Goal: Task Accomplishment & Management: Use online tool/utility

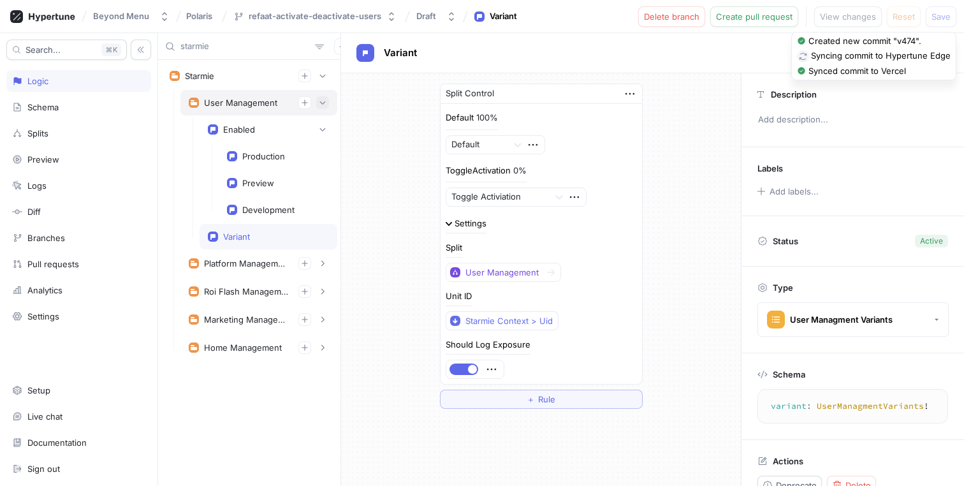
click at [323, 106] on button "button" at bounding box center [322, 102] width 13 height 13
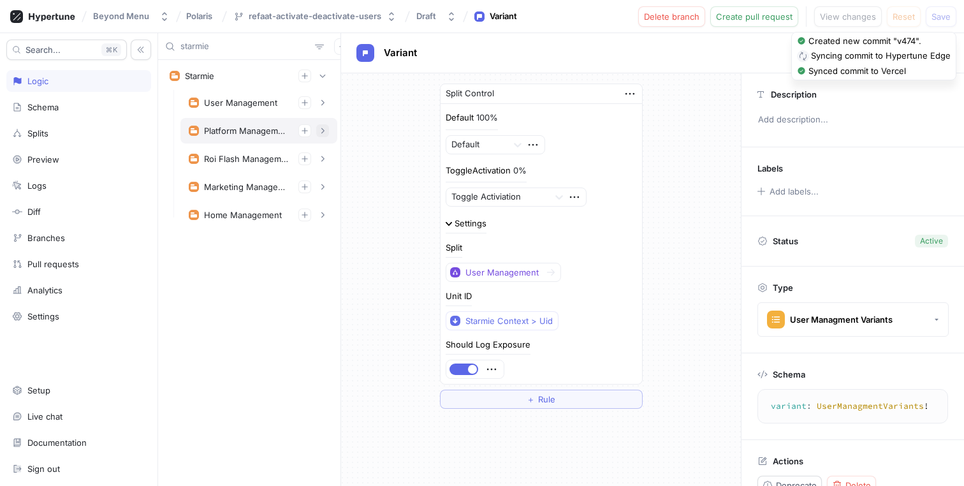
click at [325, 132] on icon "button" at bounding box center [323, 131] width 8 height 8
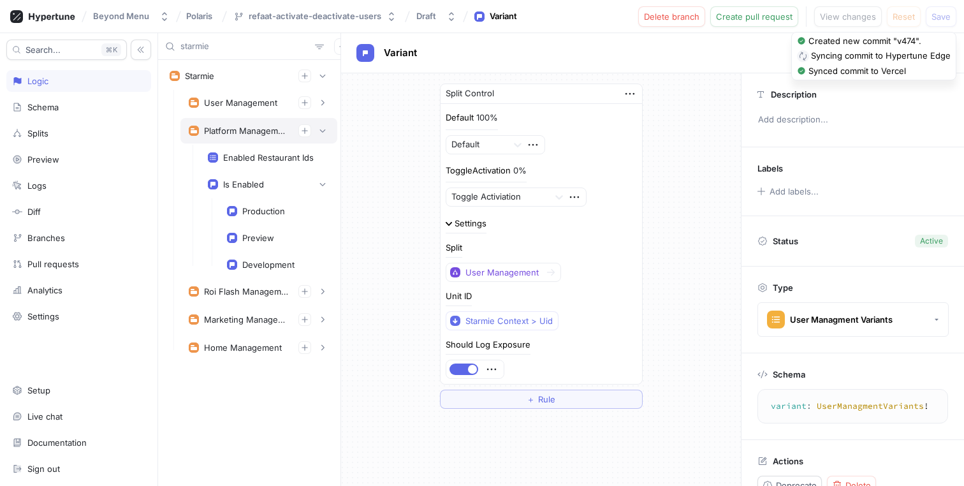
click at [228, 136] on div "Platform Management" at bounding box center [259, 130] width 140 height 13
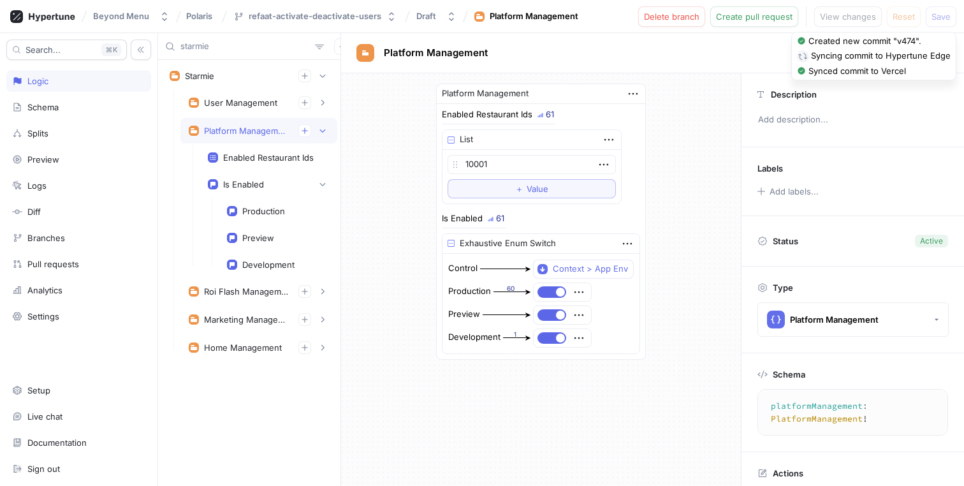
click at [212, 49] on input "starmie" at bounding box center [244, 46] width 129 height 13
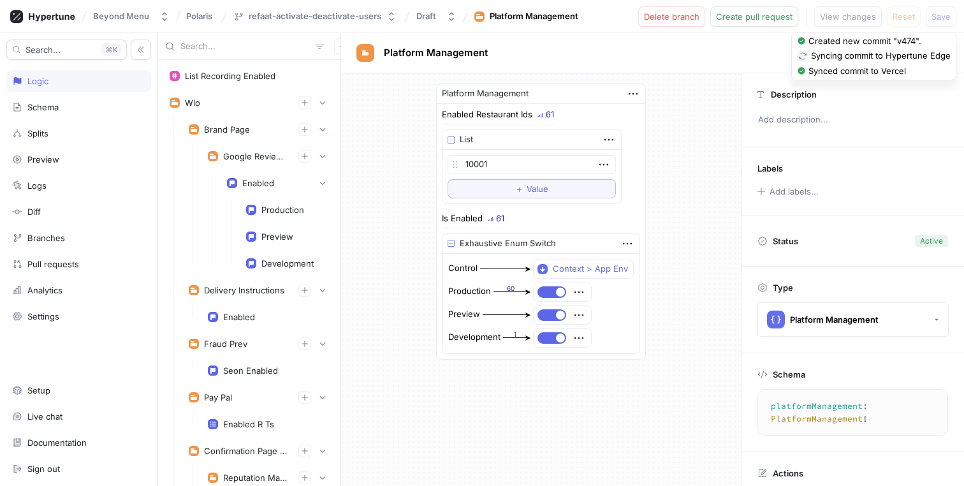
type input "starmie"
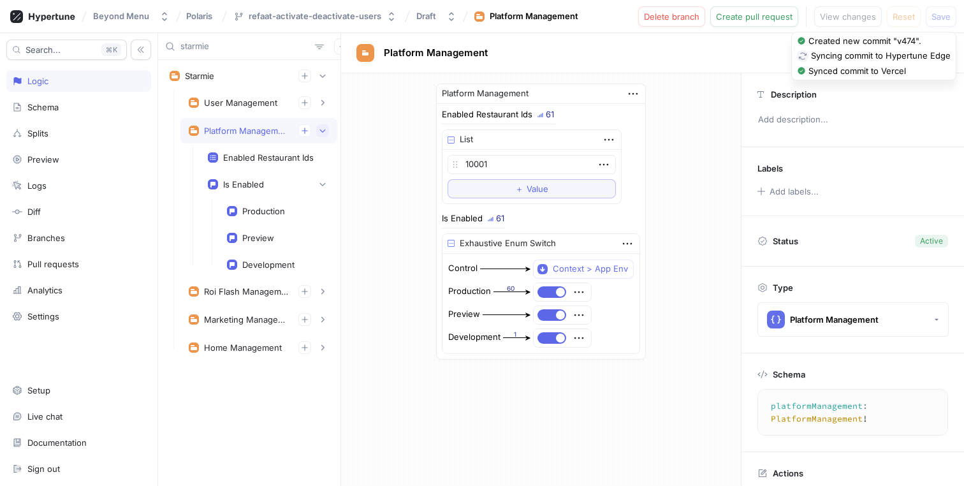
click at [326, 133] on icon "button" at bounding box center [323, 131] width 8 height 8
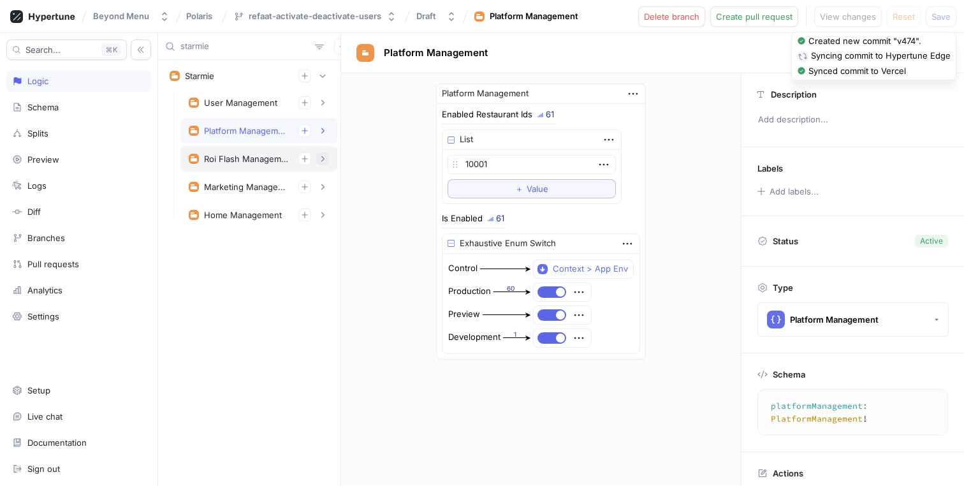
click at [321, 162] on icon "button" at bounding box center [323, 159] width 8 height 8
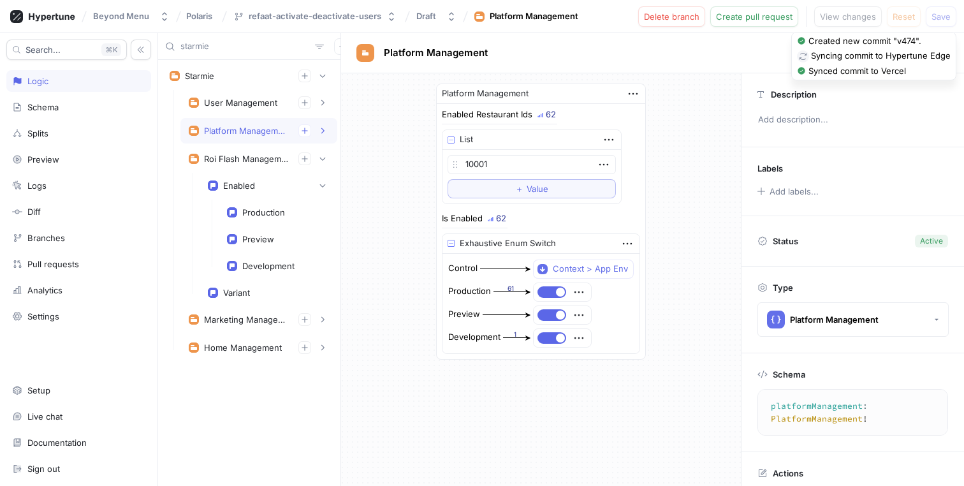
click at [567, 48] on div "Platform Management" at bounding box center [652, 52] width 592 height 19
click at [198, 71] on div "Starmie" at bounding box center [199, 76] width 29 height 10
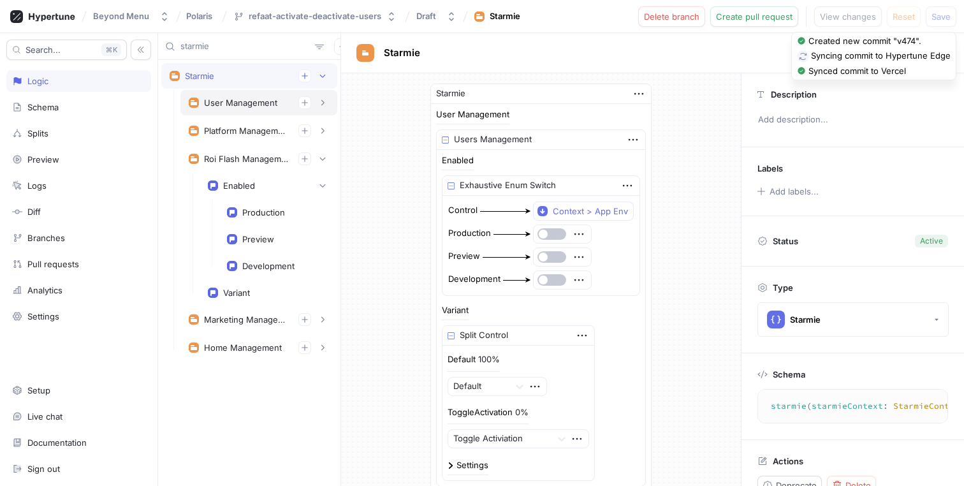
click at [224, 108] on div "User Management" at bounding box center [259, 102] width 140 height 13
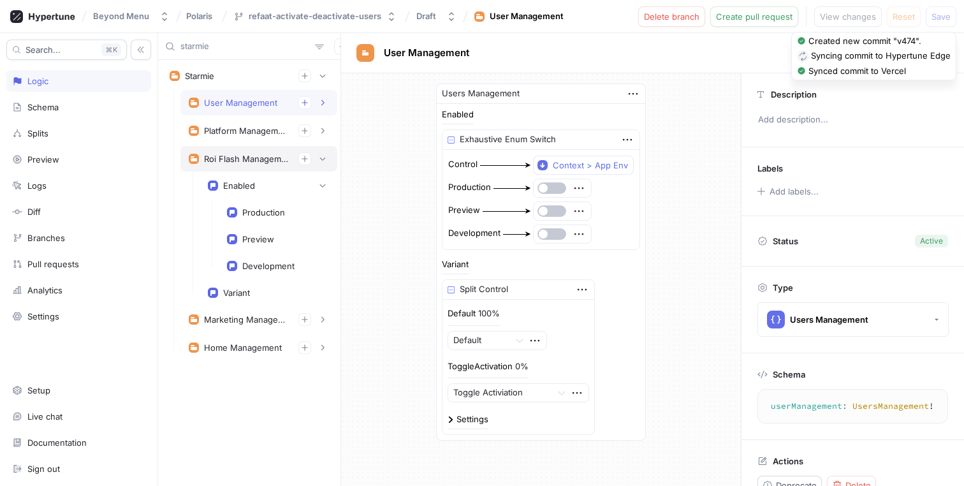
click at [215, 155] on div "Roi Flash Management" at bounding box center [246, 159] width 84 height 10
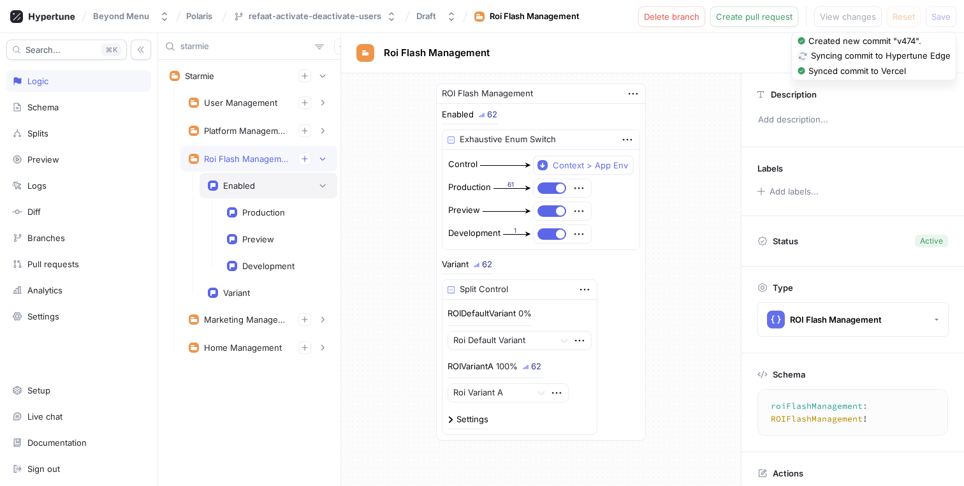
click at [254, 194] on div "Enabled" at bounding box center [269, 185] width 138 height 25
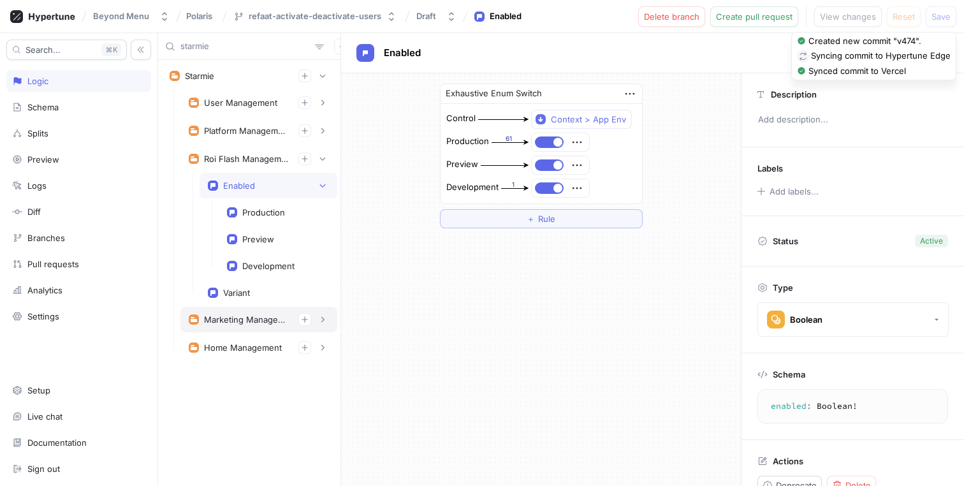
click at [225, 322] on div "Marketing Management" at bounding box center [246, 319] width 84 height 10
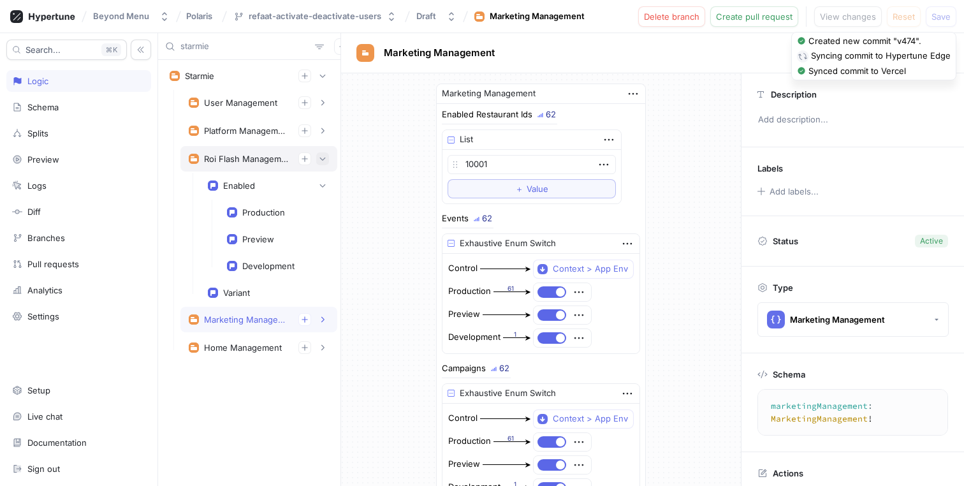
click at [321, 158] on icon "button" at bounding box center [323, 159] width 8 height 8
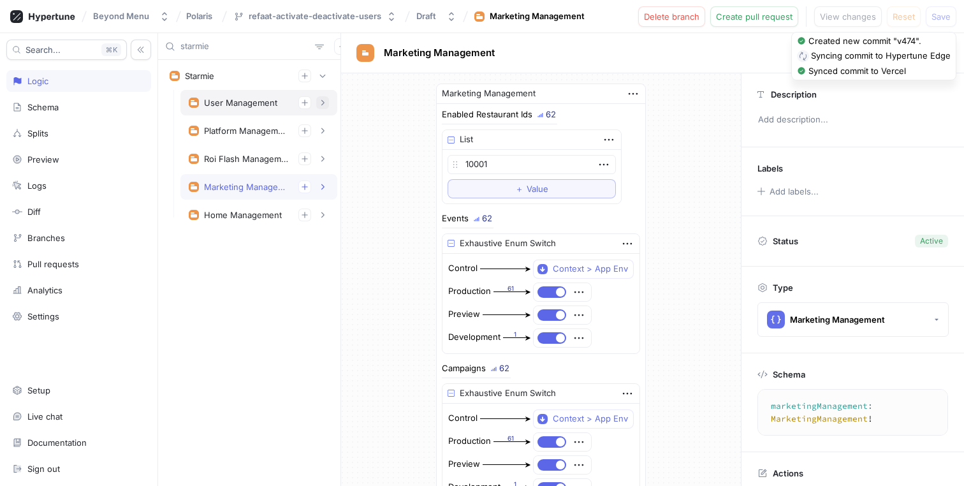
click at [326, 103] on icon "button" at bounding box center [323, 103] width 8 height 8
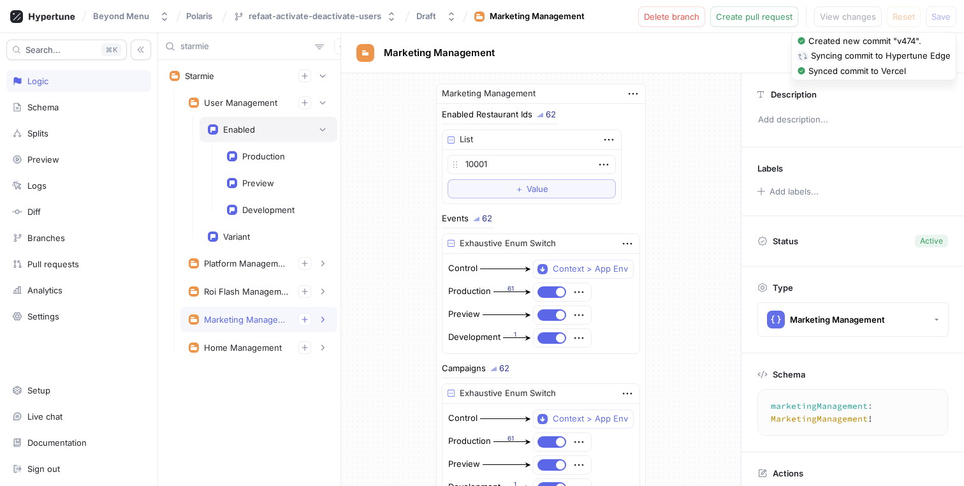
click at [266, 129] on div "Enabled" at bounding box center [268, 129] width 121 height 13
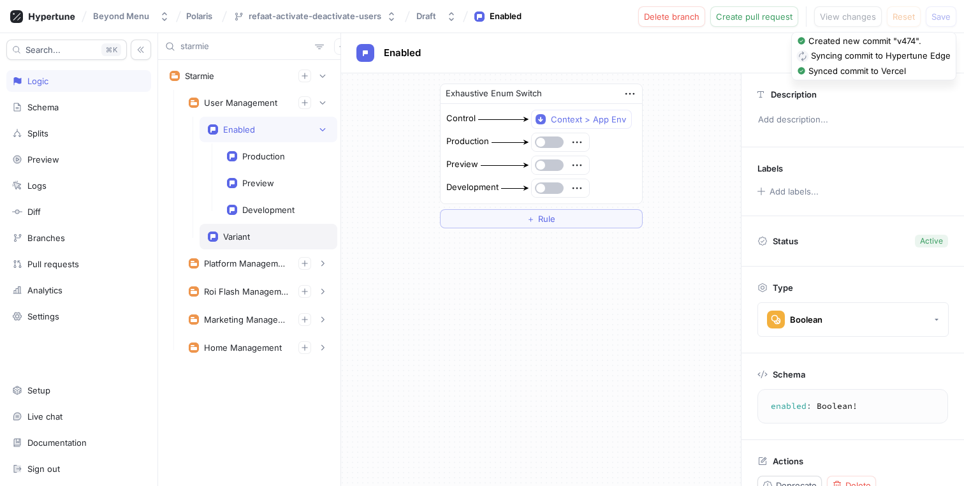
click at [226, 240] on div "Variant" at bounding box center [236, 236] width 27 height 10
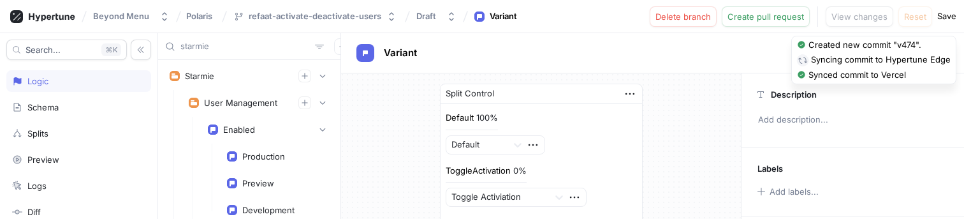
click at [945, 17] on span "Save" at bounding box center [946, 16] width 19 height 13
click at [947, 16] on span "Save" at bounding box center [946, 16] width 19 height 13
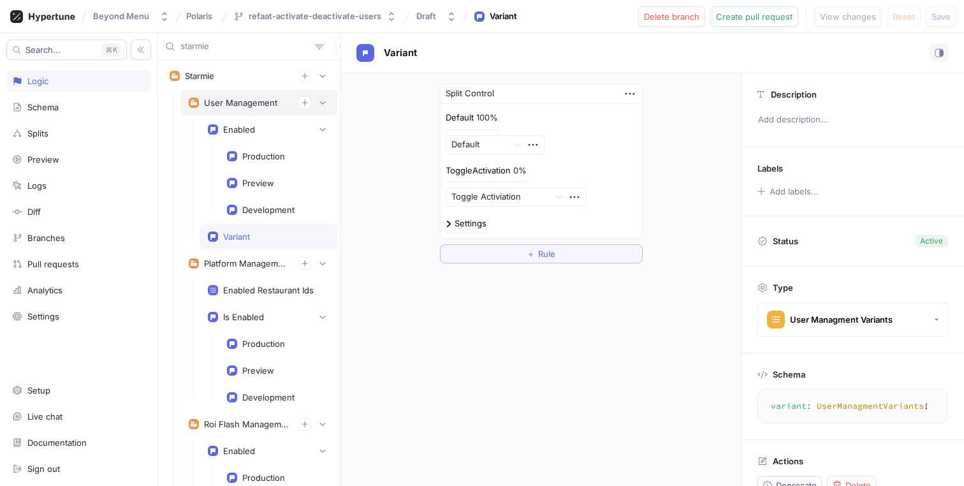
click at [263, 106] on div "User Management" at bounding box center [240, 103] width 73 height 10
type textarea "userManagement: UsersManagement!"
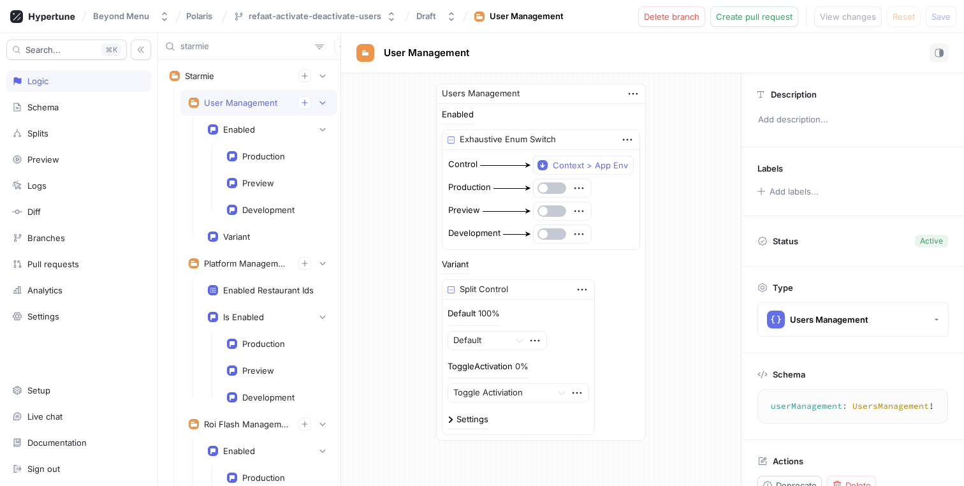
click at [560, 229] on div at bounding box center [551, 233] width 31 height 11
click at [554, 234] on button "button" at bounding box center [551, 233] width 29 height 11
click at [929, 18] on button "Save" at bounding box center [940, 16] width 31 height 20
click at [208, 43] on input "starmie" at bounding box center [244, 46] width 129 height 13
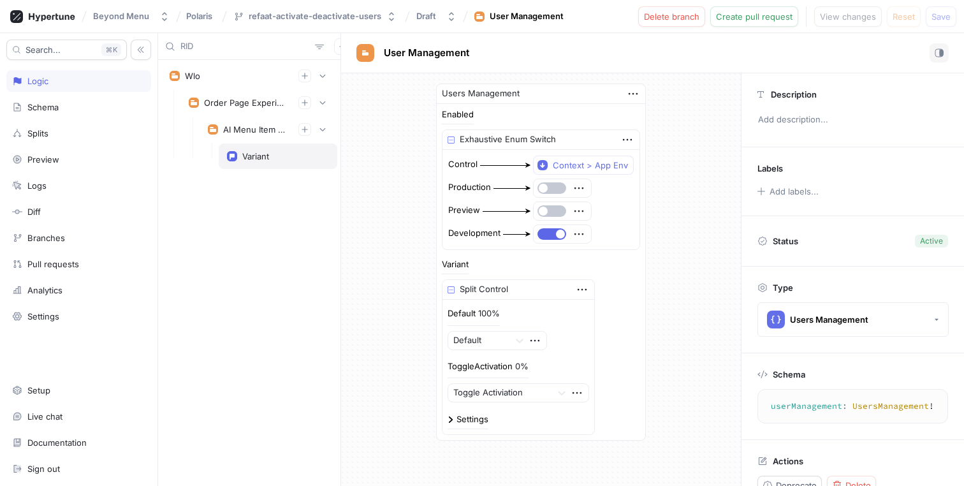
type input "RID"
click at [245, 152] on div "Variant" at bounding box center [255, 156] width 27 height 10
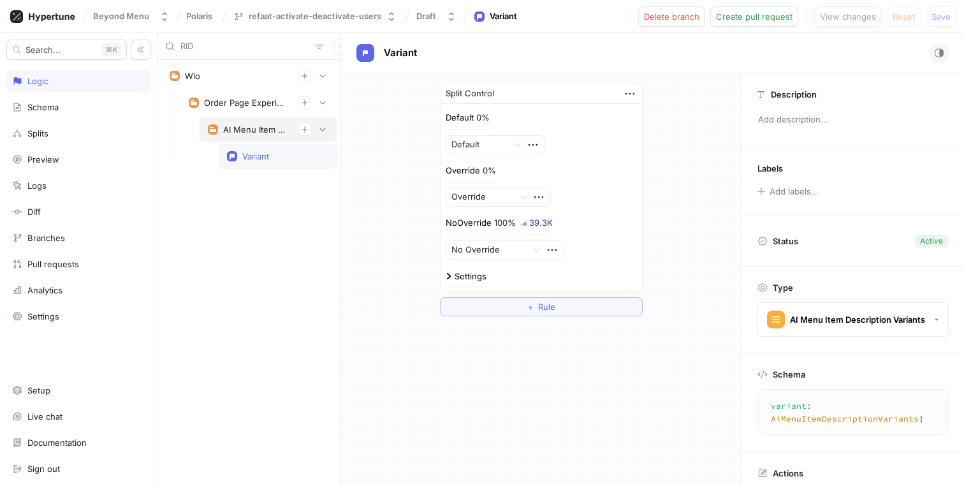
click at [246, 136] on div "AI Menu Item Description" at bounding box center [269, 129] width 138 height 25
type textarea "aiMenuItemDescription: AIMenuItemDescription!"
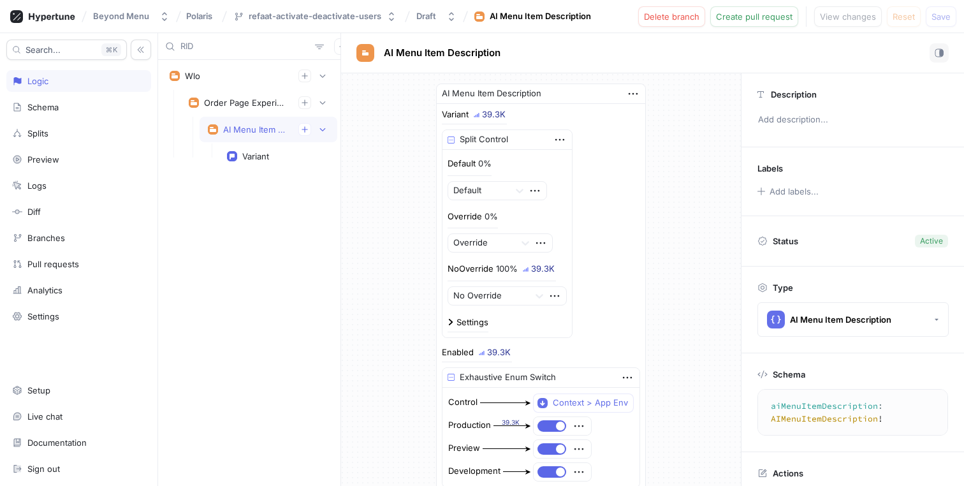
click at [205, 40] on input "RID" at bounding box center [244, 46] width 129 height 13
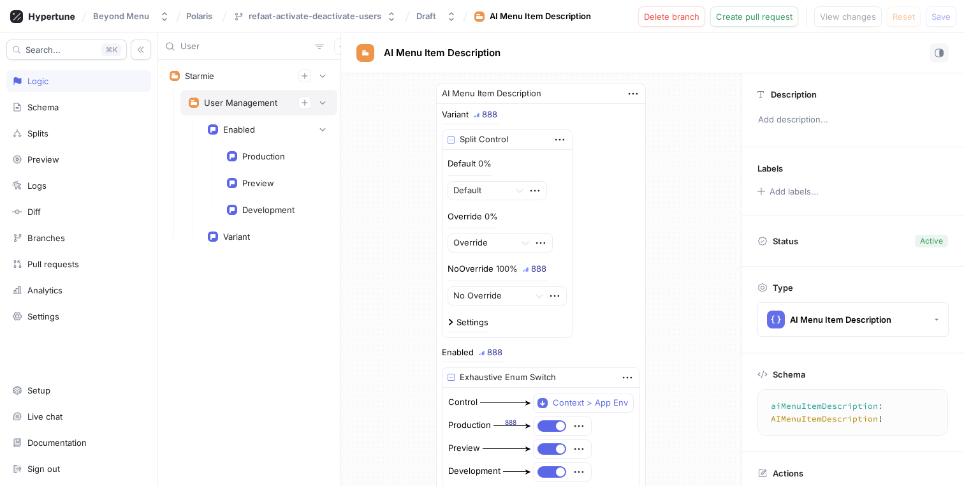
type input "User"
click at [222, 100] on div "User Management" at bounding box center [240, 103] width 73 height 10
type textarea "userManagement: UsersManagement!"
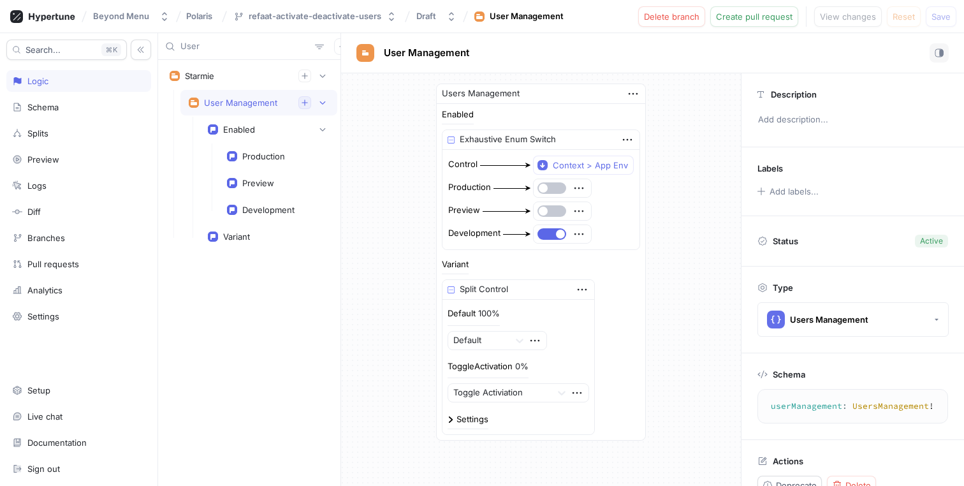
click at [301, 106] on icon "button" at bounding box center [305, 103] width 8 height 8
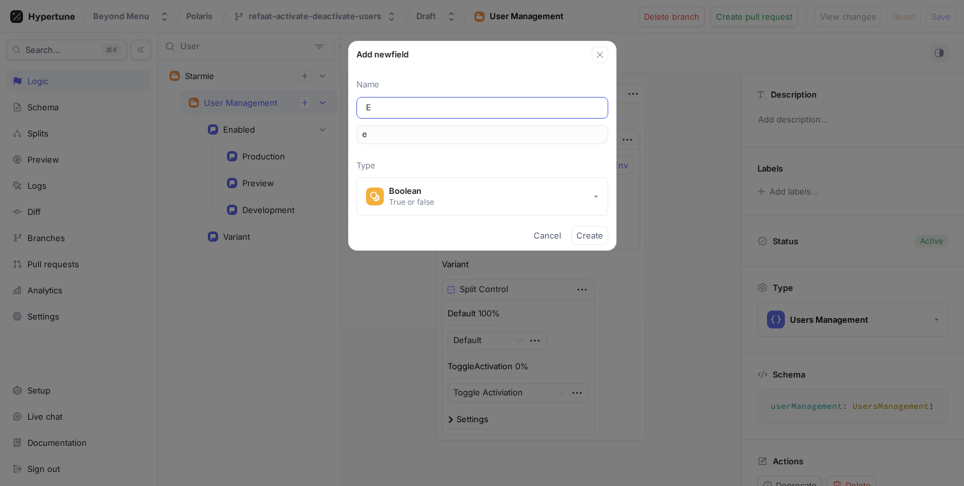
type input "En"
type input "en"
type input "Ena"
type input "ena"
type input "Enab"
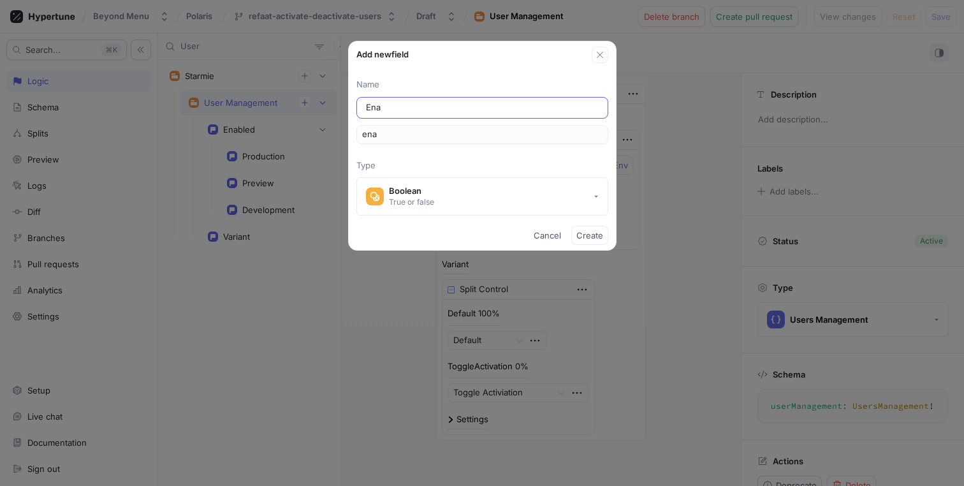
type input "enab"
type input "Enabl"
type input "enabl"
type input "Enable"
type input "enable"
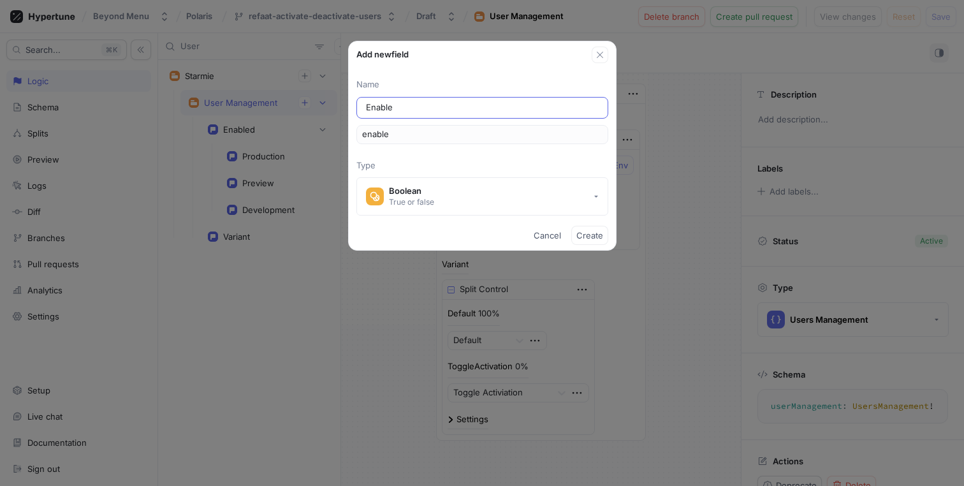
type input "Enabled"
type input "enabled"
type input "EnabledR"
type input "enabledR"
type input "EnabledRe"
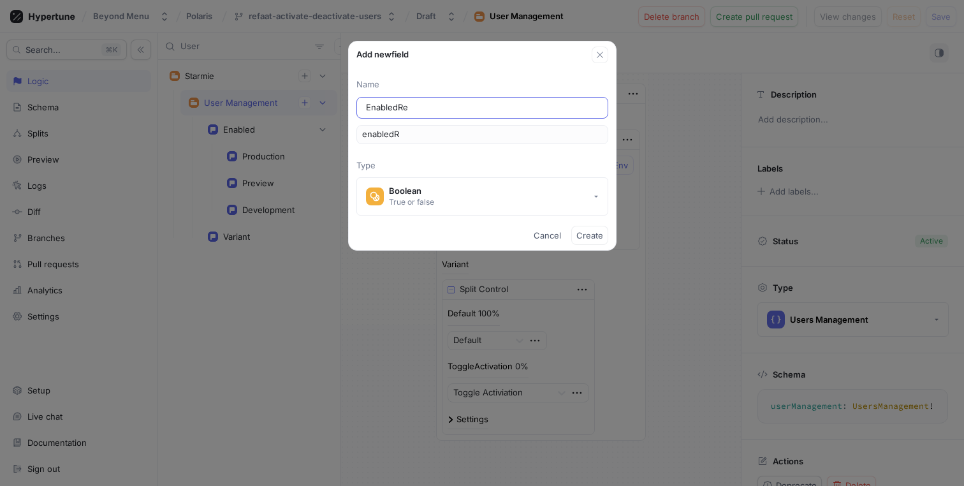
type input "enabledRe"
type input "EnabledRes"
type input "enabledRes"
type input "EnabledRest"
type input "enabledRest"
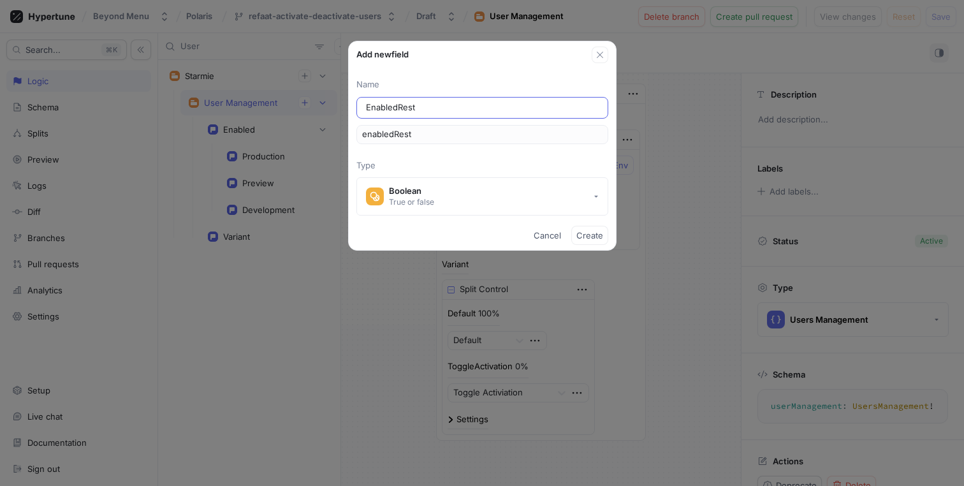
type input "EnabledResta"
type input "enabledResta"
type input "EnabledRestau"
type input "enabledRestau"
type input "EnabledRestaur"
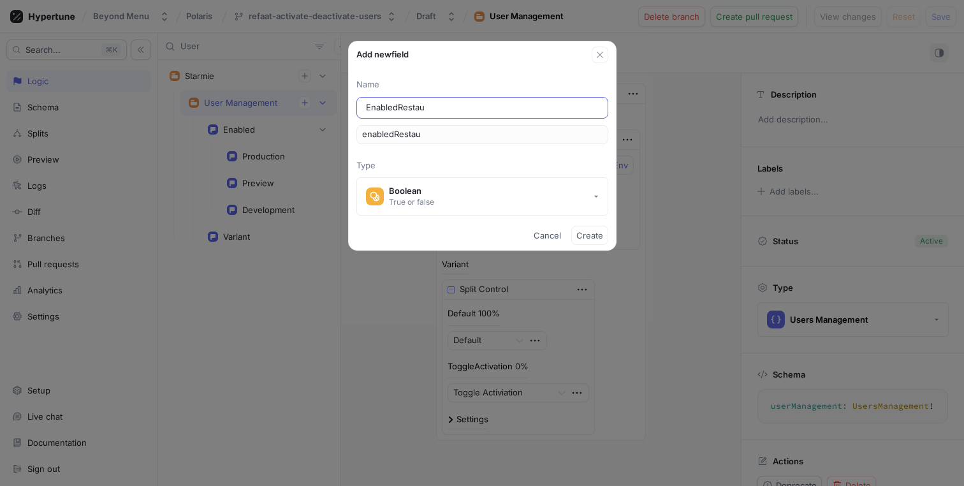
type input "enabledRestaur"
type input "EnabledRestaura"
type input "enabledRestaura"
type input "EnabledRestauran"
type input "enabledRestauran"
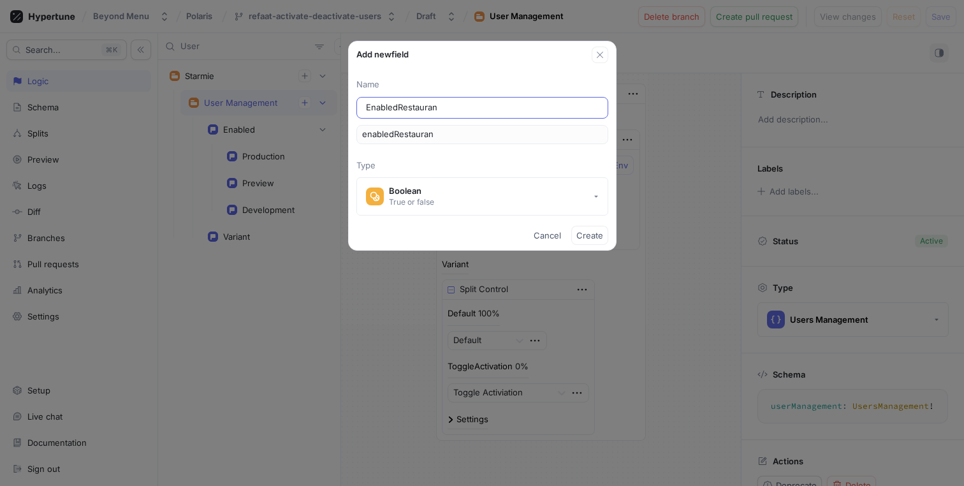
type input "EnabledRestaura"
type input "enabledRestaura"
type input "EnabledRestauran"
type input "enabledRestauran"
type input "EnabledRestaurant"
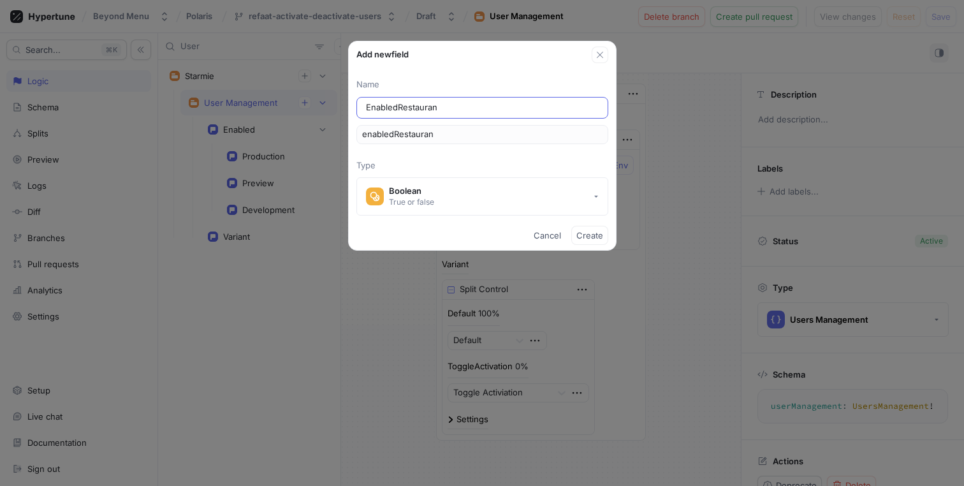
type input "enabledRestaurant"
type input "EnabledRestaurantI"
type input "enabledRestaurantI"
type input "EnabledRestaurantId"
type input "enabledRestaurantId"
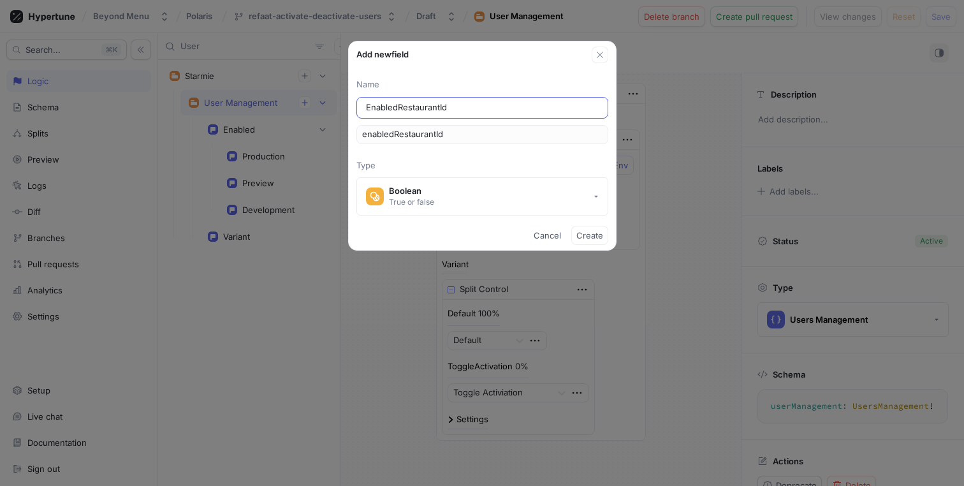
type input "EnabledRestaurantIds"
type input "enabledRestaurantIds"
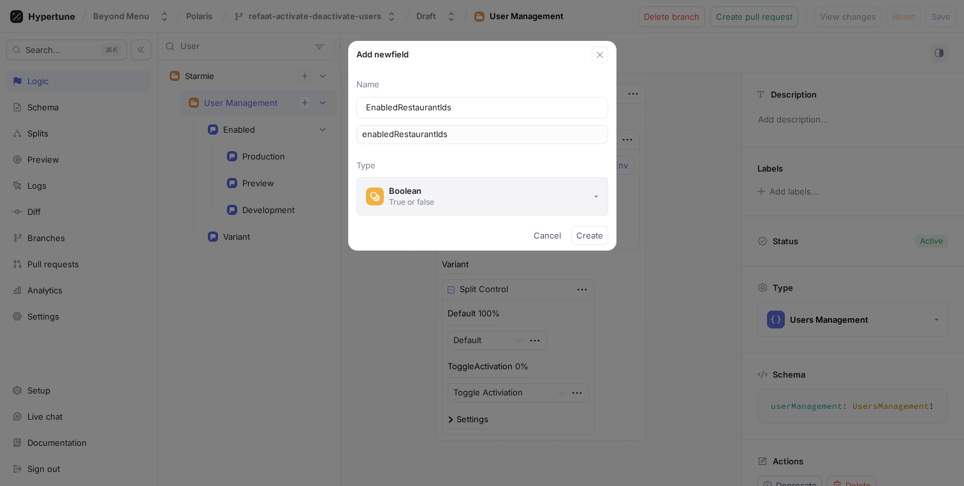
click at [475, 203] on button "Boolean True or false" at bounding box center [482, 196] width 252 height 38
type input "EnabledRestaurantIds"
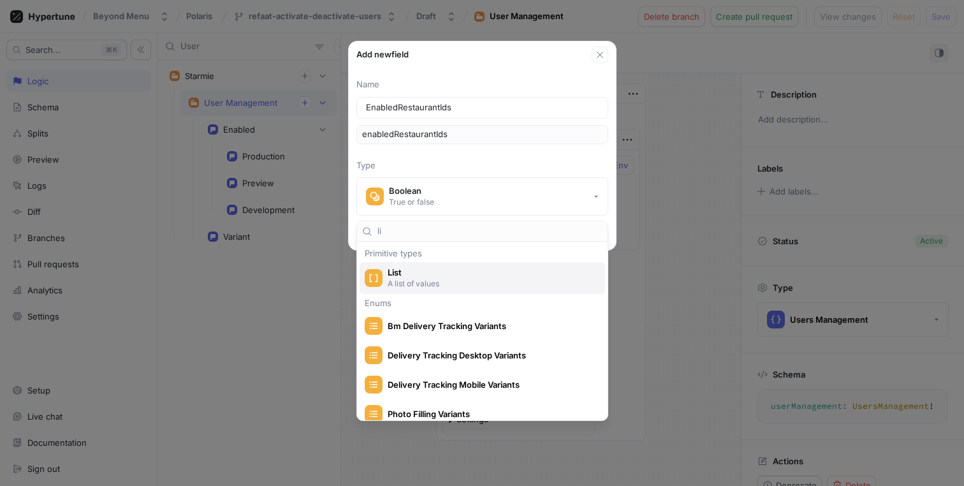
type input "li"
click at [490, 282] on p "A list of values" at bounding box center [490, 283] width 204 height 11
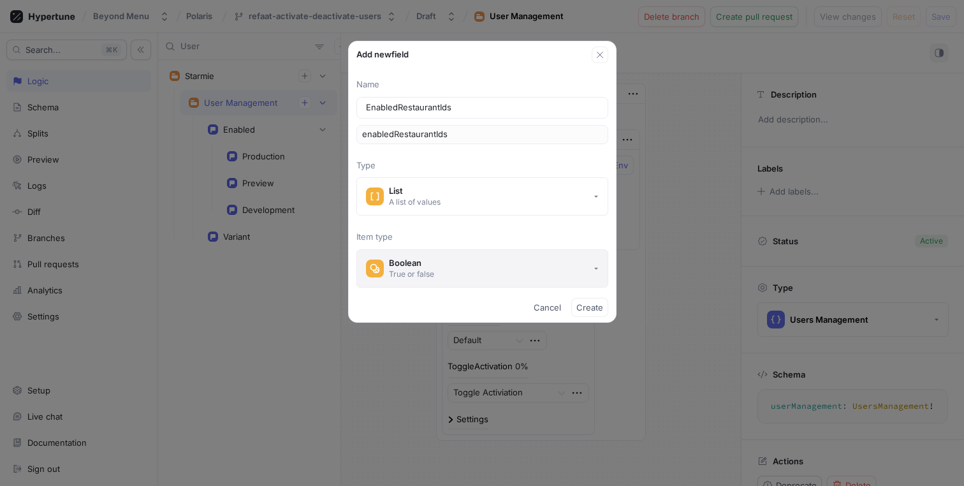
click at [508, 270] on button "Boolean True or false" at bounding box center [482, 268] width 252 height 38
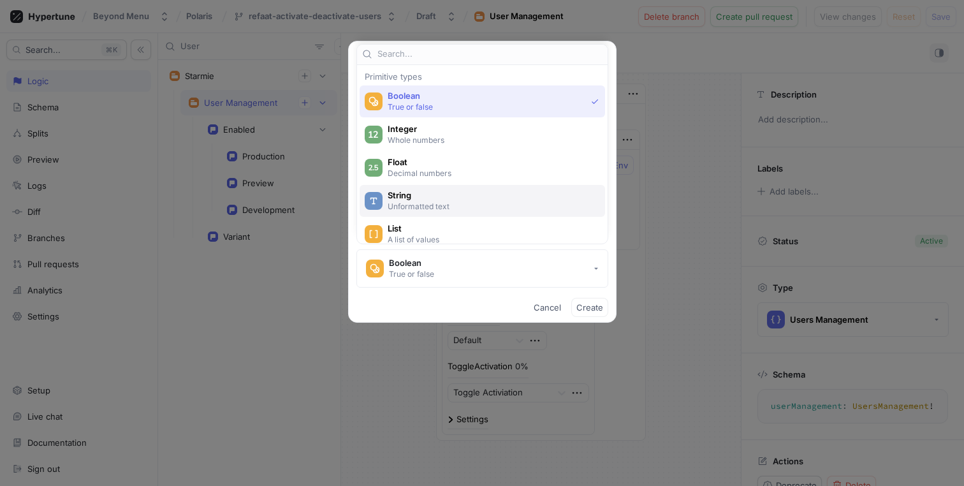
click at [474, 208] on p "Unformatted text" at bounding box center [490, 206] width 204 height 11
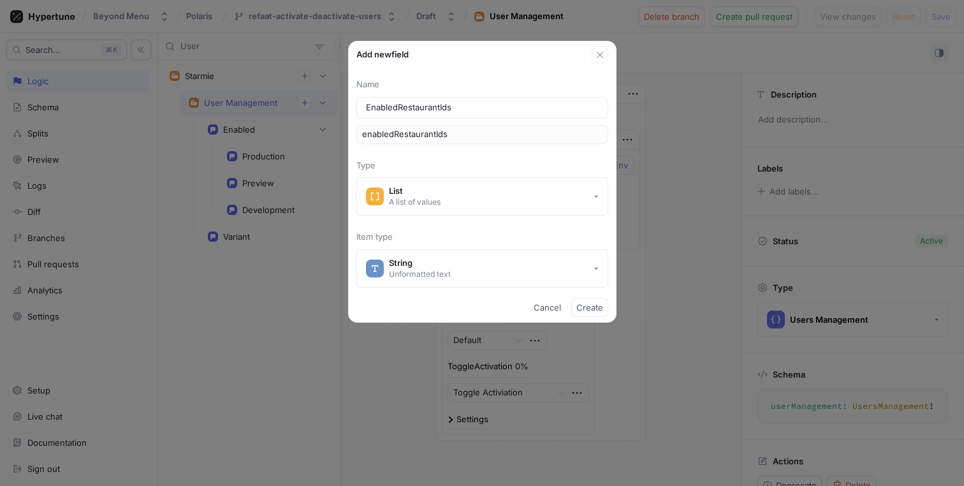
click at [469, 225] on div "Name EnabledRestaurantIds enabledRestaurantIds Type List A list of values Item …" at bounding box center [482, 182] width 267 height 209
click at [582, 309] on span "Create" at bounding box center [589, 307] width 27 height 8
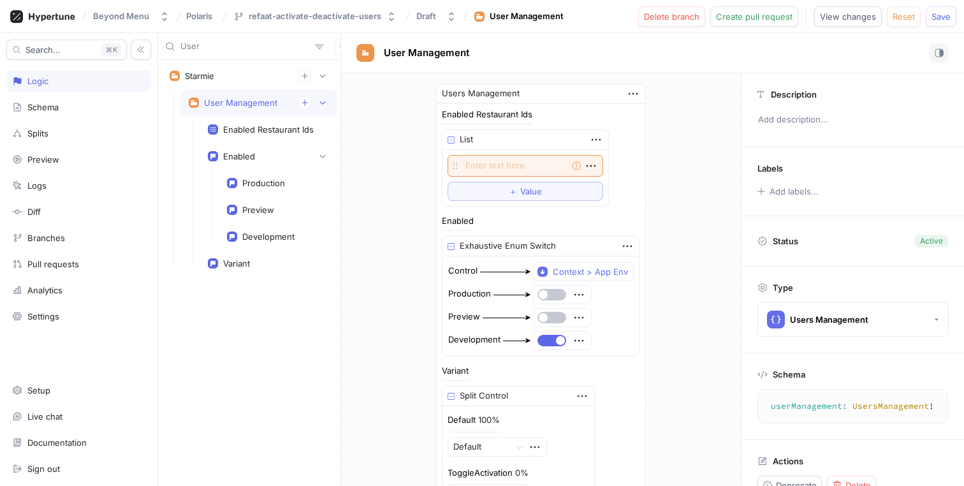
type textarea "enabledRestaurantIds: [String!]!"
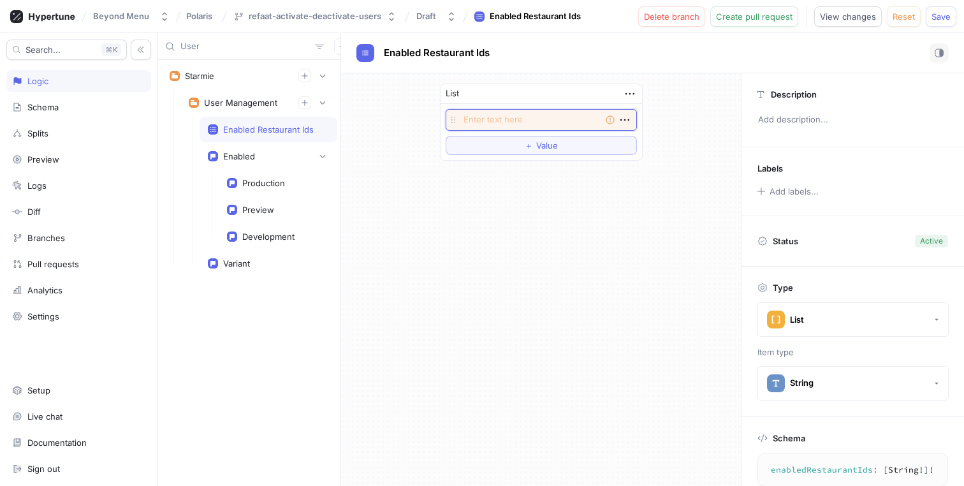
click at [539, 119] on textarea at bounding box center [541, 120] width 191 height 22
type textarea "x"
type textarea "1"
type textarea "x"
type textarea "10"
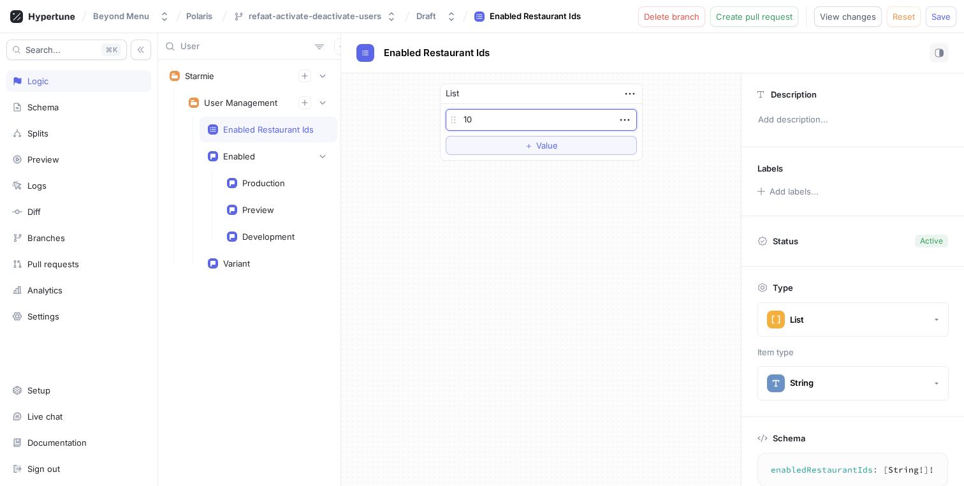
type textarea "x"
type textarea "100"
type textarea "x"
type textarea "1000"
type textarea "x"
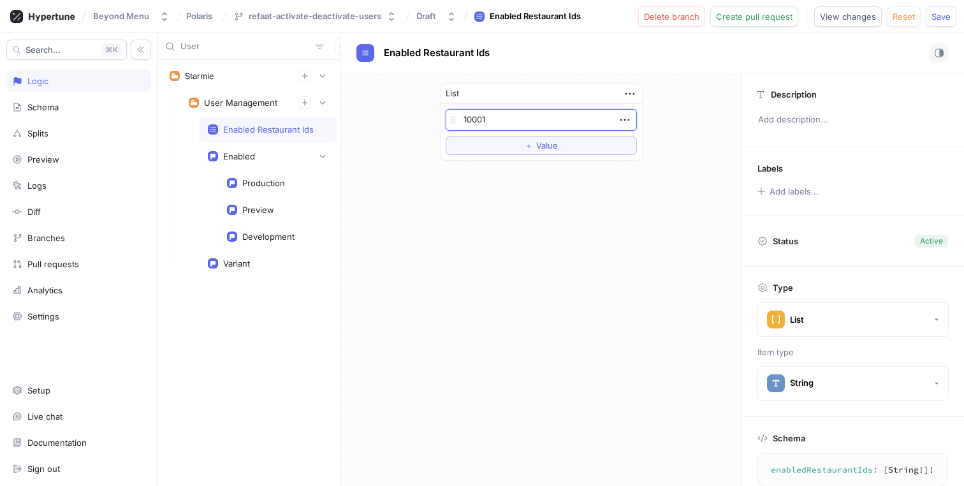
type textarea "10001"
click at [683, 118] on div "List 1000 To pick up a draggable item, press the space bar. While dragging, use…" at bounding box center [541, 122] width 400 height 98
type textarea "x"
click at [254, 151] on div "Enabled" at bounding box center [239, 156] width 32 height 10
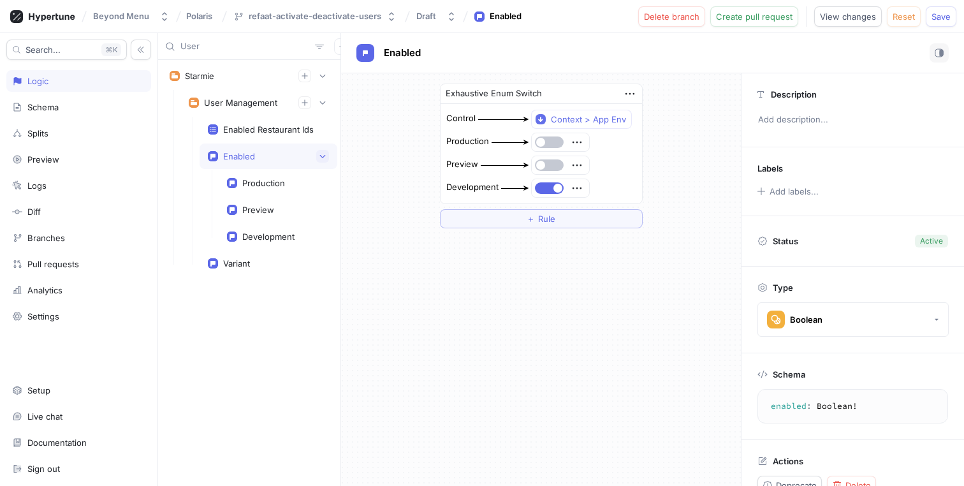
click at [325, 156] on icon "button" at bounding box center [323, 156] width 8 height 8
click at [277, 131] on div "Enabled Restaurant Ids" at bounding box center [268, 129] width 91 height 10
type textarea "enabledRestaurantIds: [String!]!"
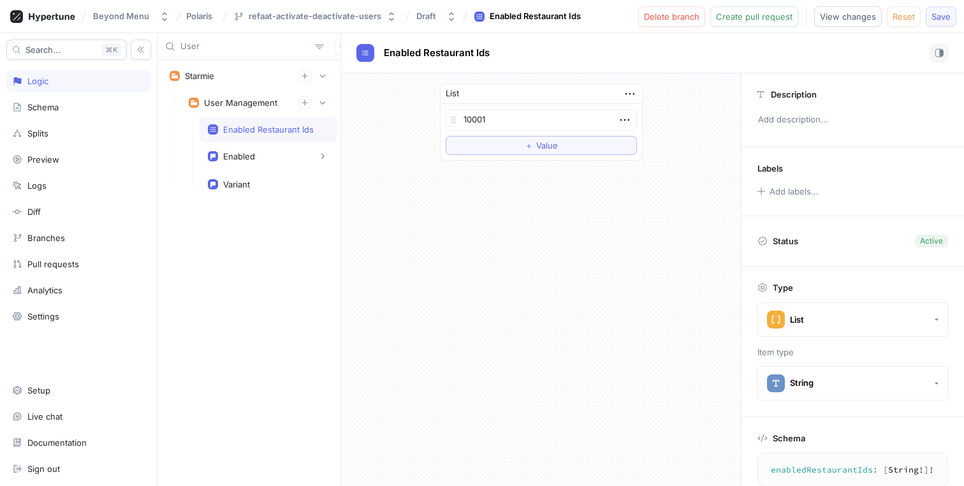
click at [944, 16] on span "Save" at bounding box center [940, 17] width 19 height 8
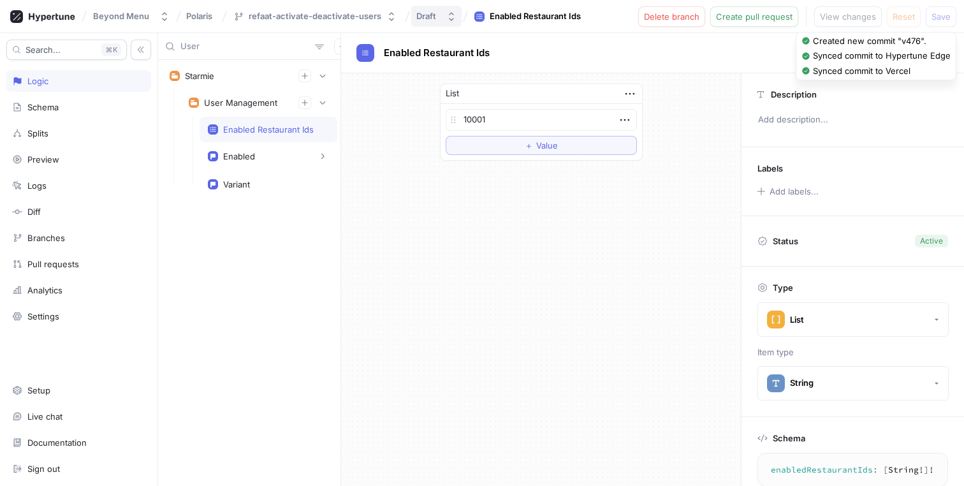
click at [440, 18] on button "Draft" at bounding box center [436, 16] width 50 height 21
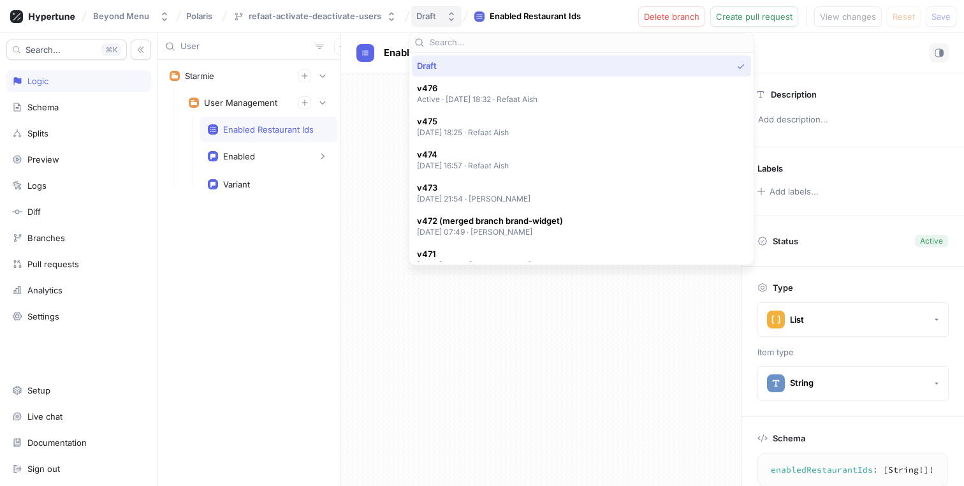
type textarea "x"
click at [453, 191] on span "v473" at bounding box center [474, 187] width 114 height 11
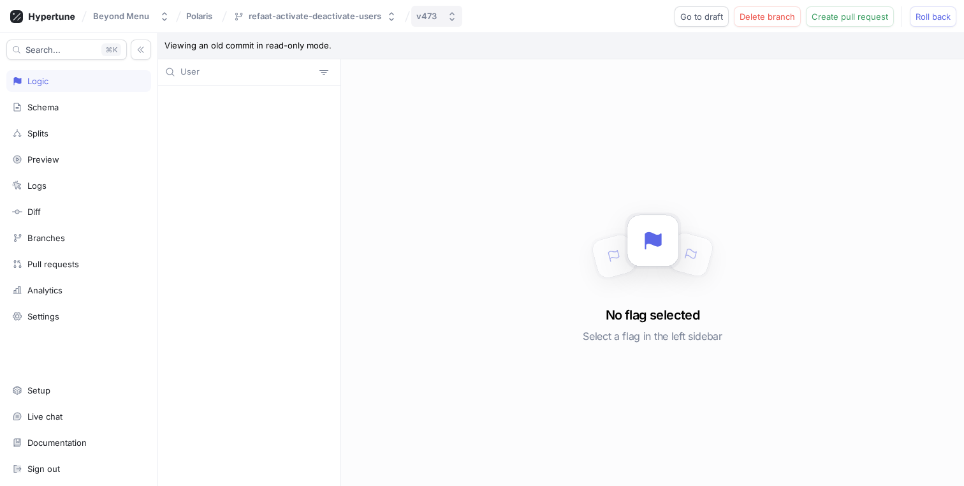
click at [411, 19] on button "v473" at bounding box center [436, 16] width 51 height 21
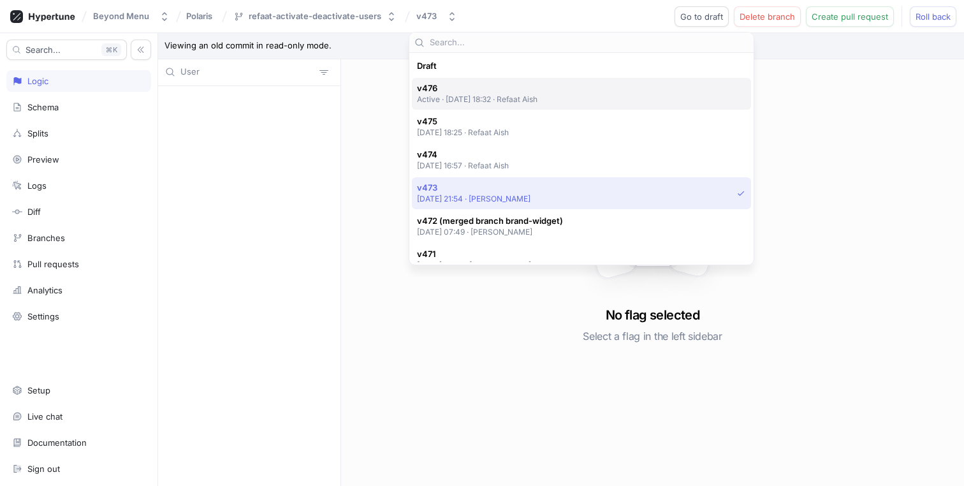
click at [601, 94] on div "v476 Active ‧ 2025-09-15 at 18:32 ‧ Refaat Aish" at bounding box center [578, 94] width 323 height 22
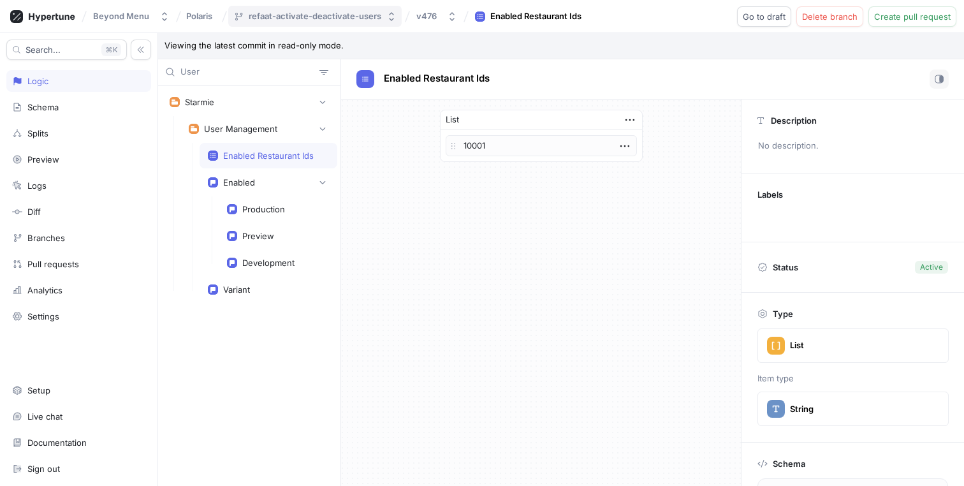
click at [374, 18] on div "refaat-activate-deactivate-users" at bounding box center [315, 16] width 133 height 11
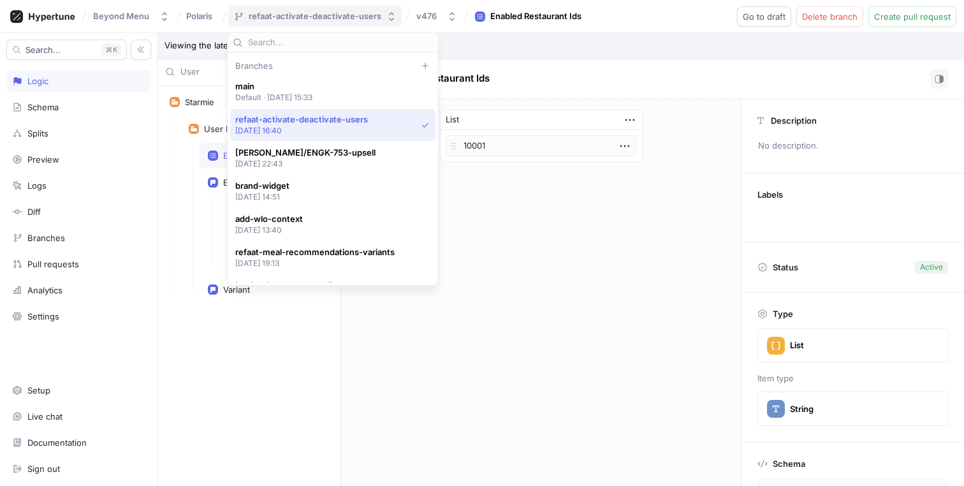
scroll to position [33, 0]
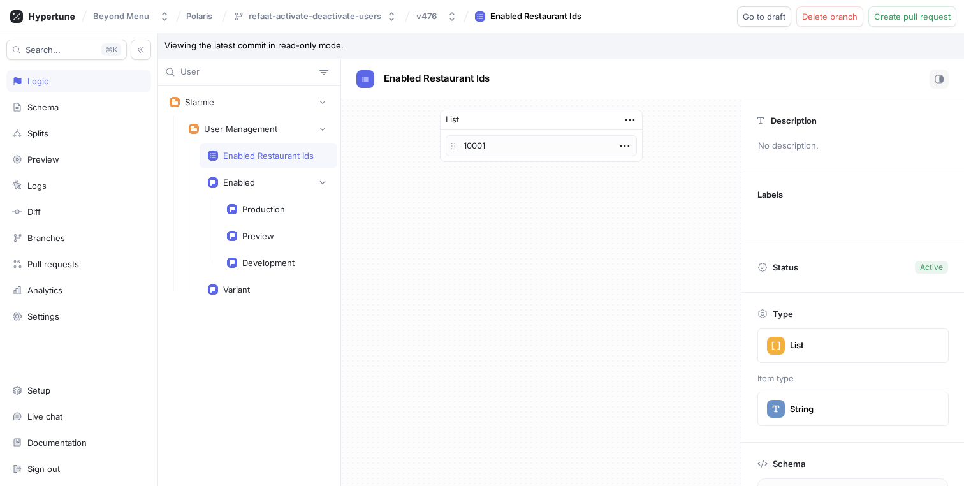
click at [519, 38] on p "Viewing the latest commit in read-only mode." at bounding box center [561, 46] width 806 height 26
click at [423, 13] on div "v476" at bounding box center [426, 16] width 20 height 11
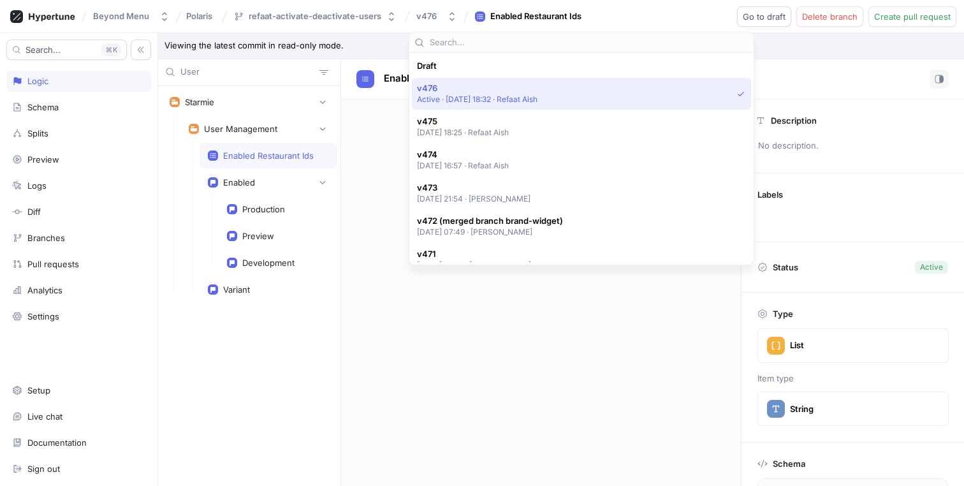
scroll to position [22, 0]
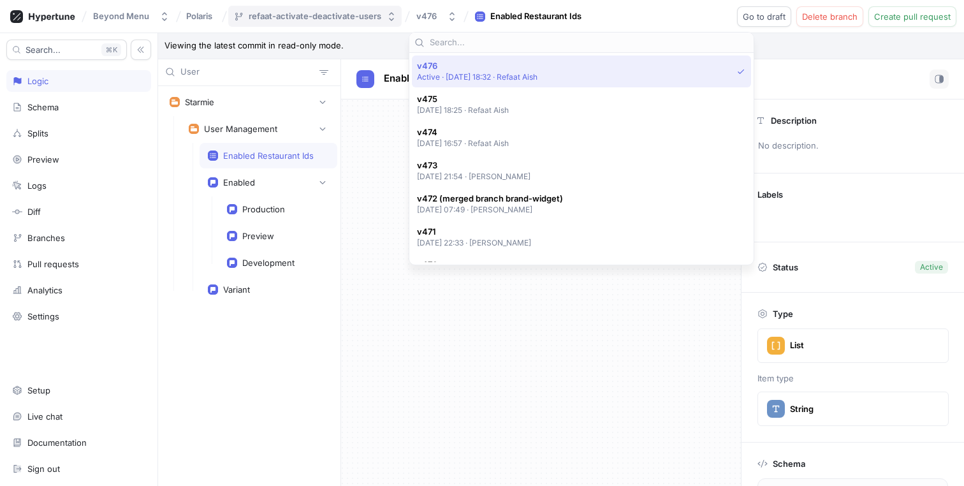
click at [335, 13] on div "refaat-activate-deactivate-users" at bounding box center [315, 16] width 133 height 11
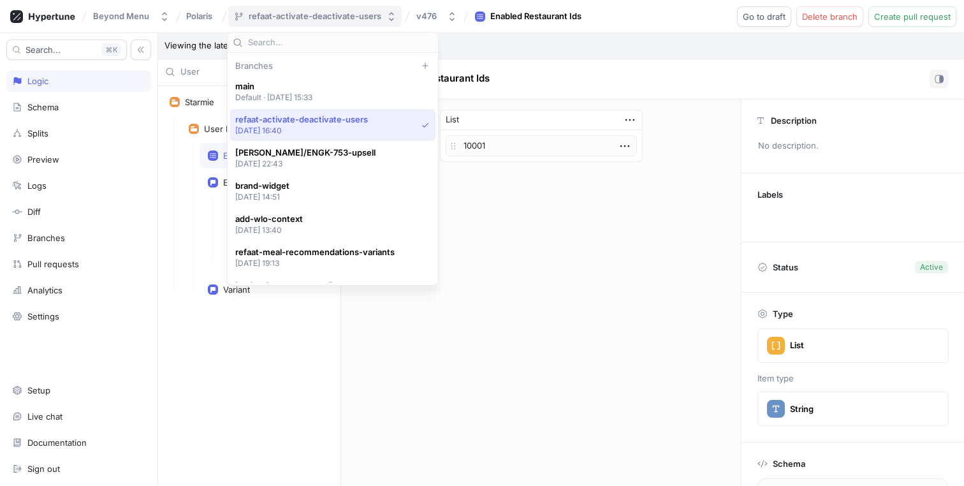
scroll to position [33, 0]
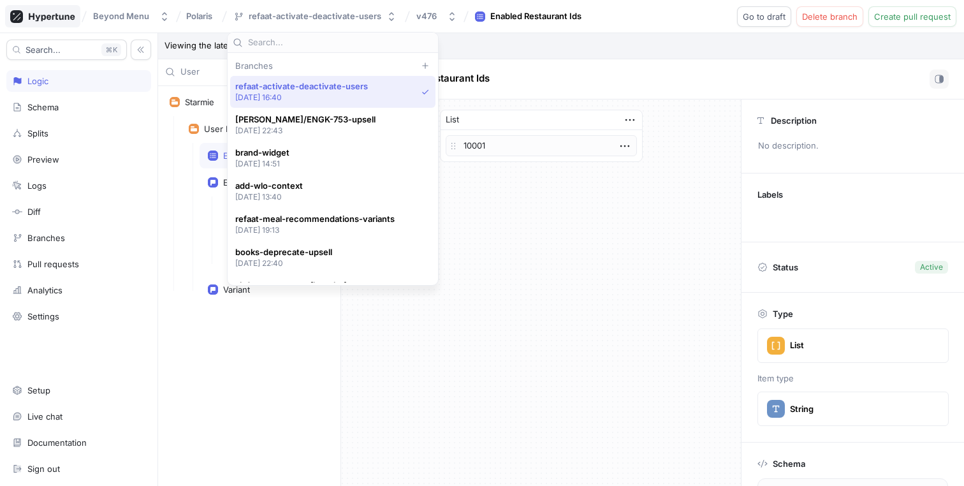
click at [61, 13] on icon at bounding box center [42, 16] width 65 height 13
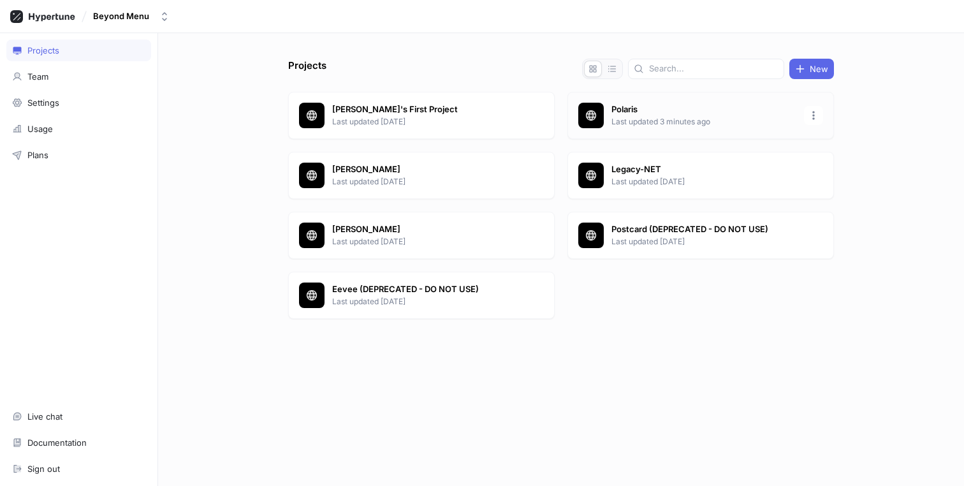
click at [602, 117] on div at bounding box center [590, 115] width 25 height 25
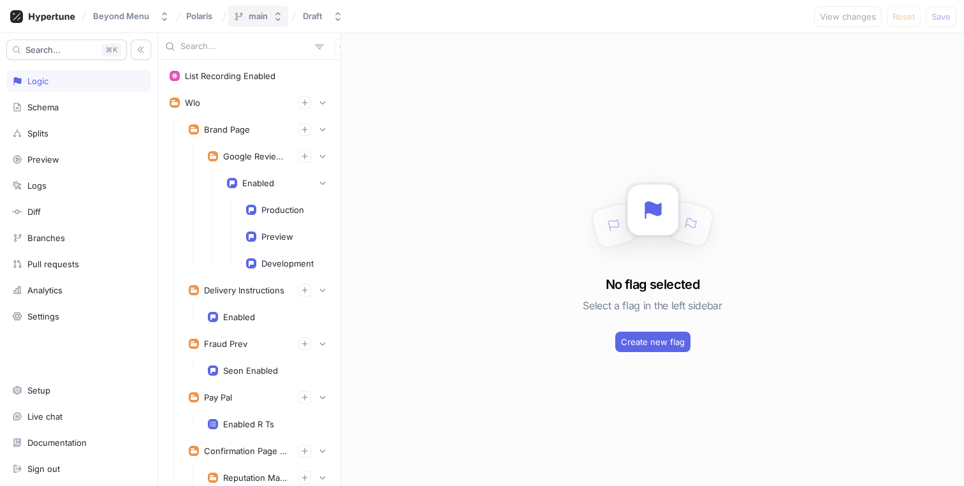
click at [265, 17] on div "main" at bounding box center [258, 16] width 19 height 11
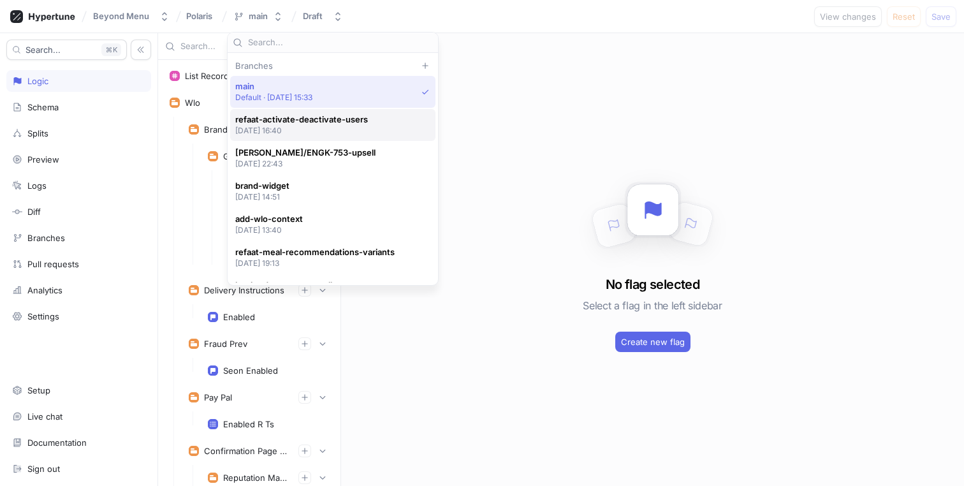
click at [311, 120] on span "refaat-activate-deactivate-users" at bounding box center [301, 119] width 133 height 11
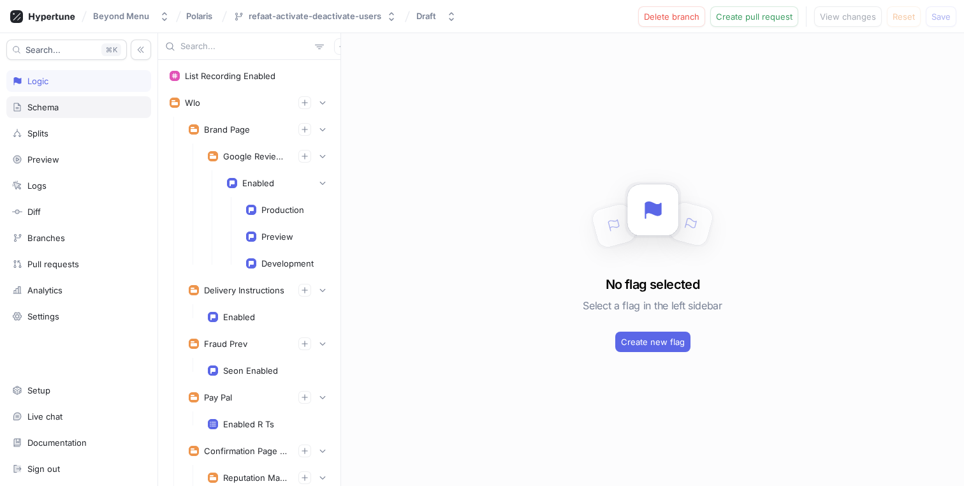
click at [84, 109] on div "Schema" at bounding box center [78, 107] width 133 height 10
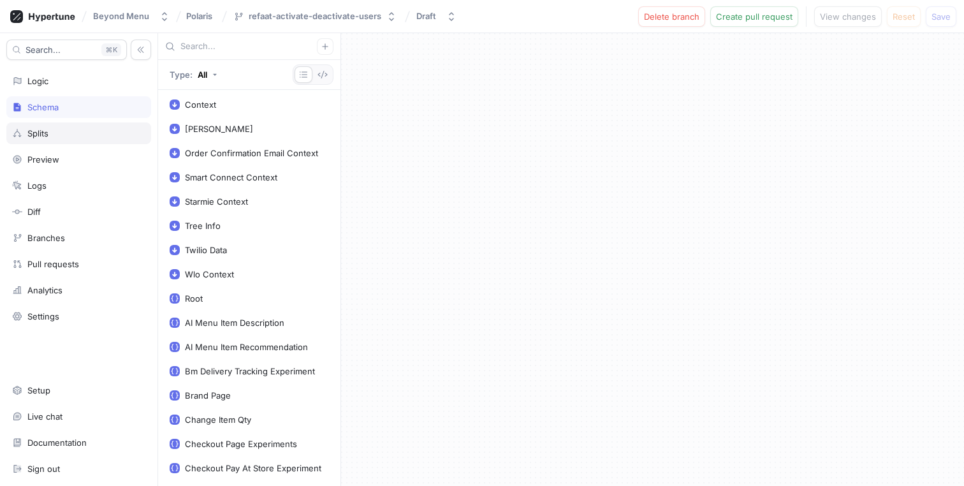
click at [68, 129] on div "Splits" at bounding box center [78, 133] width 133 height 10
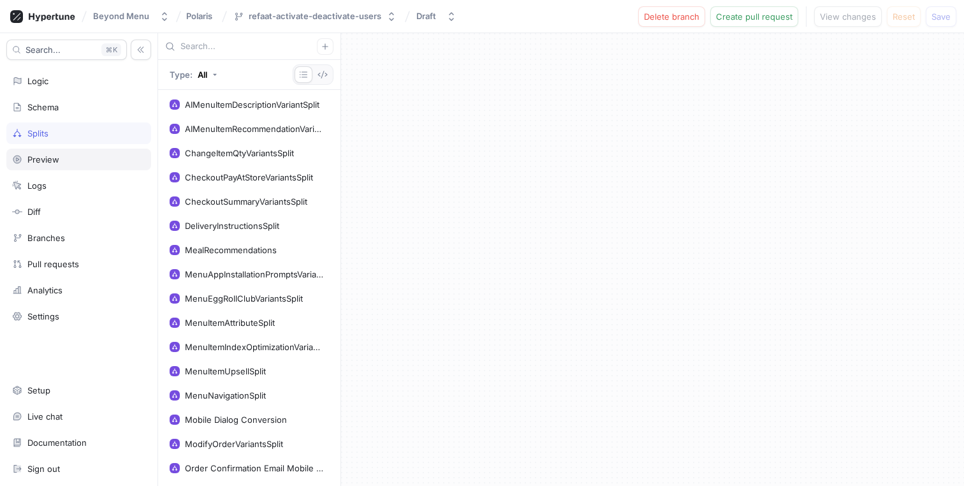
click at [66, 157] on div "Preview" at bounding box center [78, 159] width 133 height 10
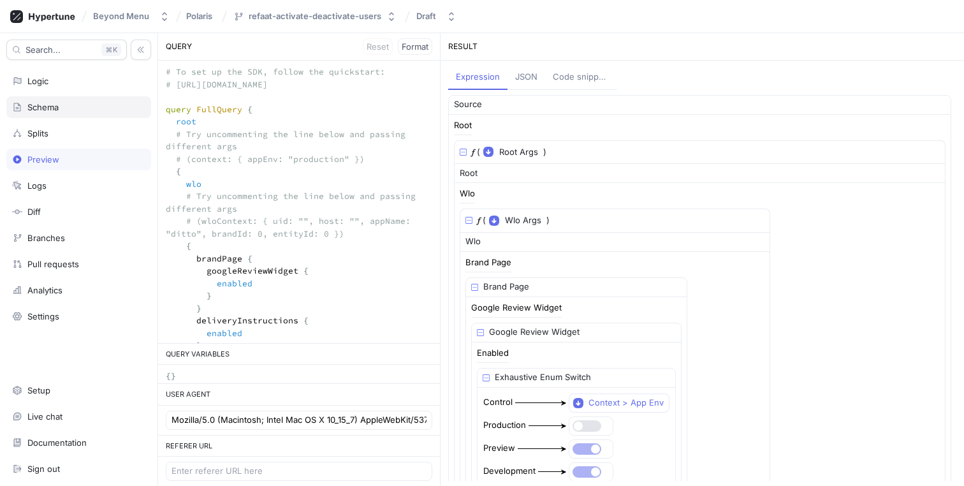
click at [86, 105] on div "Schema" at bounding box center [78, 107] width 133 height 10
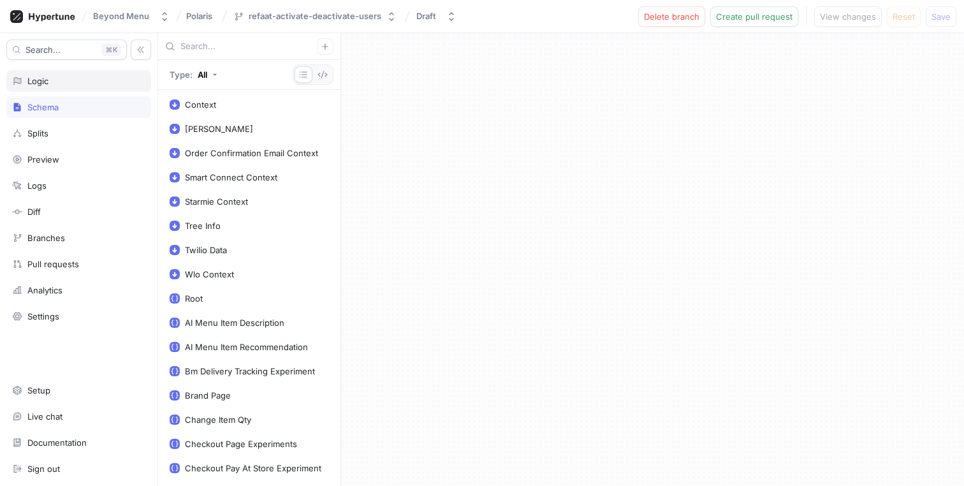
click at [68, 78] on div "Logic" at bounding box center [78, 81] width 133 height 10
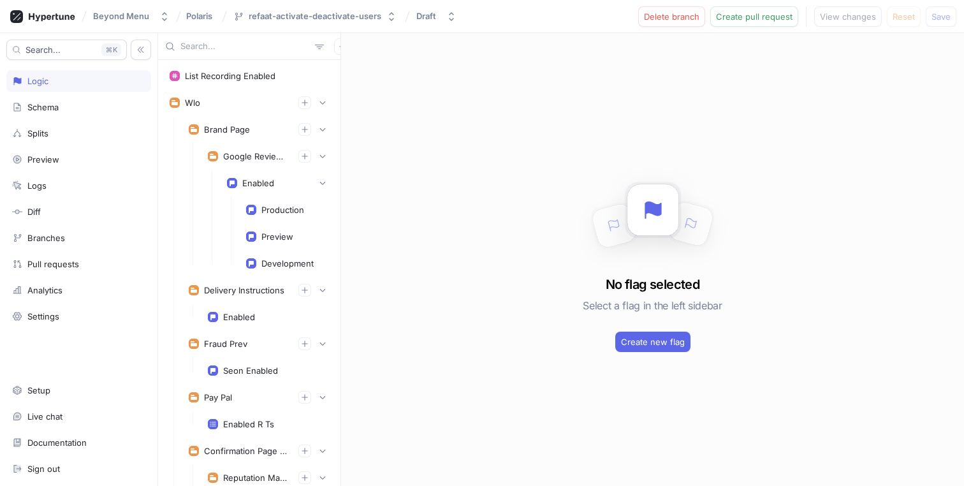
click at [241, 48] on input "text" at bounding box center [244, 46] width 129 height 13
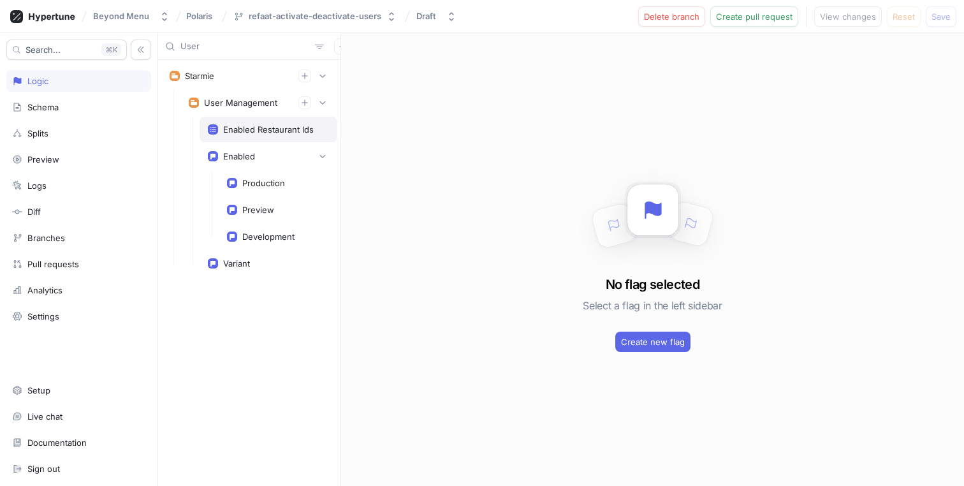
type input "User"
click at [247, 106] on div "User Management" at bounding box center [240, 103] width 73 height 10
click at [239, 132] on div "Enabled Restaurant Ids" at bounding box center [268, 129] width 91 height 10
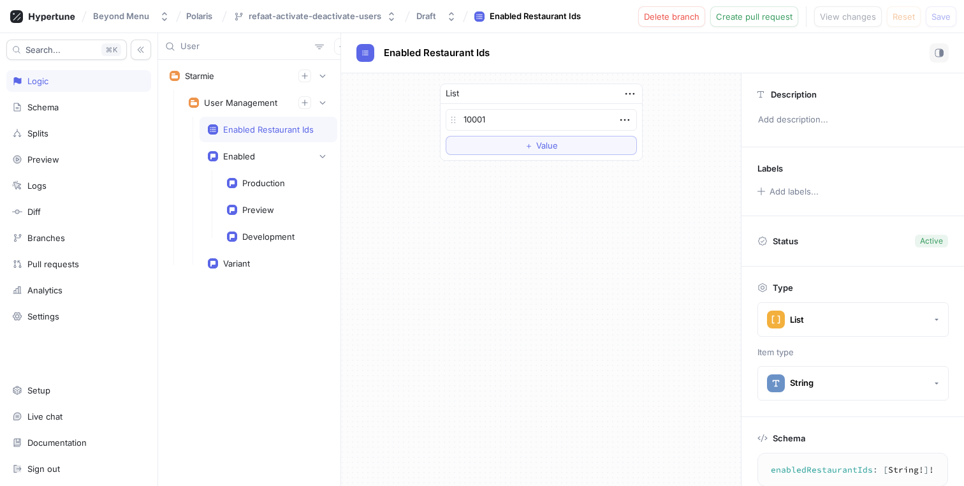
click at [373, 149] on div "List 10001 To pick up a draggable item, press the space bar. While dragging, us…" at bounding box center [541, 122] width 400 height 98
click at [260, 105] on div "User Management" at bounding box center [240, 103] width 73 height 10
type textarea "x"
type textarea "userManagement: UsersManagement!"
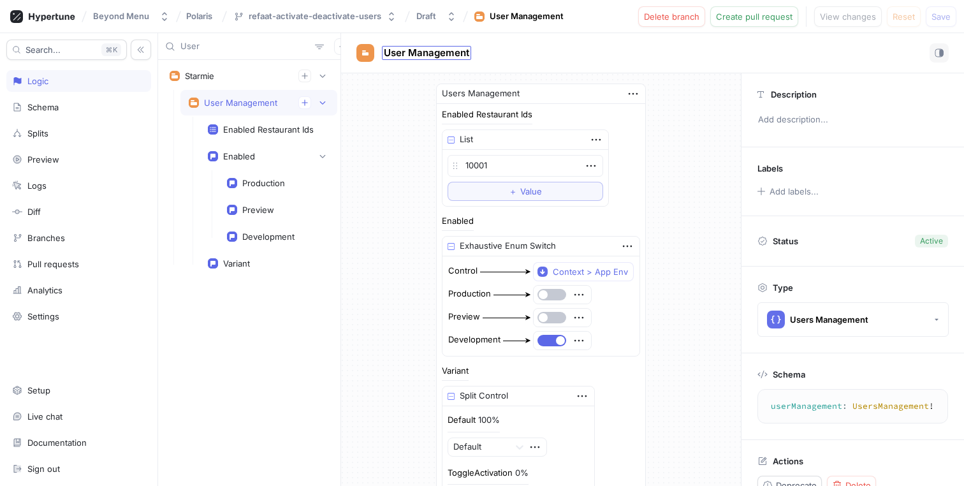
drag, startPoint x: 539, startPoint y: 58, endPoint x: 417, endPoint y: 49, distance: 122.7
click at [384, 52] on div "User Management" at bounding box center [652, 52] width 592 height 19
click at [417, 49] on span "User Management" at bounding box center [426, 53] width 85 height 10
type textarea "x"
click at [253, 155] on div "Enabled" at bounding box center [239, 156] width 32 height 10
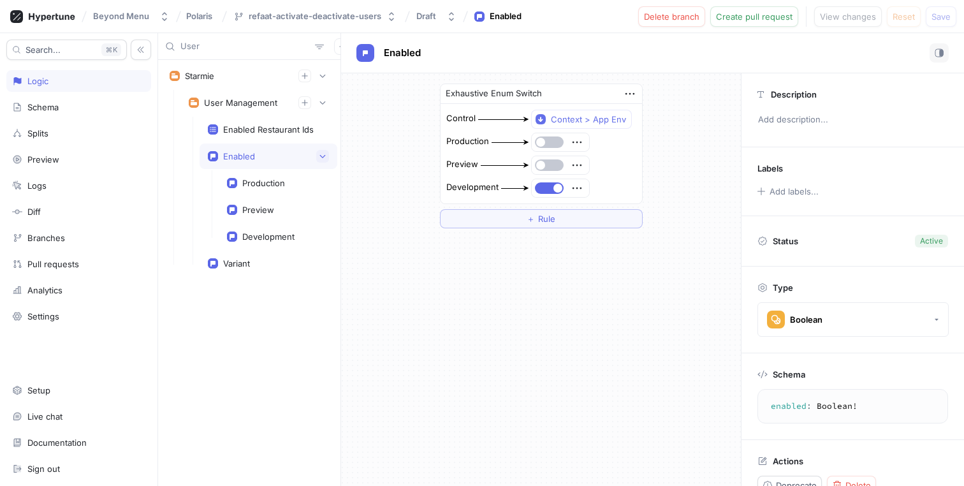
click at [320, 151] on button "button" at bounding box center [322, 156] width 13 height 13
click at [283, 187] on div "Variant" at bounding box center [268, 184] width 121 height 10
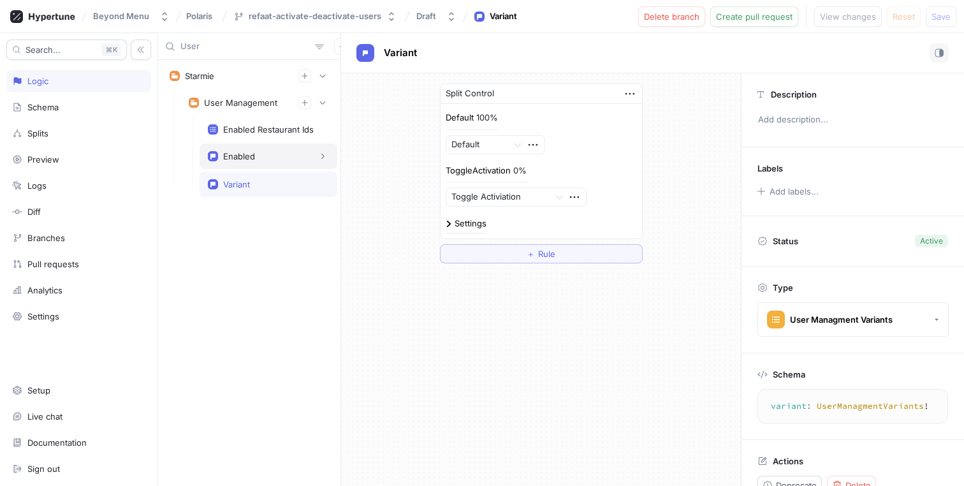
click at [290, 161] on div "Enabled" at bounding box center [268, 156] width 121 height 13
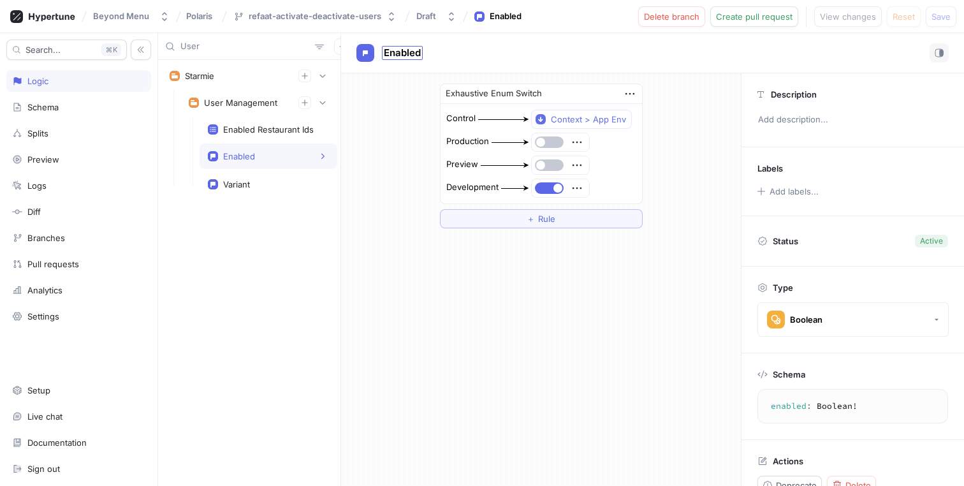
click at [409, 51] on span "Enabled" at bounding box center [402, 53] width 37 height 10
click at [245, 189] on div "Variant" at bounding box center [269, 183] width 138 height 25
type textarea "variant: UserManagmentVariants!"
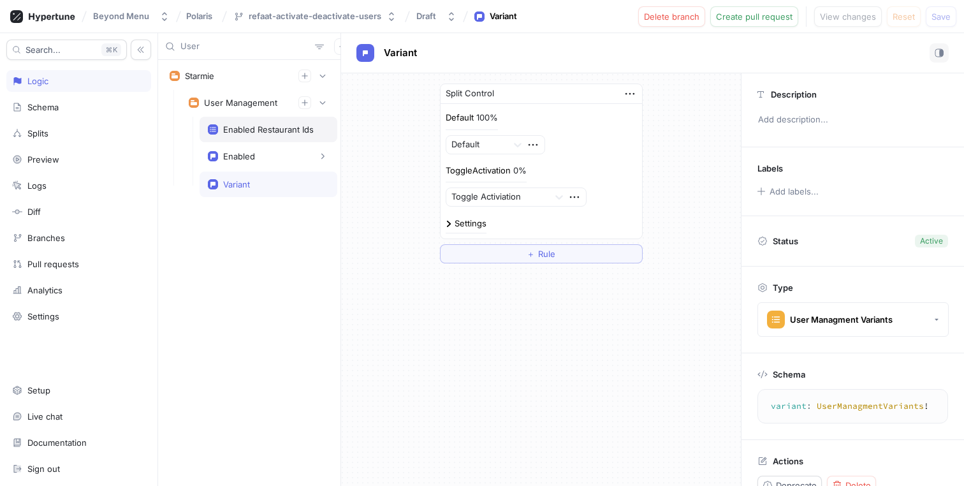
click at [250, 129] on div "Enabled Restaurant Ids" at bounding box center [268, 129] width 91 height 10
type textarea "x"
type textarea "enabledRestaurantIds: [String!]!"
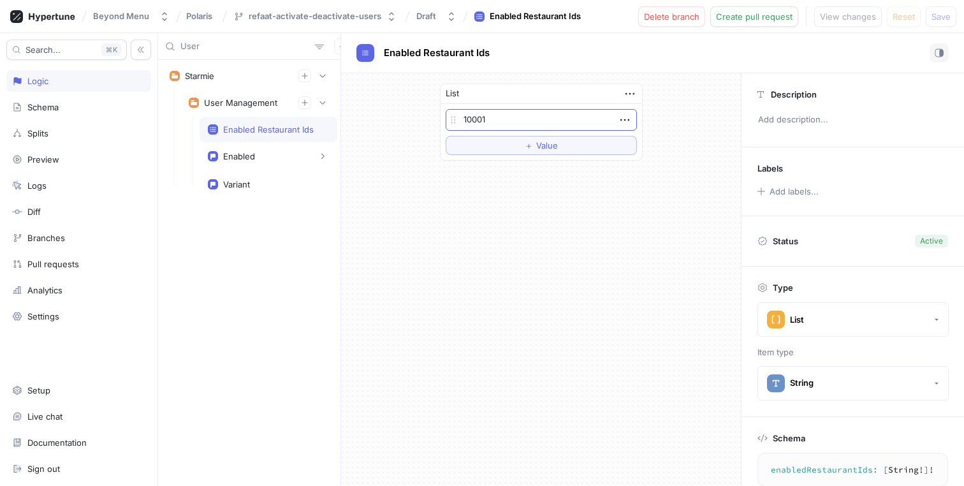
type textarea "x"
click at [442, 50] on span "Enabled Restaurant Ids" at bounding box center [437, 53] width 106 height 10
click at [442, 50] on input "Enabled Restaurant Ids" at bounding box center [437, 53] width 107 height 12
type input "Enabled Brand Ids"
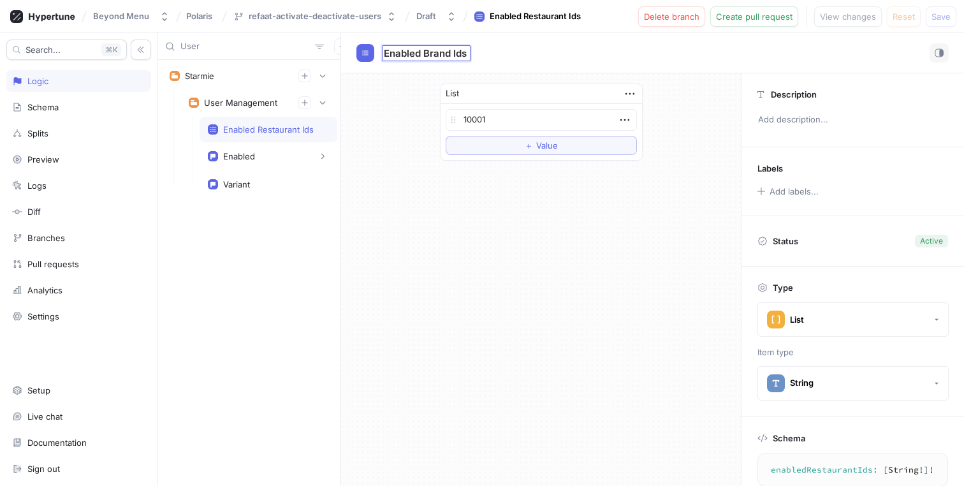
click at [578, 58] on div "Enabled Brand Ids Enabled Brand Ids" at bounding box center [652, 52] width 592 height 19
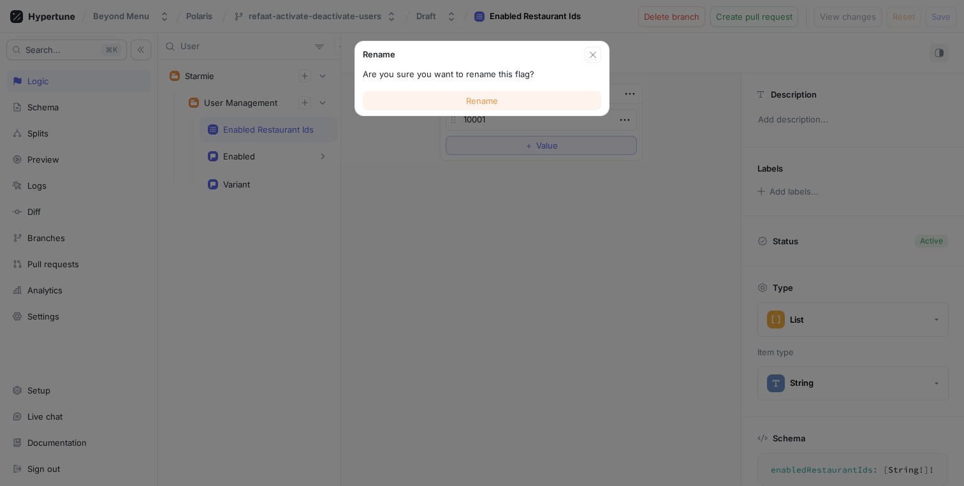
click at [546, 91] on button "Rename" at bounding box center [482, 100] width 238 height 19
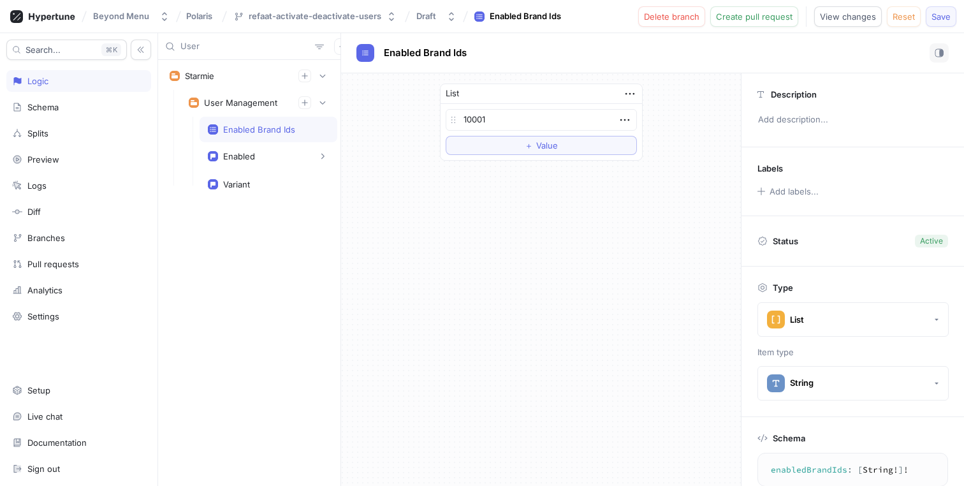
click at [945, 13] on span "Save" at bounding box center [940, 17] width 19 height 8
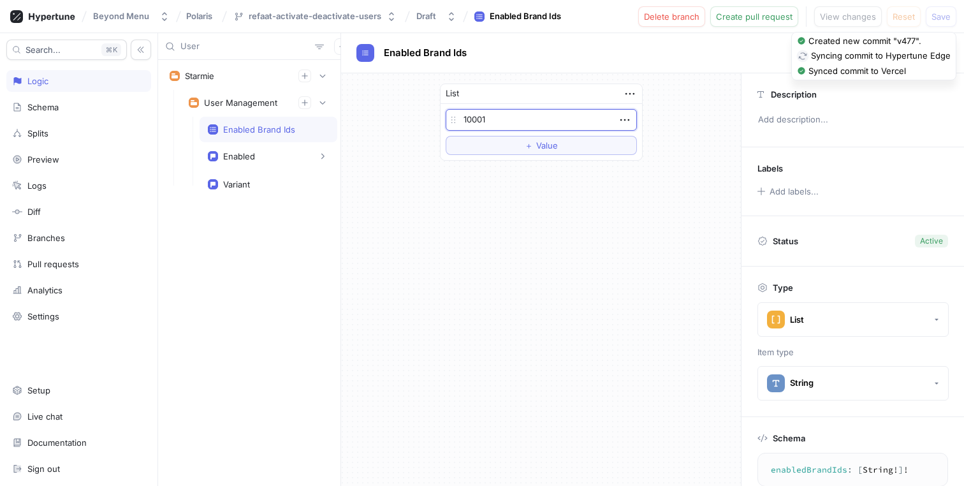
click at [491, 120] on textarea "10001" at bounding box center [541, 120] width 191 height 22
type textarea "x"
type textarea "1"
type textarea "x"
type textarea "1"
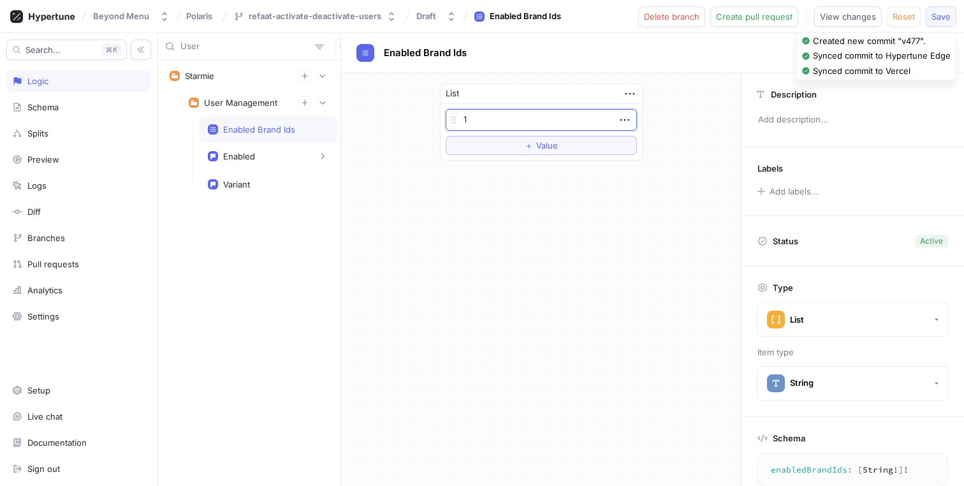
click at [949, 18] on span "Save" at bounding box center [940, 17] width 19 height 8
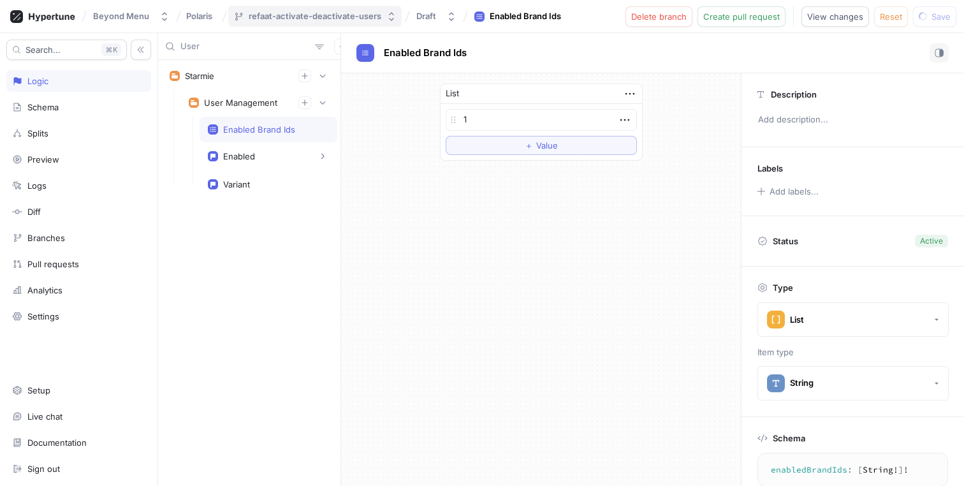
click at [381, 25] on button "refaat-activate-deactivate-users" at bounding box center [314, 16] width 173 height 21
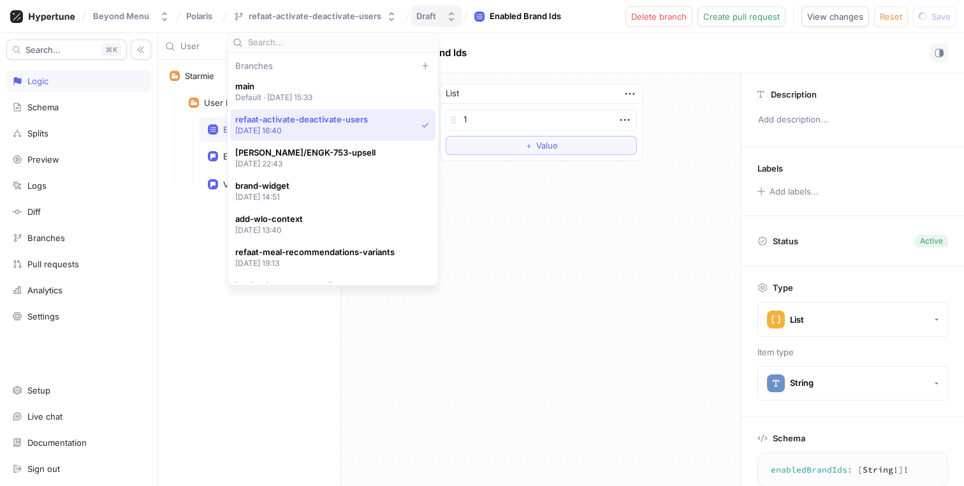
scroll to position [33, 0]
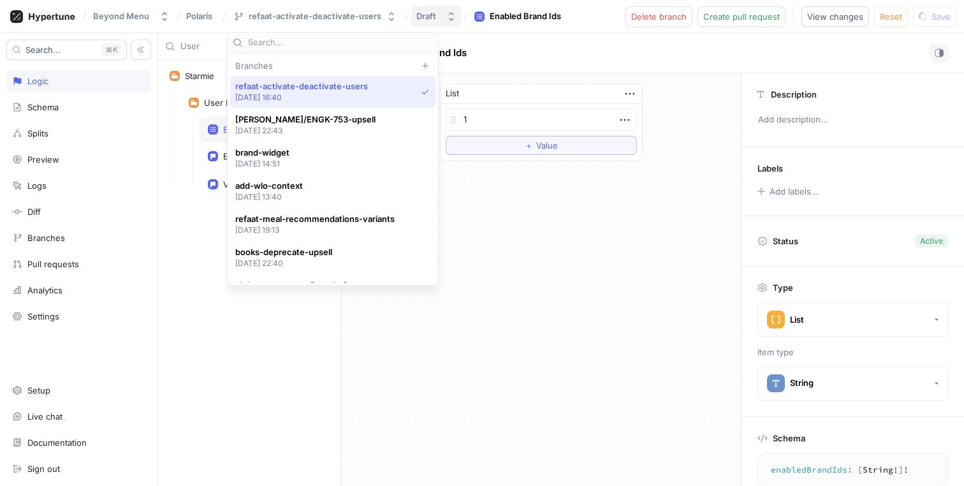
click at [433, 24] on button "Draft" at bounding box center [436, 16] width 50 height 21
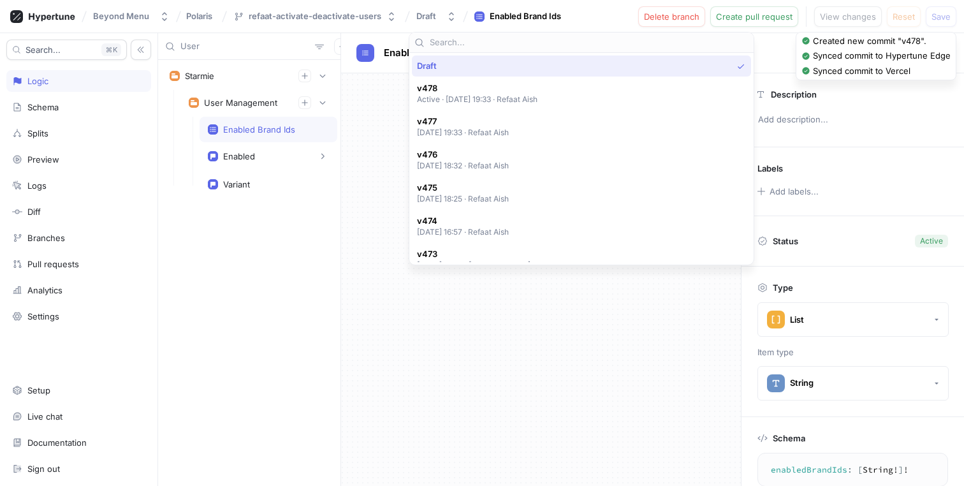
click at [584, 18] on div "Beyond Menu Polaris refaat-activate-deactivate-users Draft Enabled Brand Ids De…" at bounding box center [482, 16] width 964 height 33
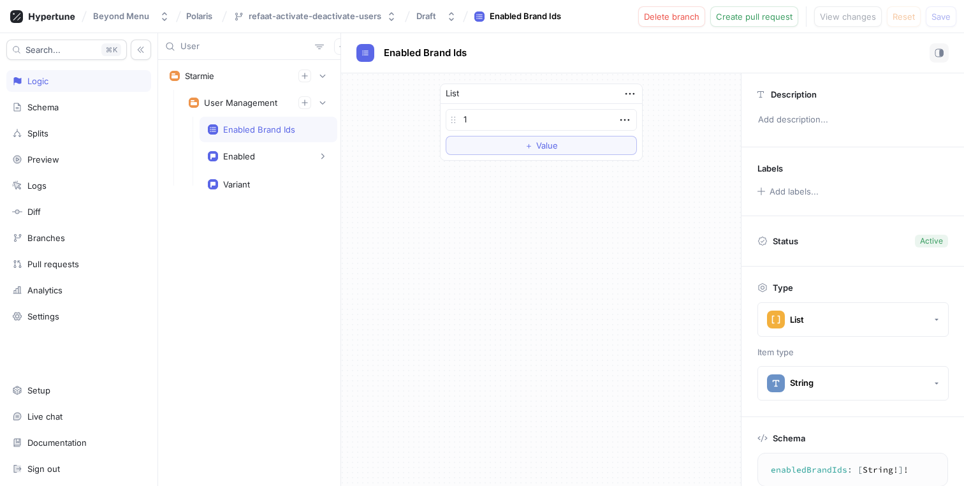
type textarea "x"
click at [238, 101] on div "User Management" at bounding box center [240, 103] width 73 height 10
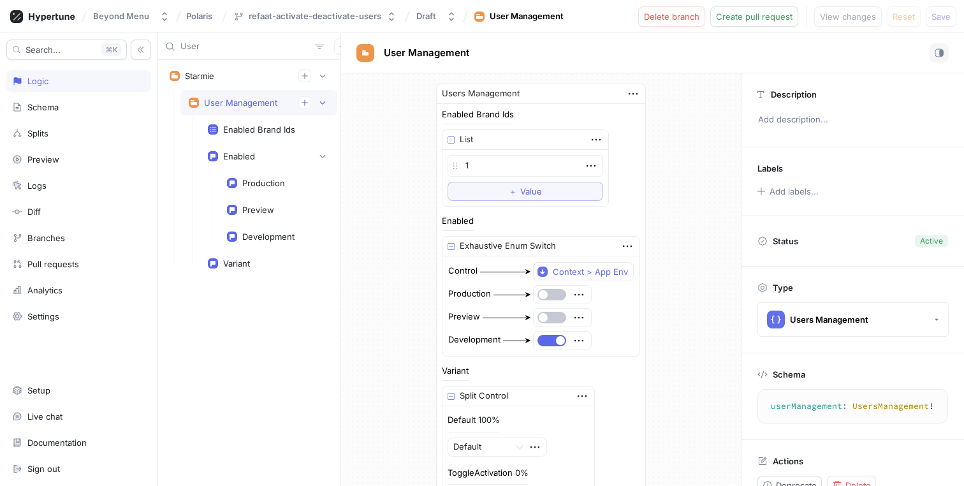
type textarea "x"
type textarea "userManagement: UsersManagement!"
type textarea "x"
click at [239, 159] on div "Enabled" at bounding box center [239, 156] width 32 height 10
type textarea "enabled: Boolean!"
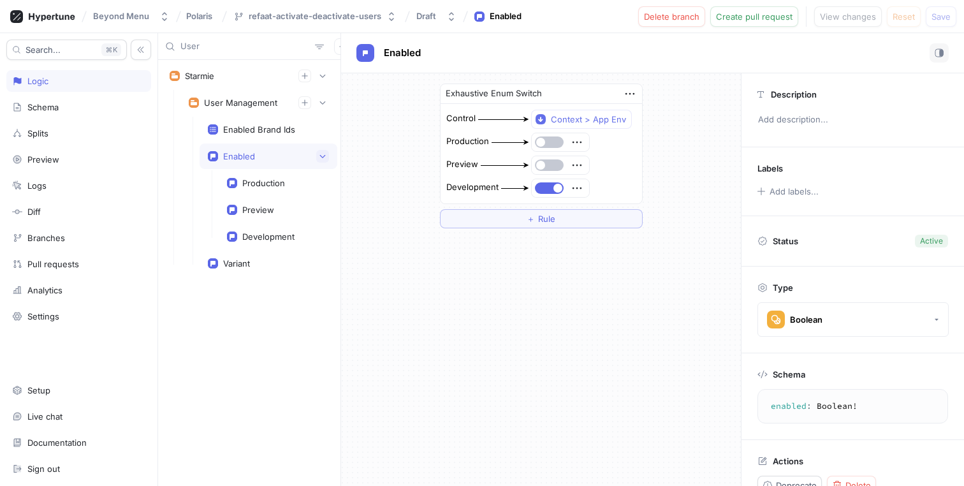
click at [317, 157] on button "button" at bounding box center [322, 156] width 13 height 13
click at [275, 131] on div "Enabled Brand Ids" at bounding box center [259, 129] width 72 height 10
type textarea "x"
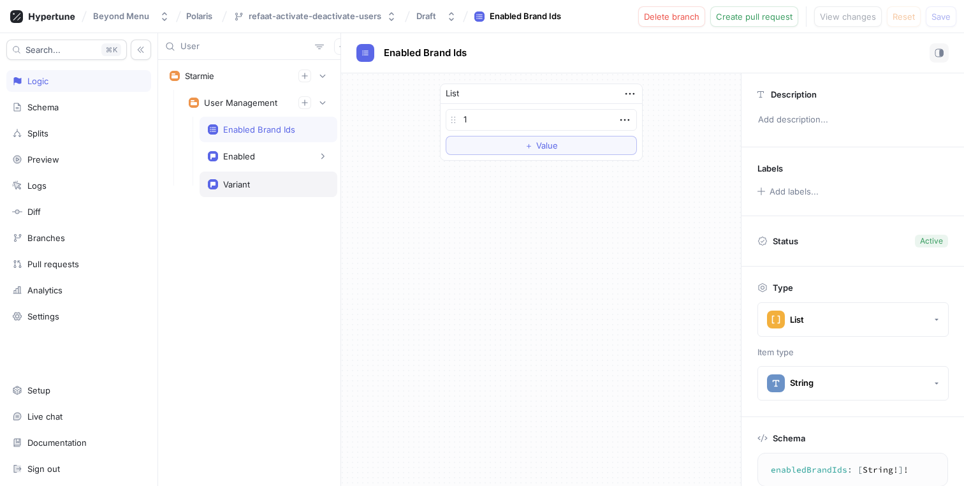
click at [245, 177] on div "Variant" at bounding box center [269, 183] width 138 height 25
type textarea "variant: UserManagmentVariants!"
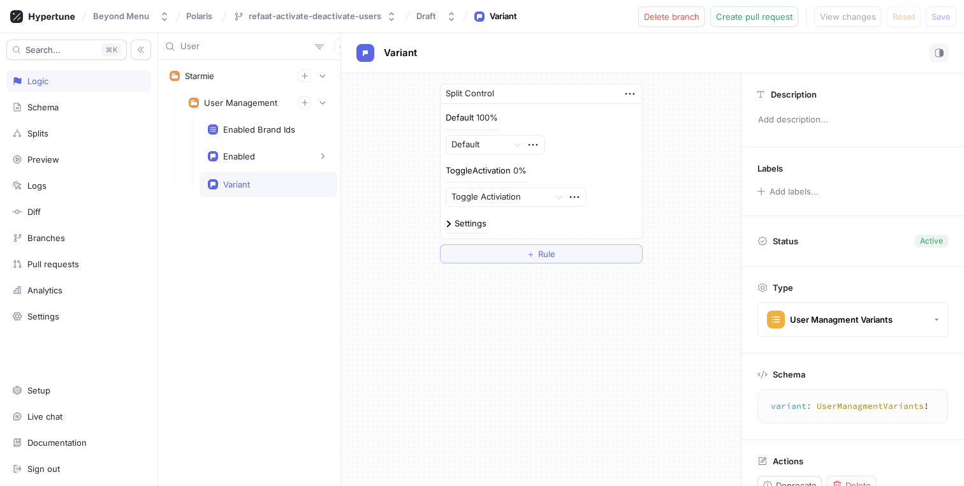
click at [545, 36] on div "Variant" at bounding box center [652, 53] width 623 height 40
click at [435, 18] on div "Draft" at bounding box center [428, 16] width 25 height 11
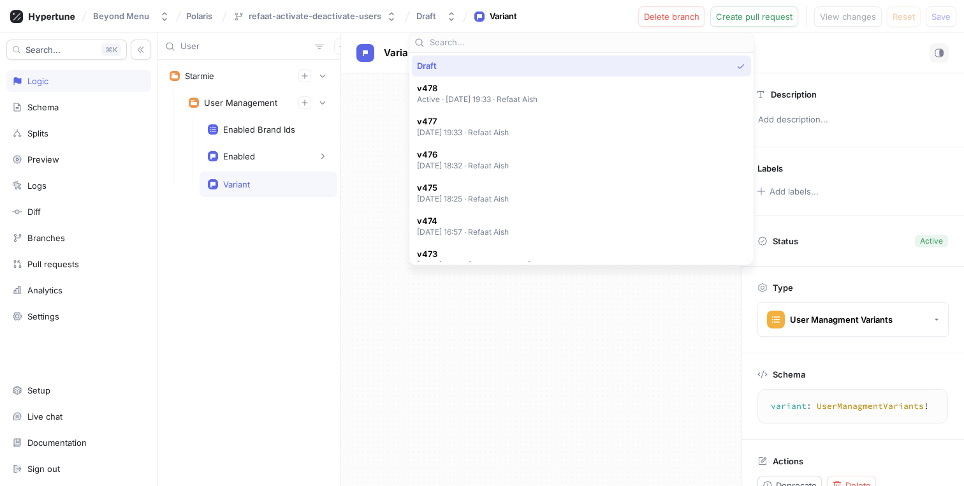
click at [372, 174] on div "Split Control Default 100% Default ToggleActivation 0% Toggle Activiation Setti…" at bounding box center [541, 173] width 400 height 200
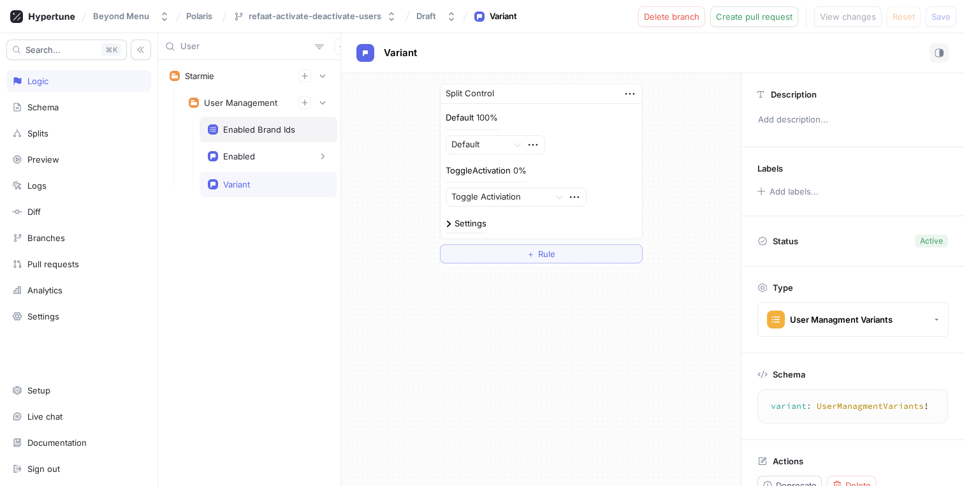
click at [248, 133] on div "Enabled Brand Ids" at bounding box center [259, 129] width 72 height 10
type textarea "x"
type textarea "enabledBrandIds: [String!]!"
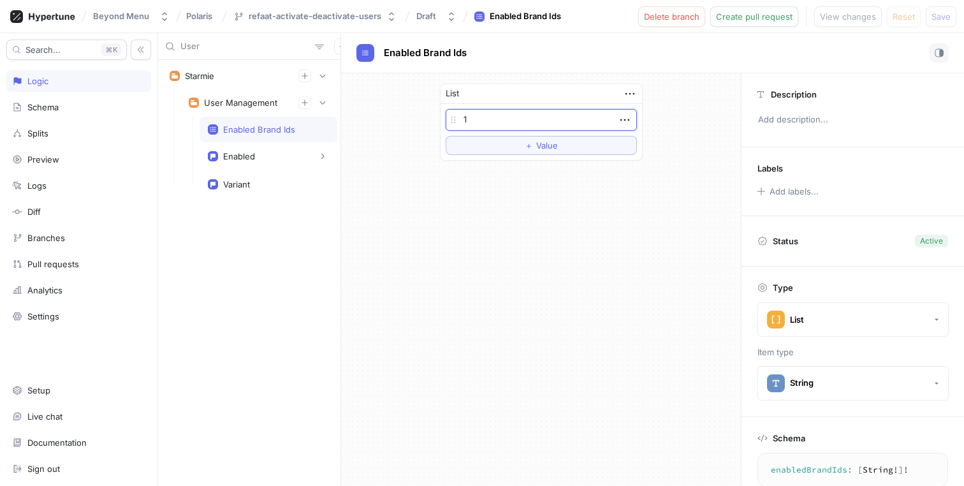
click at [504, 117] on textarea "1" at bounding box center [541, 120] width 191 height 22
click at [383, 138] on div "List 1 To pick up a draggable item, press the space bar. While dragging, use th…" at bounding box center [541, 122] width 400 height 98
click at [515, 125] on textarea "1" at bounding box center [541, 120] width 191 height 22
click at [430, 240] on div "List 1 To pick up a draggable item, press the space bar. While dragging, use th…" at bounding box center [541, 279] width 400 height 412
type textarea "x"
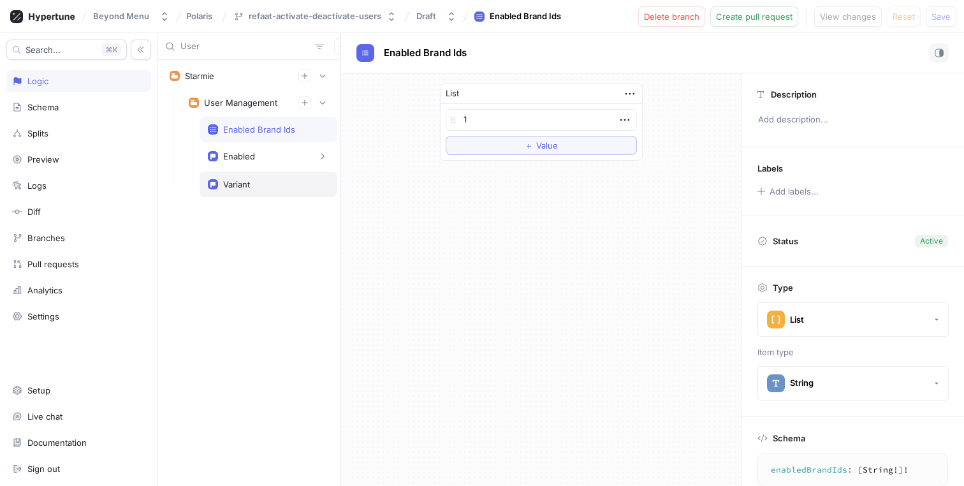
click at [243, 188] on div "Variant" at bounding box center [236, 184] width 27 height 10
type textarea "variant: UserManagmentVariants!"
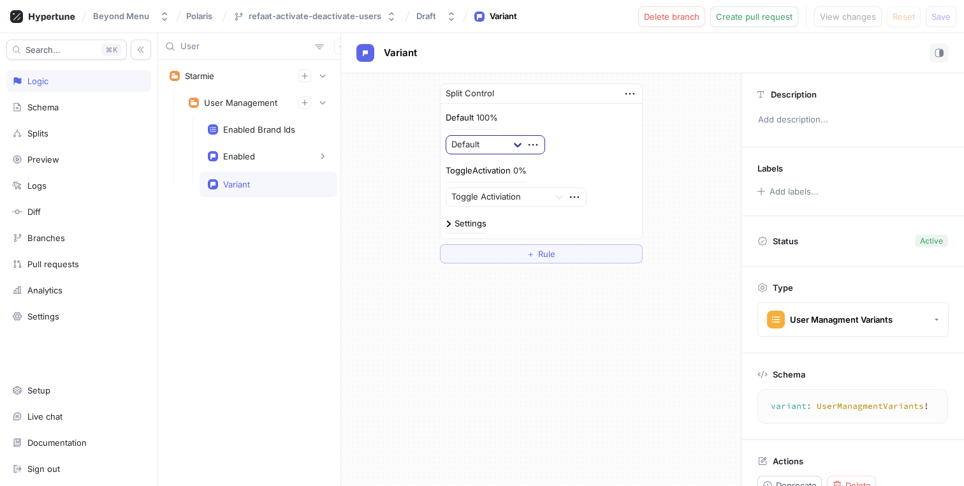
click at [507, 149] on div at bounding box center [517, 144] width 23 height 23
click at [577, 156] on div "Default 100% Default, 1 of 2. 2 results available. Use Up and Down to choose op…" at bounding box center [541, 159] width 191 height 95
click at [290, 182] on div "Variant" at bounding box center [268, 184] width 121 height 10
click at [628, 96] on icon "button" at bounding box center [630, 94] width 14 height 14
click at [627, 96] on icon "button" at bounding box center [630, 94] width 14 height 14
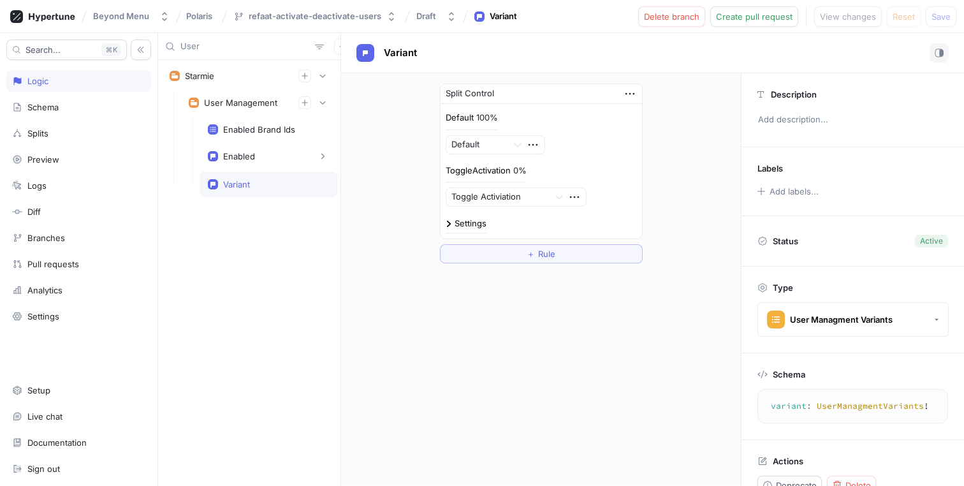
click at [217, 52] on div "User" at bounding box center [249, 46] width 182 height 27
click at [220, 48] on input "User" at bounding box center [244, 46] width 129 height 13
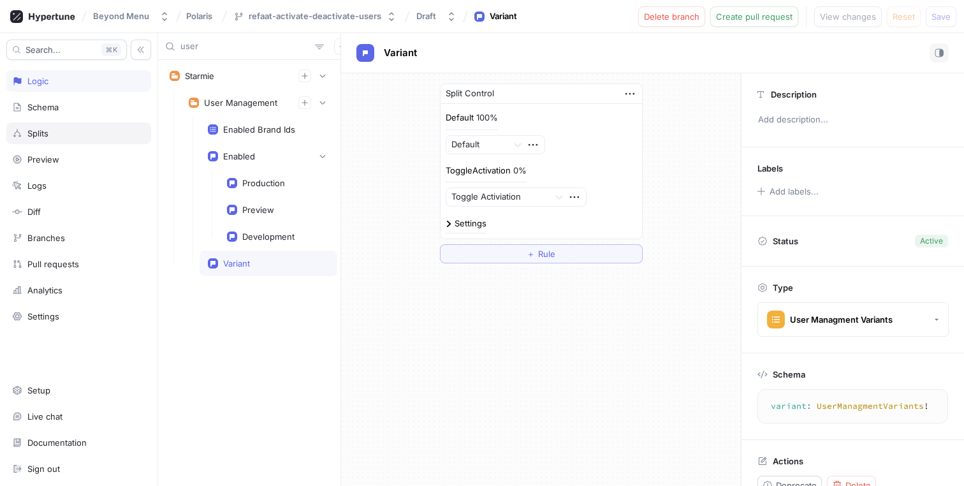
type input "user"
click at [80, 131] on div "Splits" at bounding box center [78, 133] width 133 height 10
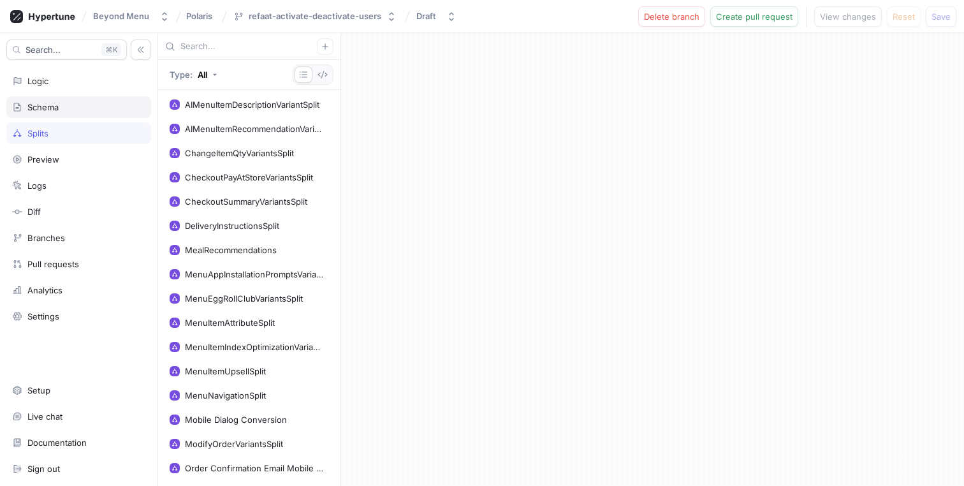
click at [81, 112] on div "Schema" at bounding box center [78, 107] width 145 height 22
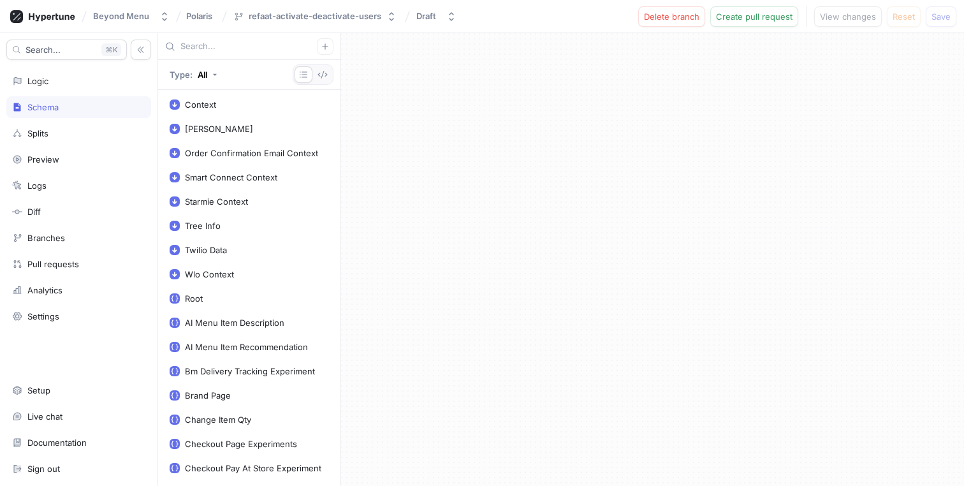
click at [66, 120] on div "Search... K Logic Schema Splits Preview Logs Diff Branches Pull requests Analyt…" at bounding box center [79, 259] width 158 height 453
click at [64, 126] on div "Splits" at bounding box center [78, 133] width 145 height 22
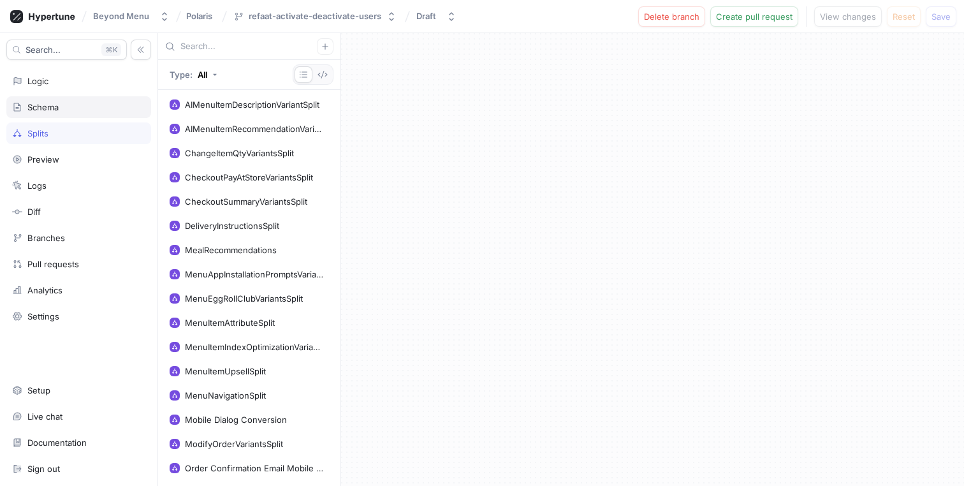
click at [70, 110] on div "Schema" at bounding box center [78, 107] width 133 height 10
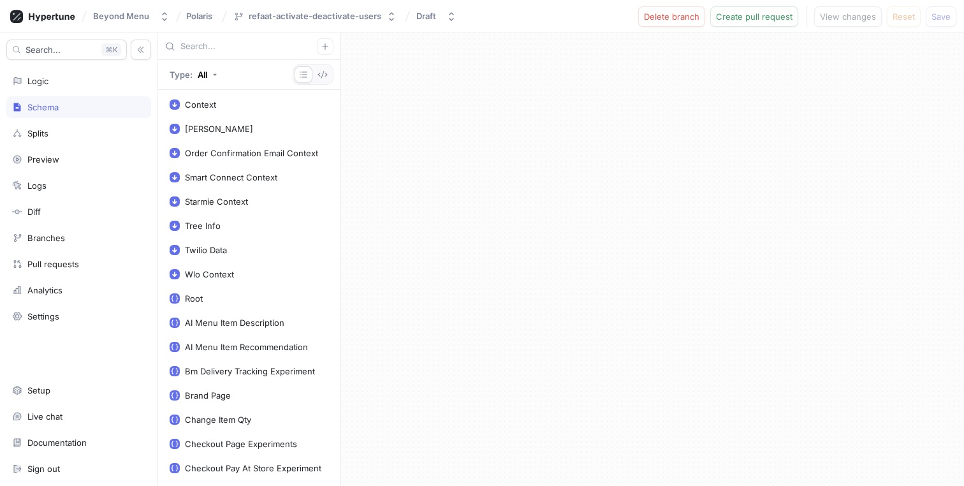
click at [239, 45] on input "text" at bounding box center [248, 46] width 136 height 13
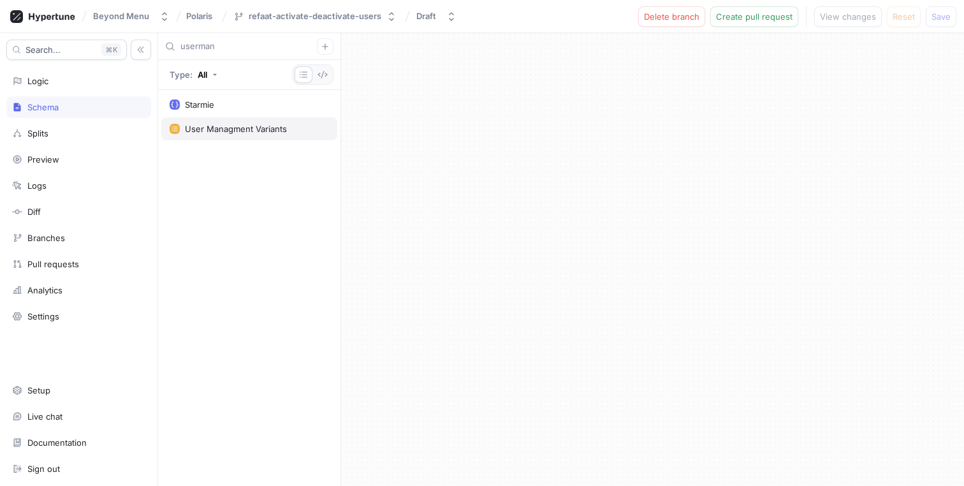
type input "userman"
click at [263, 132] on div "User Managment Variants" at bounding box center [236, 129] width 102 height 10
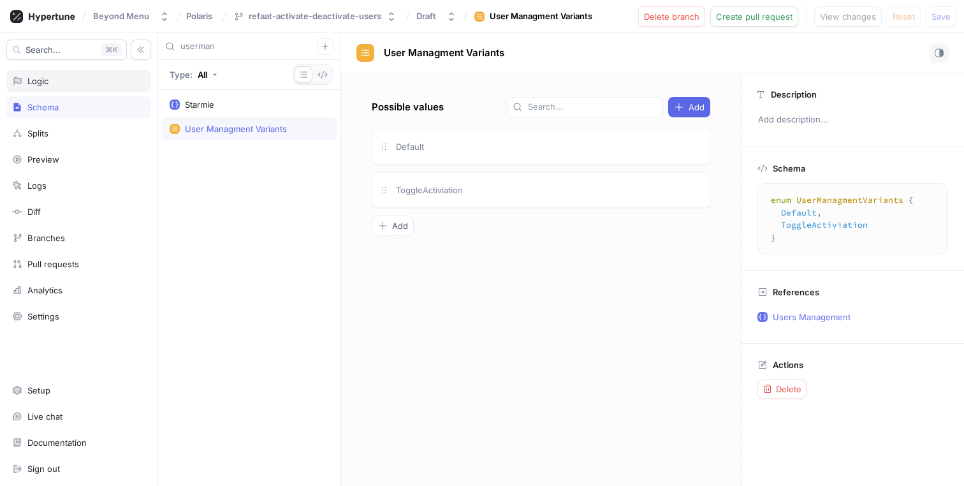
click at [60, 82] on div "Logic" at bounding box center [78, 81] width 133 height 10
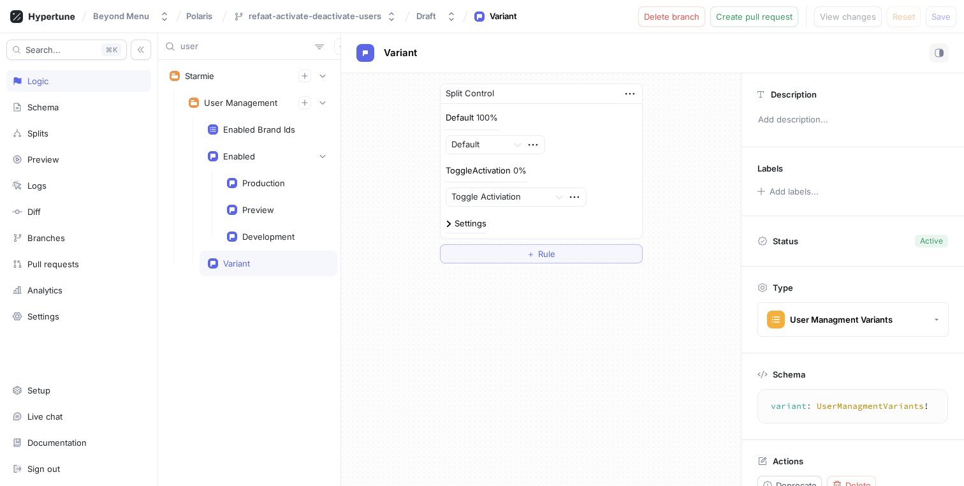
click at [518, 171] on div "0%" at bounding box center [519, 170] width 13 height 8
click at [447, 222] on img at bounding box center [449, 224] width 6 height 6
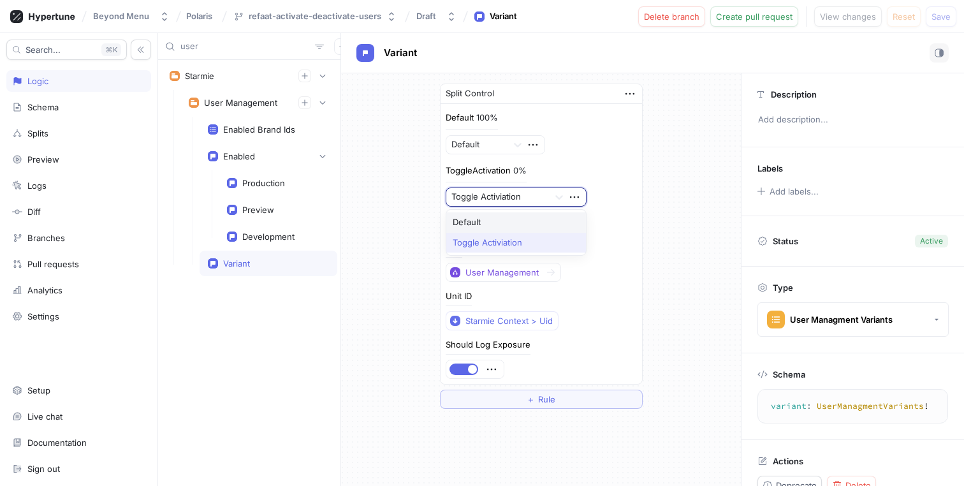
click at [498, 198] on div at bounding box center [497, 197] width 93 height 15
click at [488, 221] on div "Default" at bounding box center [516, 222] width 140 height 20
click at [519, 197] on div at bounding box center [517, 196] width 23 height 23
click at [499, 237] on div "Toggle Activiation" at bounding box center [495, 243] width 98 height 20
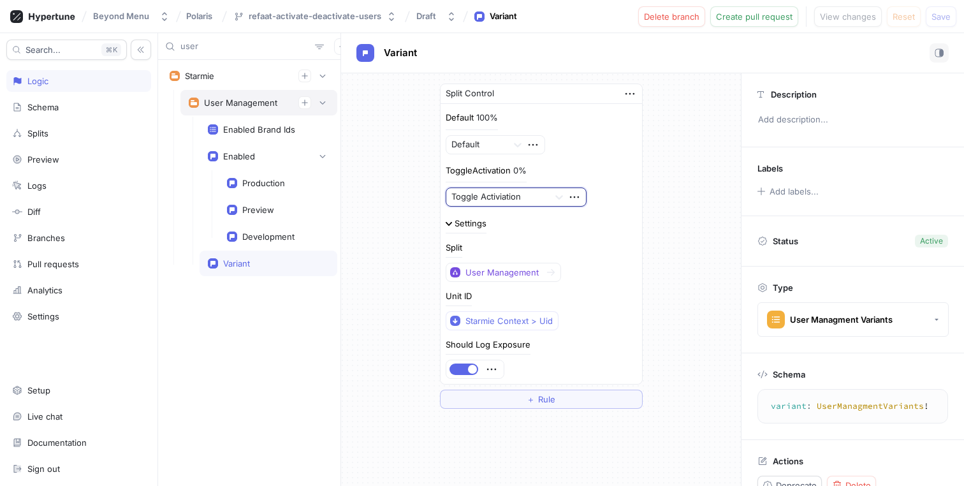
click at [248, 111] on div "User Management" at bounding box center [258, 102] width 157 height 25
type textarea "x"
type textarea "userManagement: UsersManagement!"
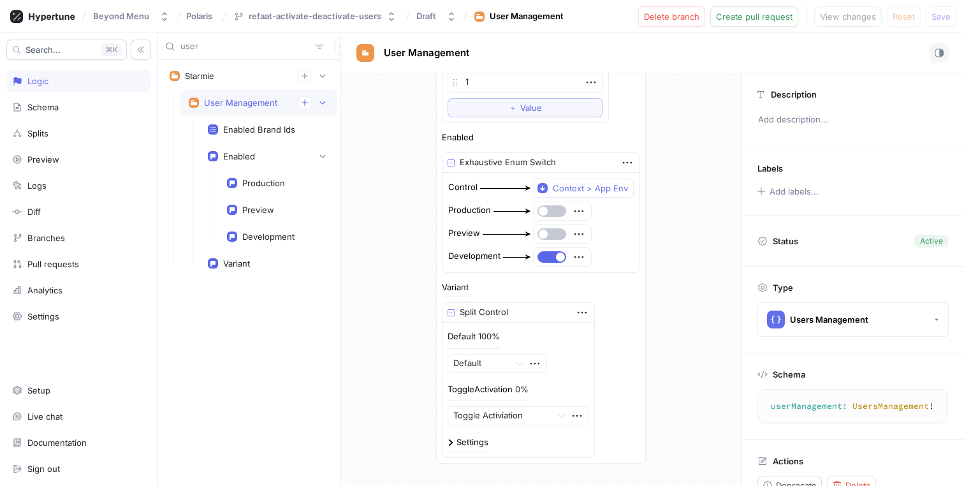
scroll to position [205, 0]
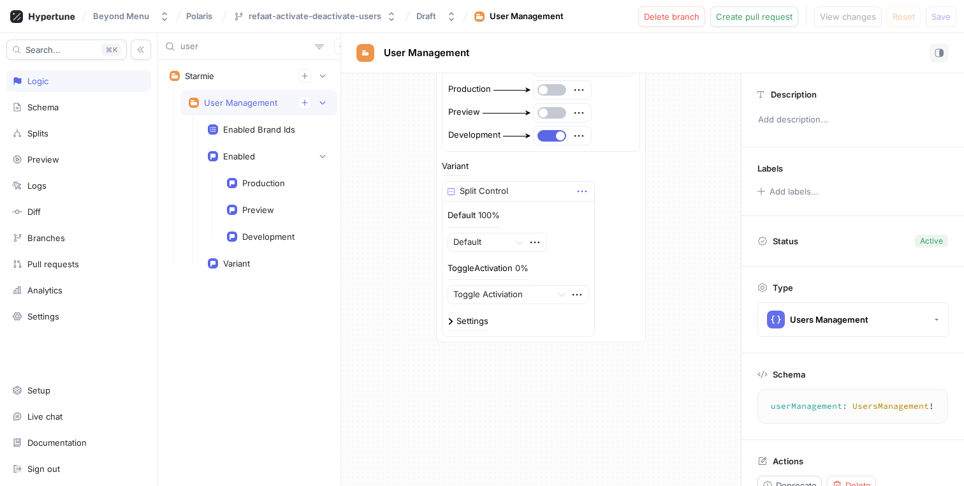
click at [581, 191] on icon "button" at bounding box center [582, 191] width 14 height 14
click at [447, 322] on img at bounding box center [450, 321] width 6 height 6
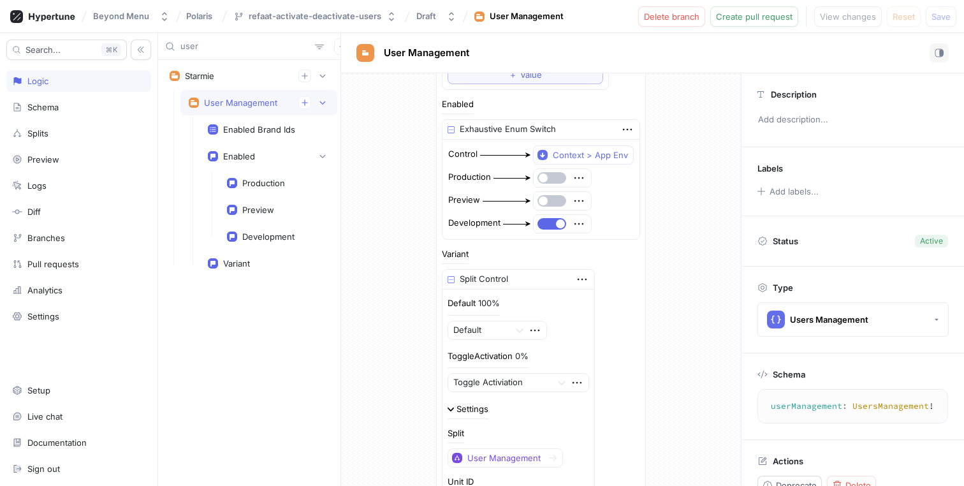
scroll to position [134, 0]
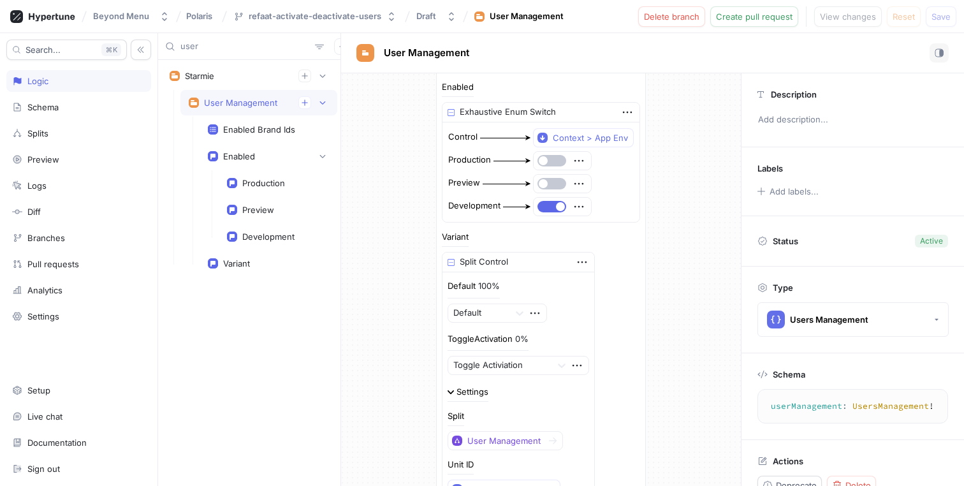
click at [483, 286] on div "100%" at bounding box center [489, 286] width 22 height 8
click at [45, 134] on div "Splits" at bounding box center [37, 133] width 21 height 10
type textarea "x"
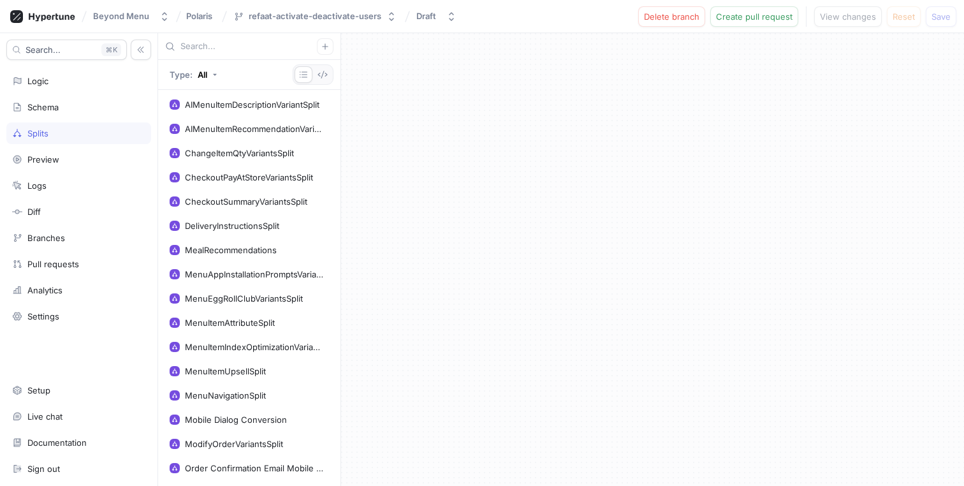
click at [246, 45] on input "text" at bounding box center [248, 46] width 136 height 13
type input "U"
type textarea "x"
type input "Us"
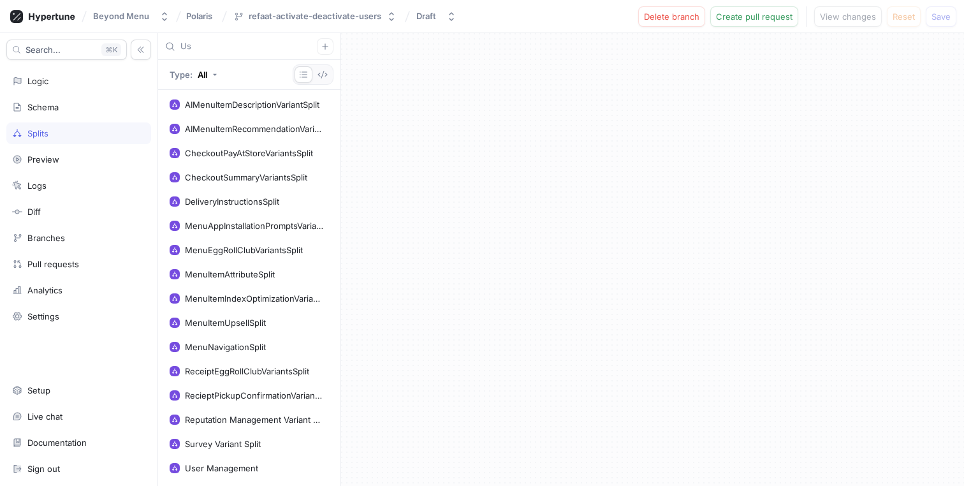
type textarea "x"
type input "User"
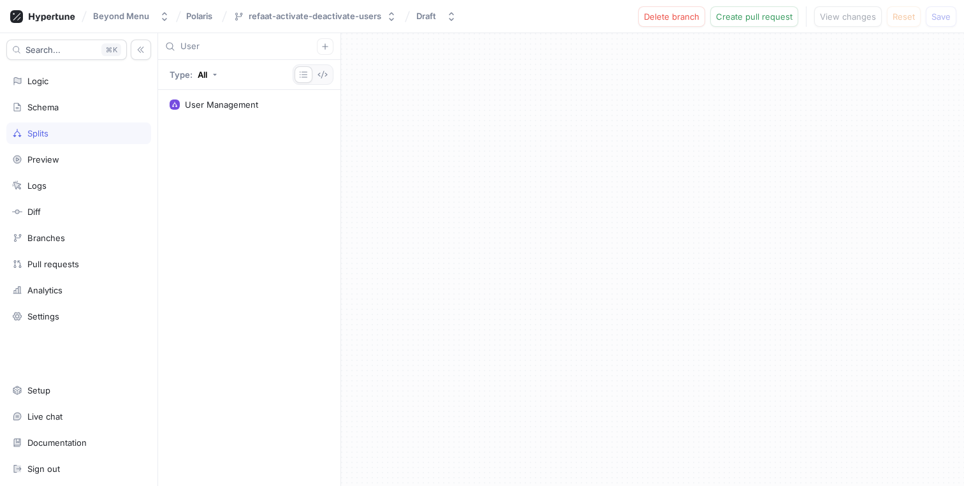
type textarea "x"
type input "User"
click at [245, 99] on div "User Management" at bounding box center [221, 104] width 73 height 10
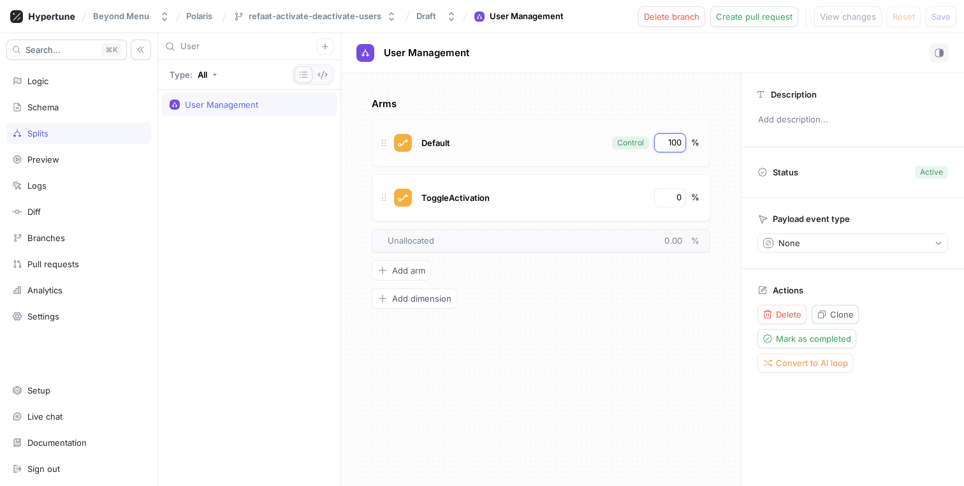
type textarea "x"
click at [671, 139] on input "100" at bounding box center [671, 142] width 22 height 13
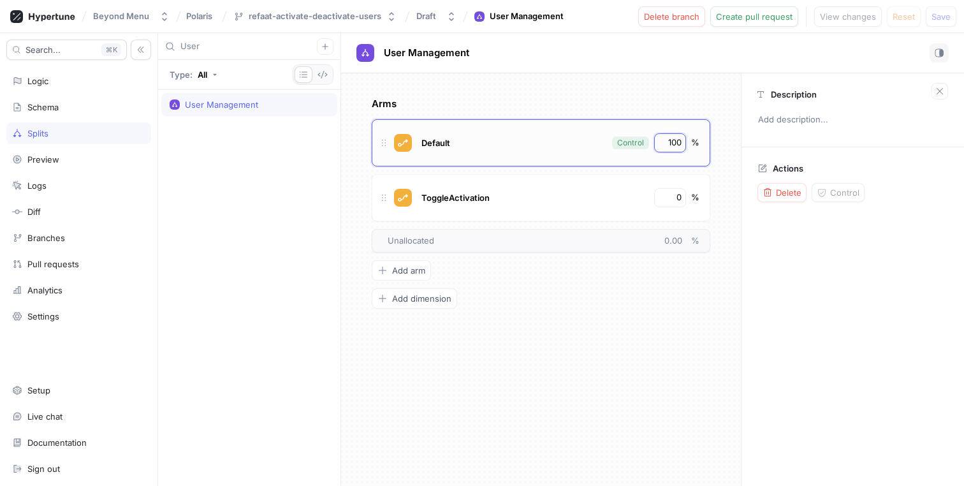
type input "0"
type textarea "x"
type input "0"
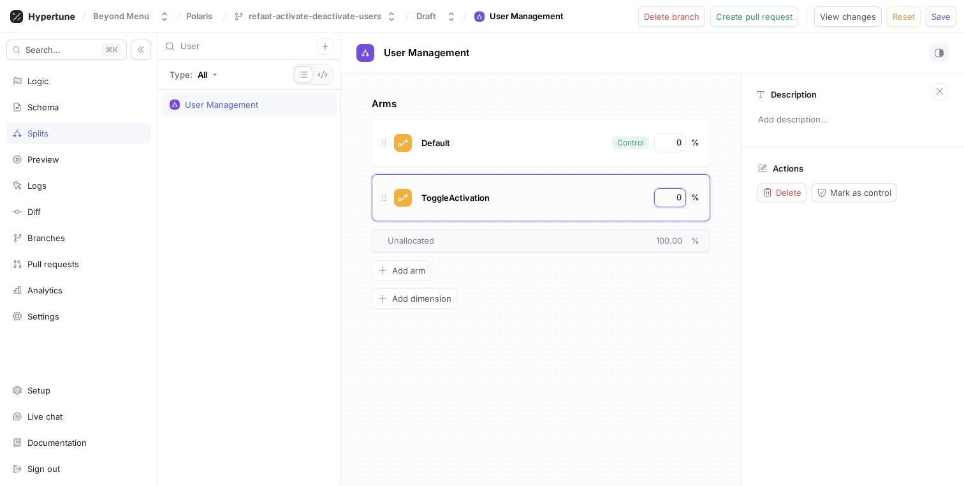
drag, startPoint x: 672, startPoint y: 201, endPoint x: 698, endPoint y: 201, distance: 26.1
click at [698, 201] on div "ToggleActivation 0 %" at bounding box center [559, 197] width 280 height 19
type textarea "x"
type input "10"
type textarea "x"
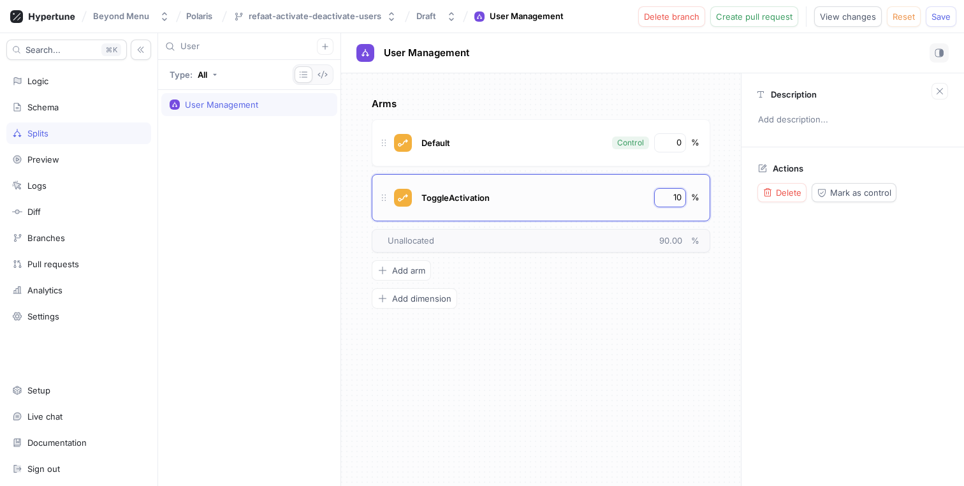
type input "100"
type textarea "x"
type input "100"
click at [818, 56] on div "User Management No errors." at bounding box center [652, 52] width 592 height 19
click at [602, 17] on span "Logic error" at bounding box center [604, 17] width 43 height 8
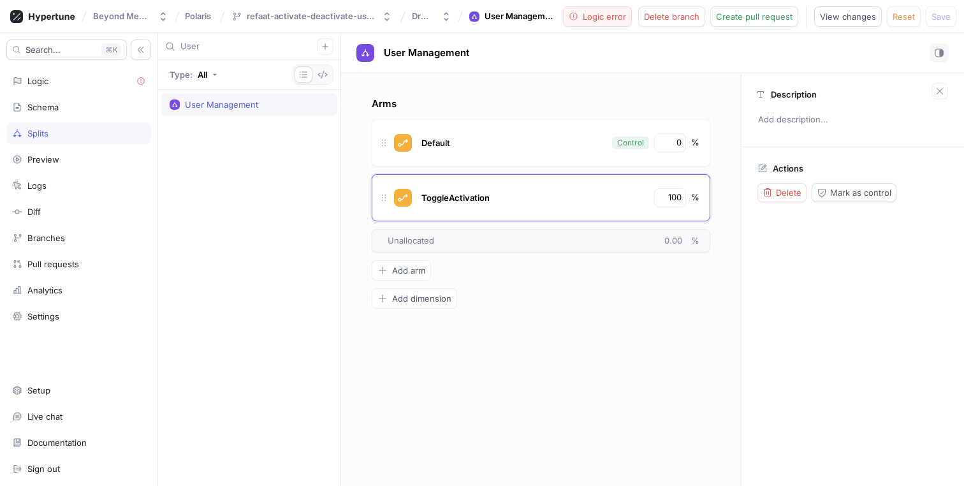
type textarea "variant: UserManagmentVariants!"
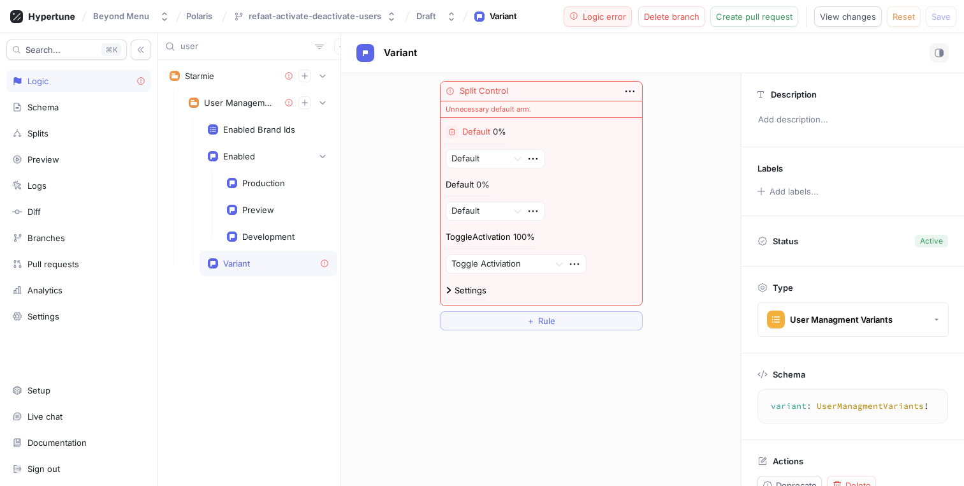
scroll to position [3, 0]
click at [448, 130] on icon "button" at bounding box center [452, 132] width 8 height 8
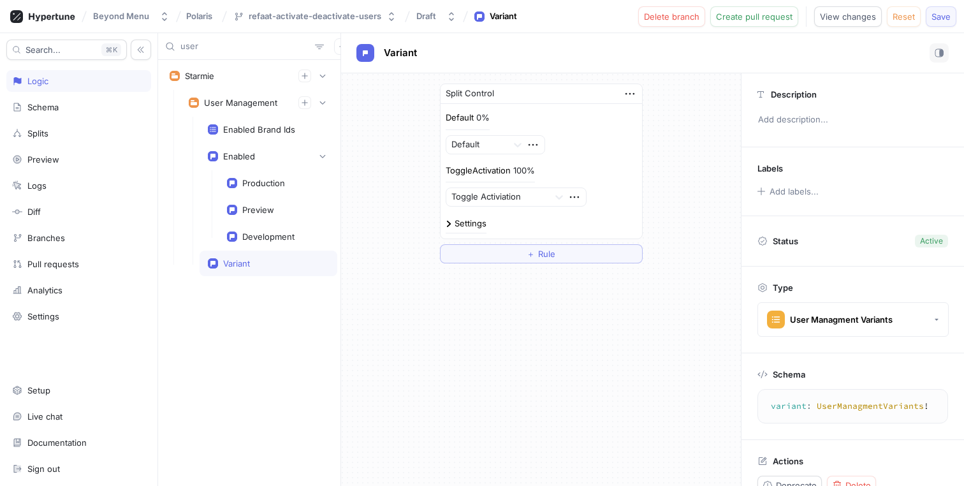
click at [941, 15] on span "Save" at bounding box center [940, 17] width 19 height 8
click at [426, 11] on div "Draft" at bounding box center [426, 16] width 20 height 11
click at [524, 411] on div "Split Control Default 0% Default ToggleActivation 100% Toggle Activiation Setti…" at bounding box center [541, 279] width 400 height 412
click at [265, 201] on div "Preview" at bounding box center [278, 209] width 119 height 25
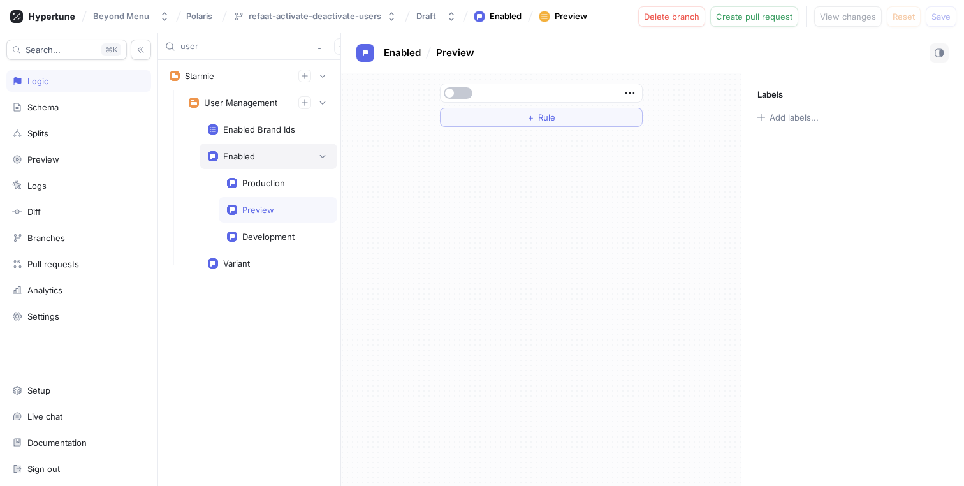
click at [269, 160] on div "Enabled" at bounding box center [268, 156] width 121 height 13
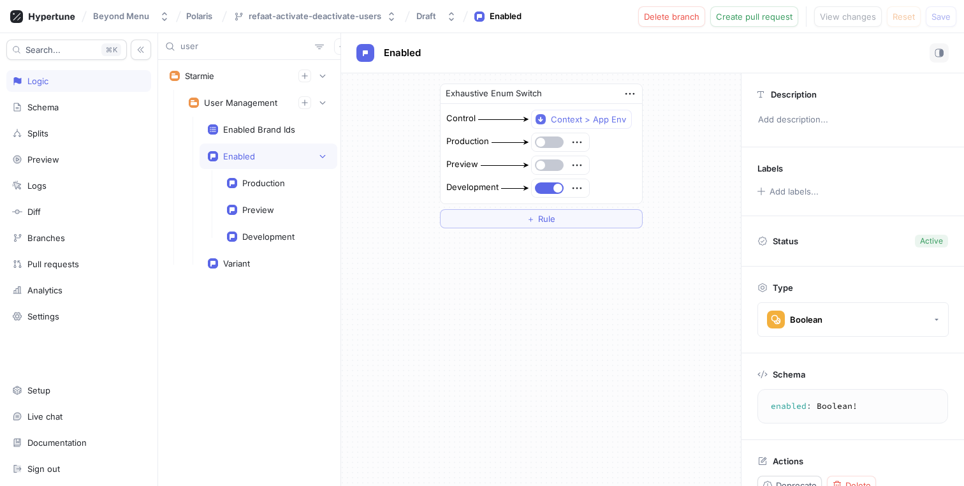
click at [562, 170] on div at bounding box center [549, 164] width 31 height 11
click at [551, 164] on button "button" at bounding box center [549, 164] width 29 height 11
click at [940, 13] on span "Save" at bounding box center [940, 17] width 19 height 8
click at [475, 46] on div "Enabled" at bounding box center [652, 52] width 592 height 19
click at [769, 16] on span "Create pull request" at bounding box center [754, 17] width 76 height 8
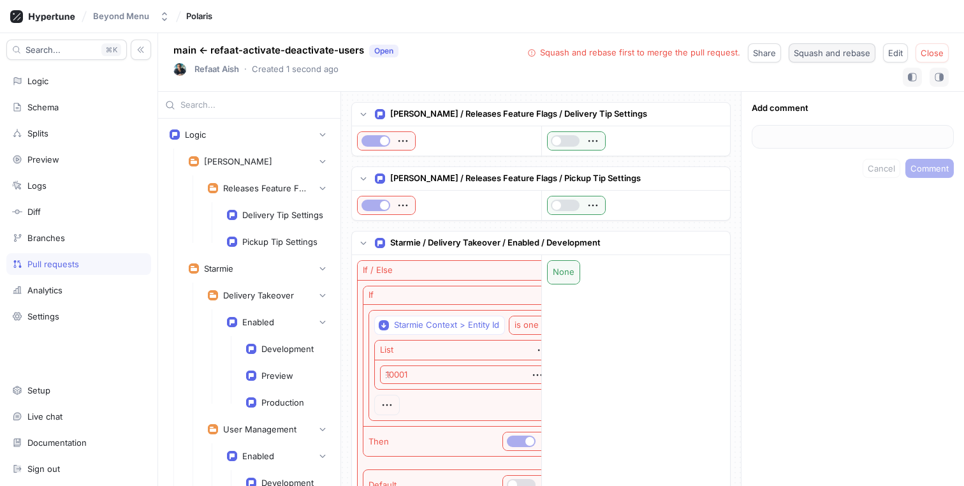
click at [809, 52] on span "Squash and rebase" at bounding box center [832, 53] width 76 height 8
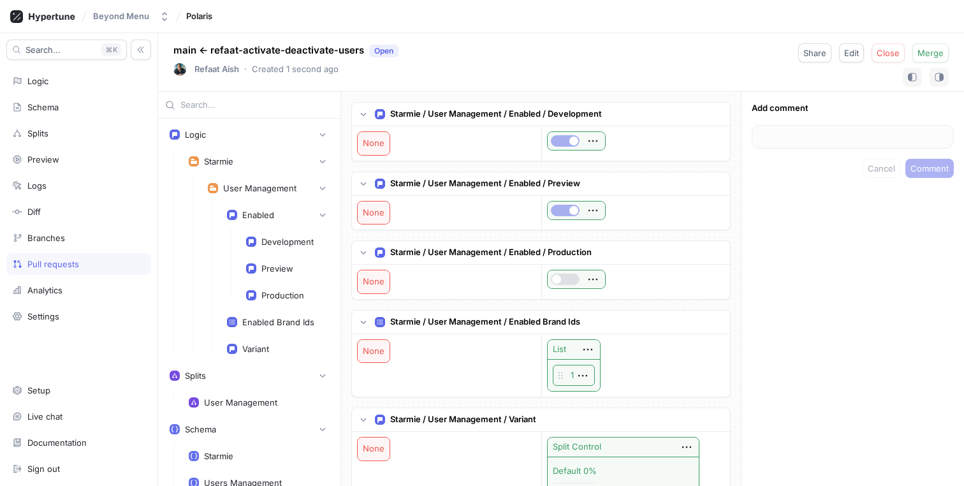
click at [59, 261] on div "Pull requests" at bounding box center [53, 264] width 52 height 10
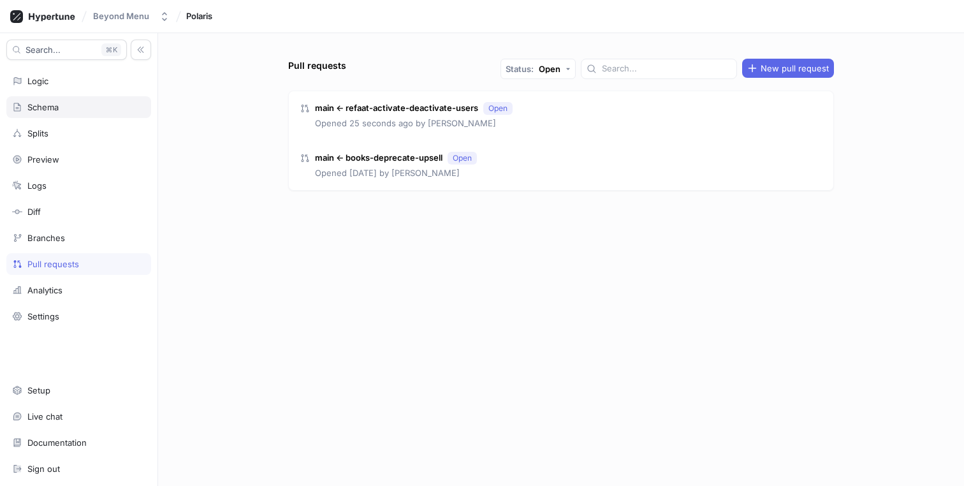
click at [60, 109] on div "Schema" at bounding box center [78, 107] width 133 height 10
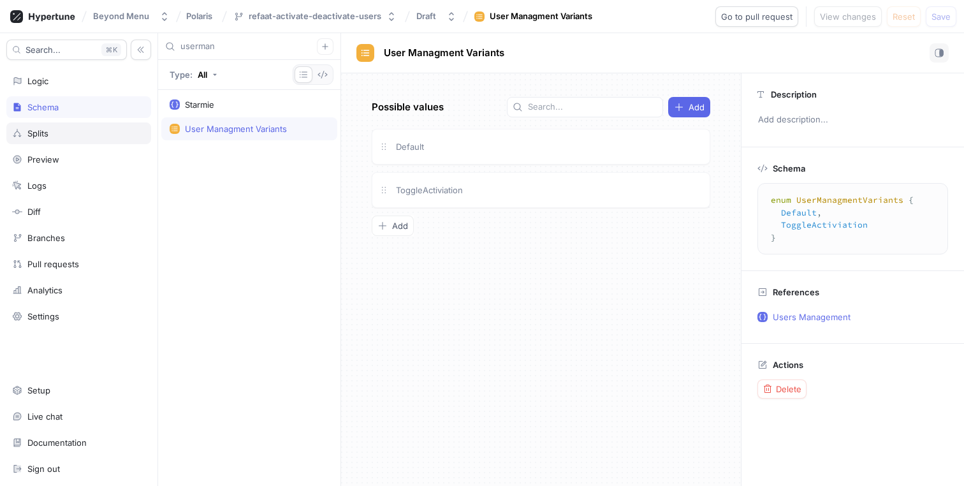
click at [54, 126] on div "Splits" at bounding box center [78, 133] width 145 height 22
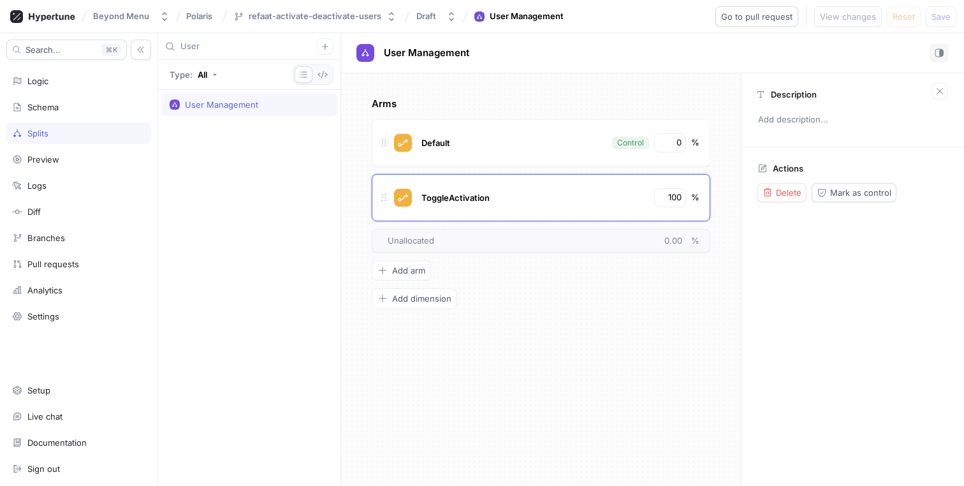
click at [41, 170] on div "Search... K Logic Schema Splits Preview Logs Diff Branches Pull requests Analyt…" at bounding box center [79, 259] width 158 height 453
click at [41, 163] on div "Preview" at bounding box center [43, 159] width 32 height 10
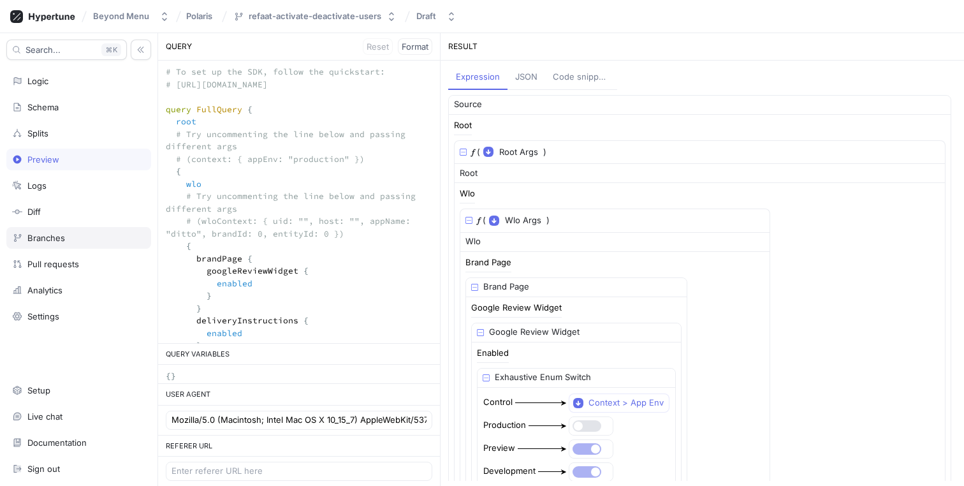
click at [55, 245] on div "Branches" at bounding box center [78, 238] width 145 height 22
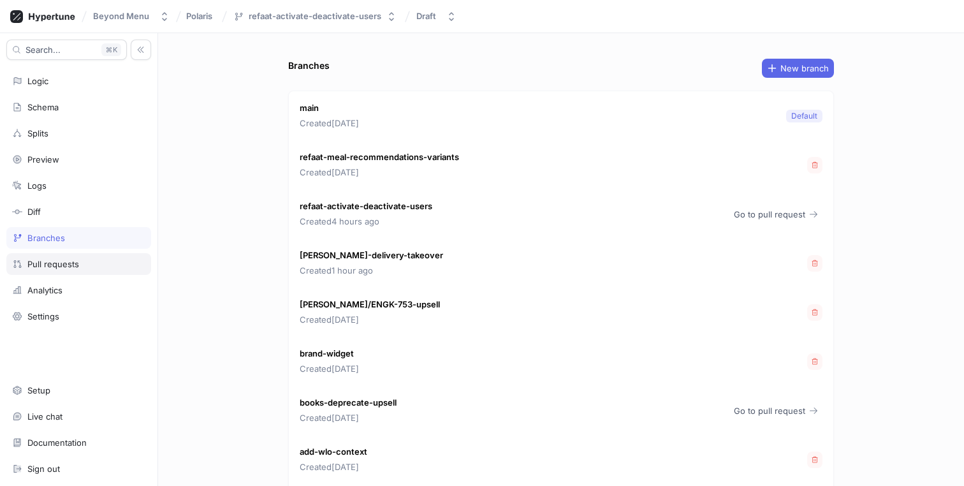
click at [53, 267] on div "Pull requests" at bounding box center [53, 264] width 52 height 10
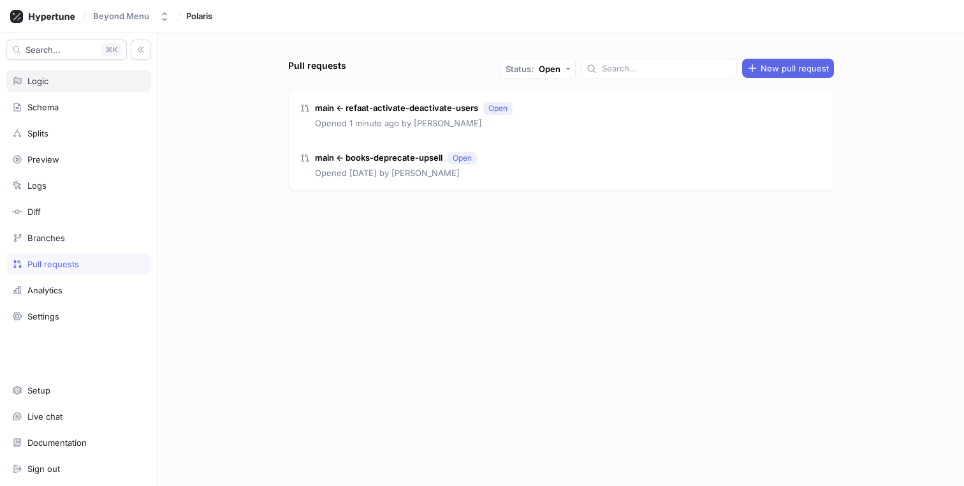
click at [82, 73] on div "Logic" at bounding box center [78, 81] width 145 height 22
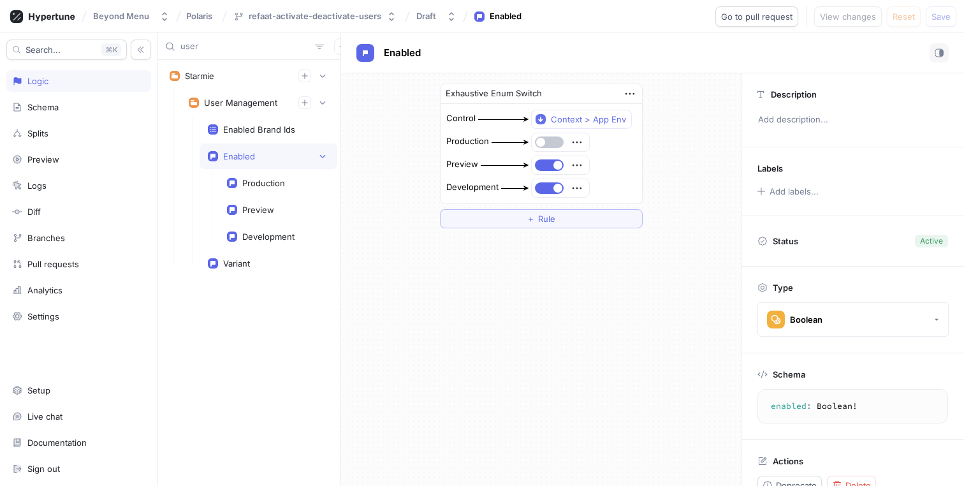
click at [238, 42] on input "user" at bounding box center [244, 46] width 129 height 13
paste input "googleReviewWidget"
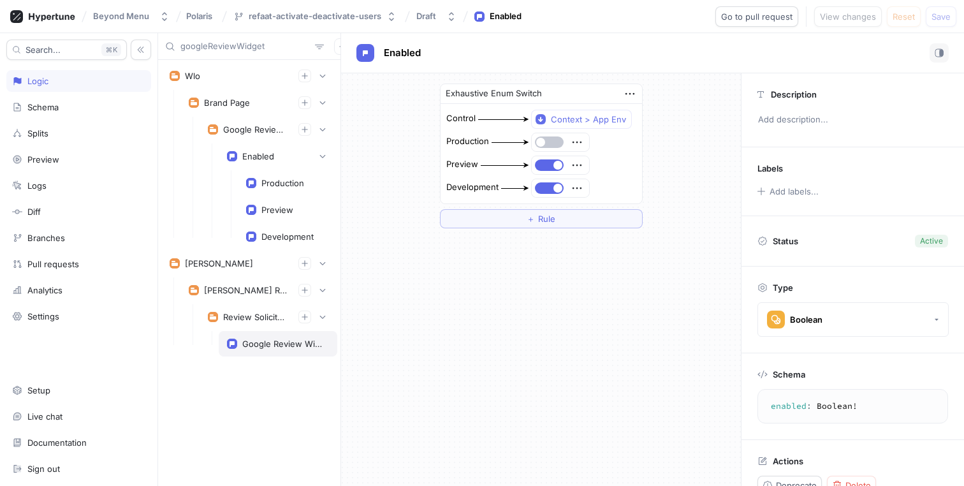
type input "googleReviewWidget"
click at [257, 347] on div "Google Review Widget Enabled" at bounding box center [283, 343] width 82 height 10
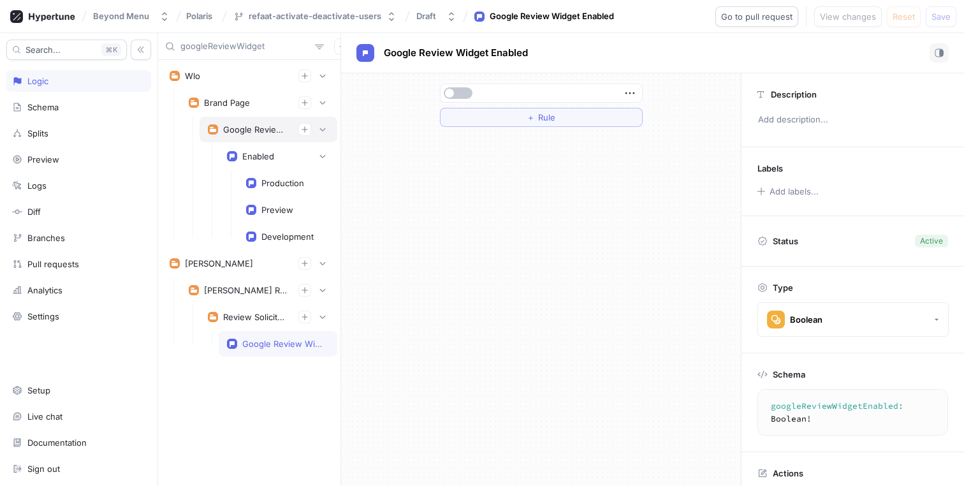
click at [258, 126] on div "Google Review Widget" at bounding box center [255, 129] width 65 height 10
type textarea "googleReviewWidget: GoogleReviewWidget!"
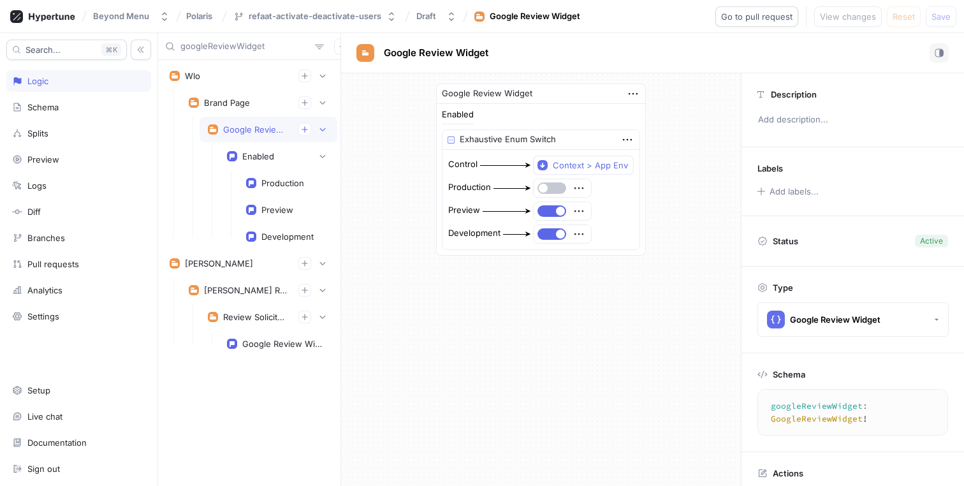
click at [221, 47] on input "googleReviewWidget" at bounding box center [244, 46] width 129 height 13
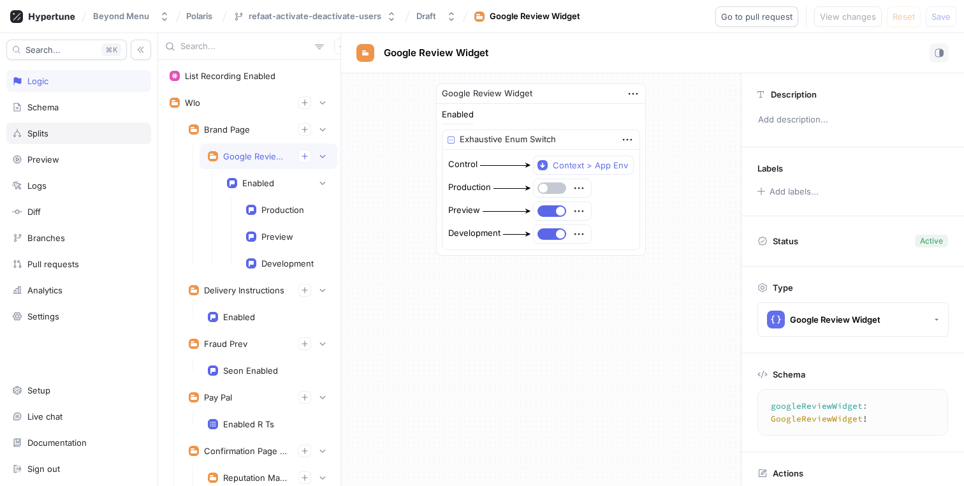
click at [64, 136] on div "Splits" at bounding box center [78, 133] width 133 height 10
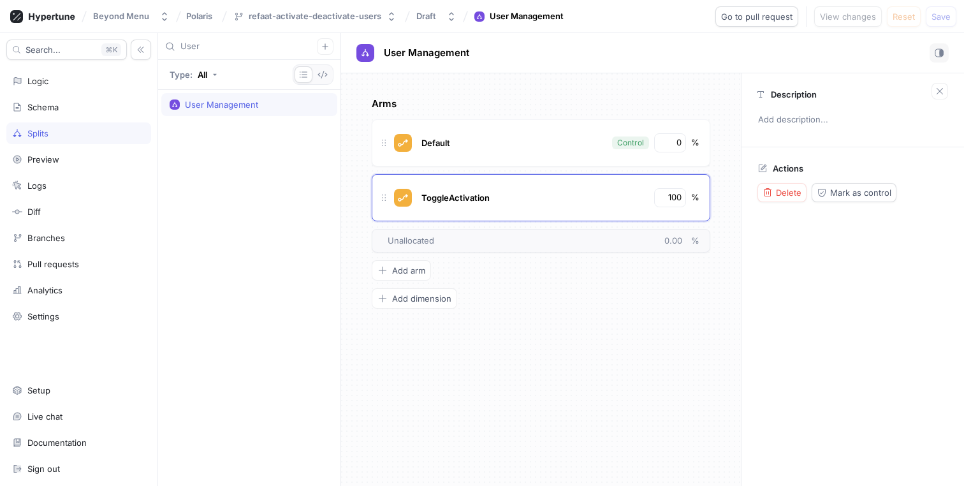
click at [253, 41] on input "User" at bounding box center [248, 46] width 136 height 13
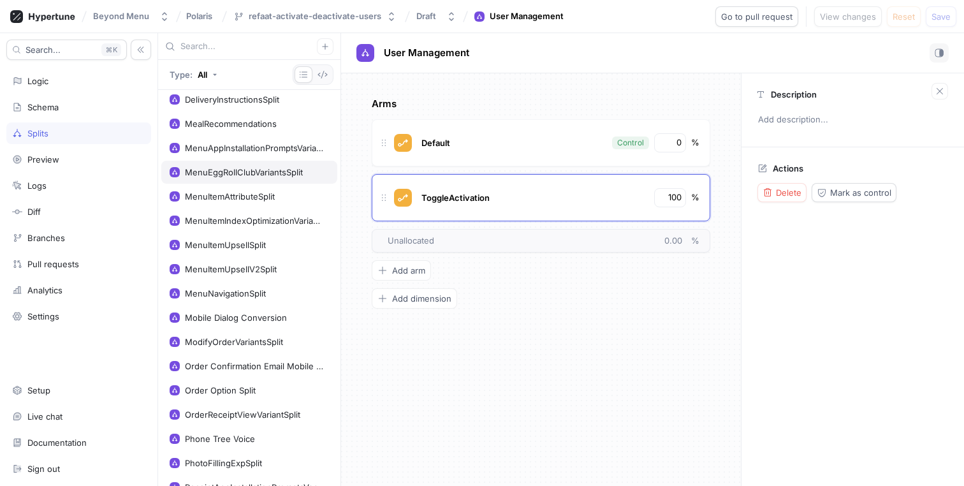
scroll to position [398, 0]
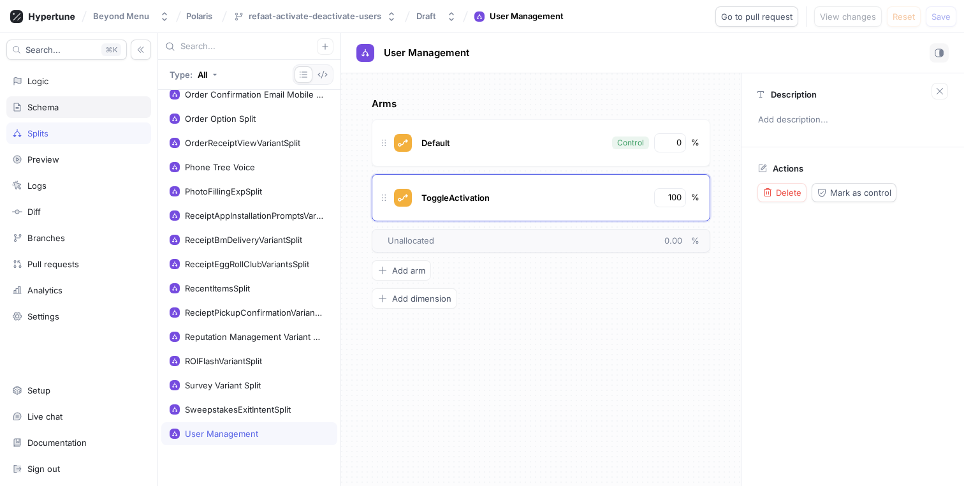
click at [54, 104] on div "Schema" at bounding box center [42, 107] width 31 height 10
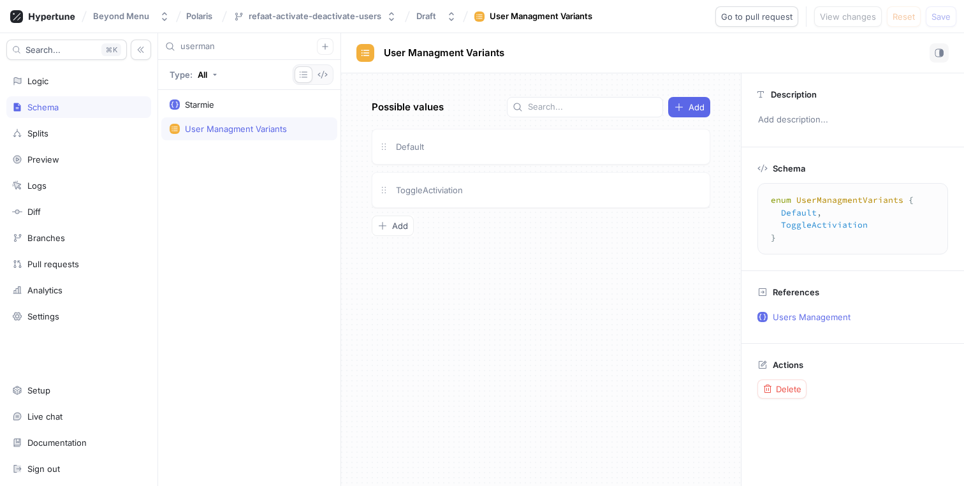
click at [215, 43] on input "userman" at bounding box center [248, 46] width 136 height 13
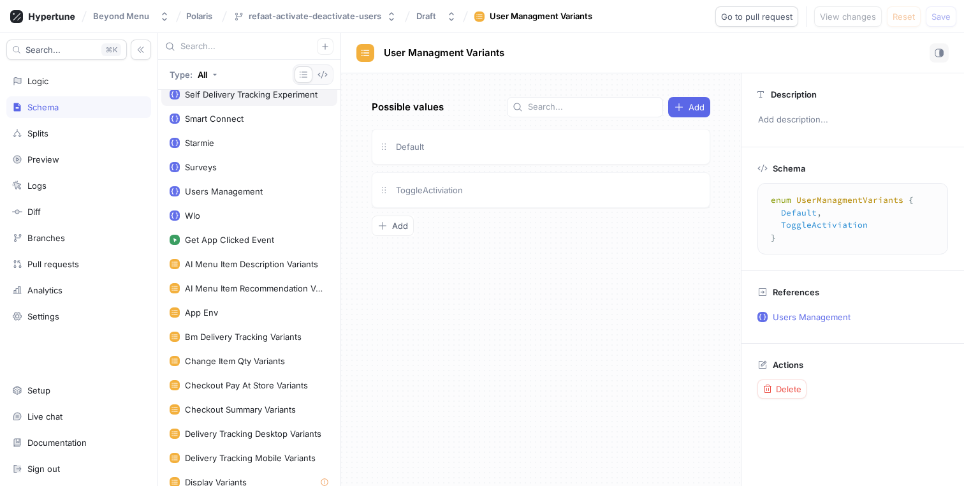
scroll to position [1555, 0]
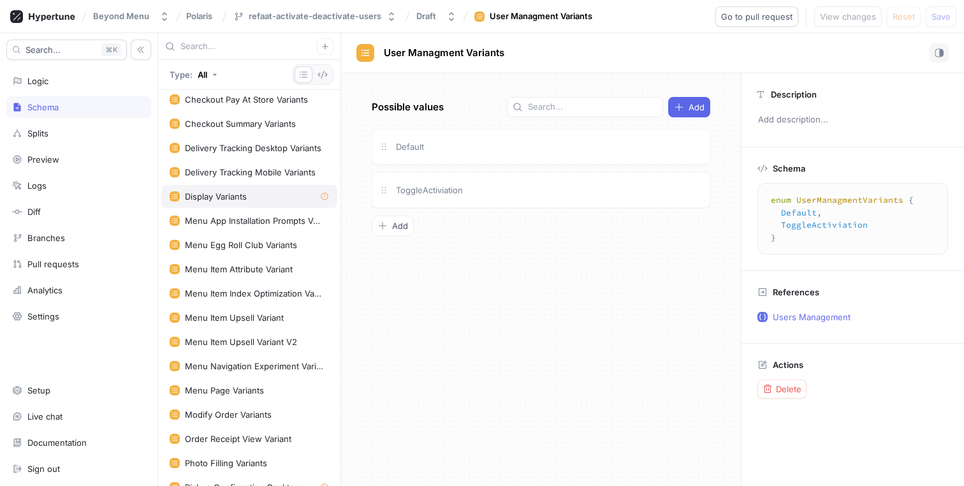
click at [281, 194] on div "Display Variants" at bounding box center [249, 196] width 159 height 10
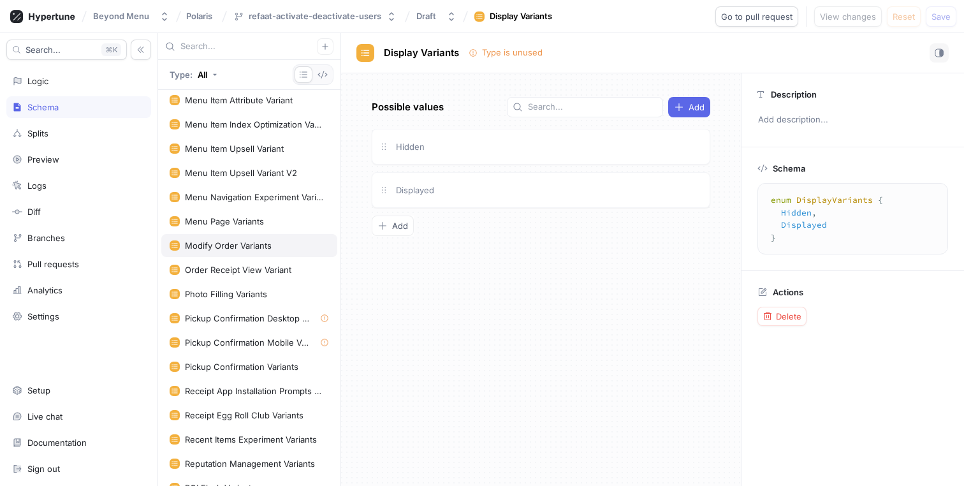
scroll to position [1726, 0]
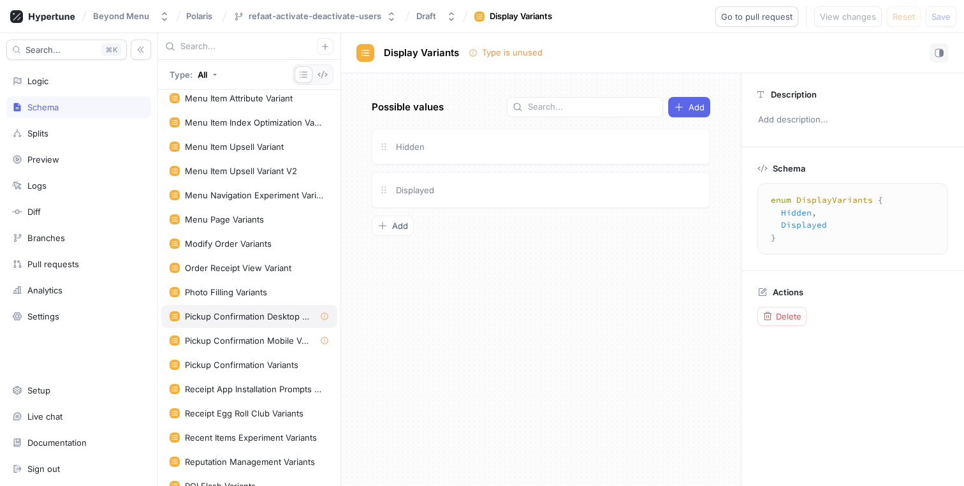
click at [231, 309] on div "Pickup Confirmation Desktop Variants" at bounding box center [249, 316] width 176 height 23
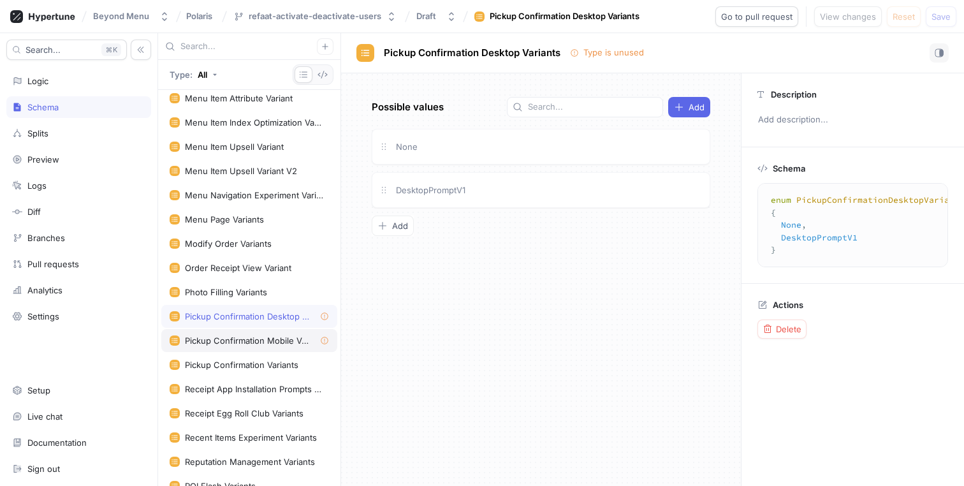
click at [254, 340] on div "Pickup Confirmation Mobile Variants" at bounding box center [247, 340] width 125 height 10
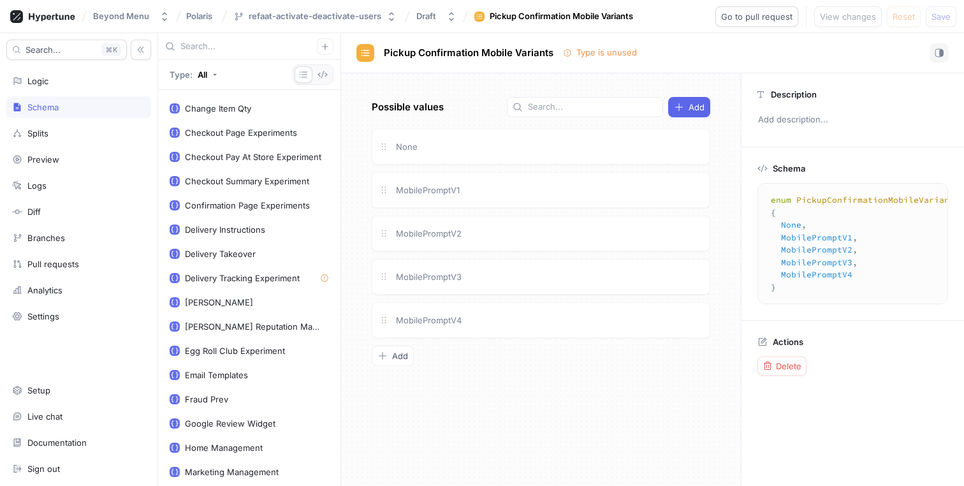
scroll to position [314, 0]
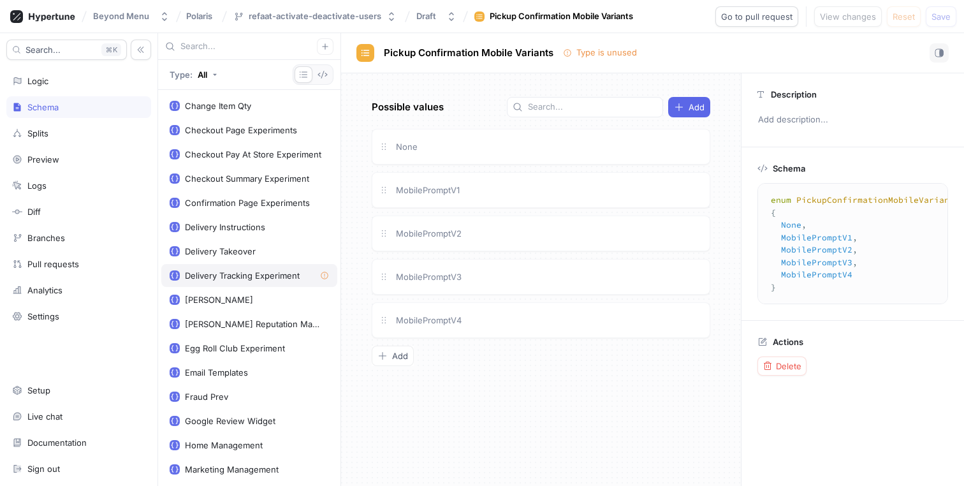
click at [276, 278] on div "Delivery Tracking Experiment" at bounding box center [242, 275] width 115 height 10
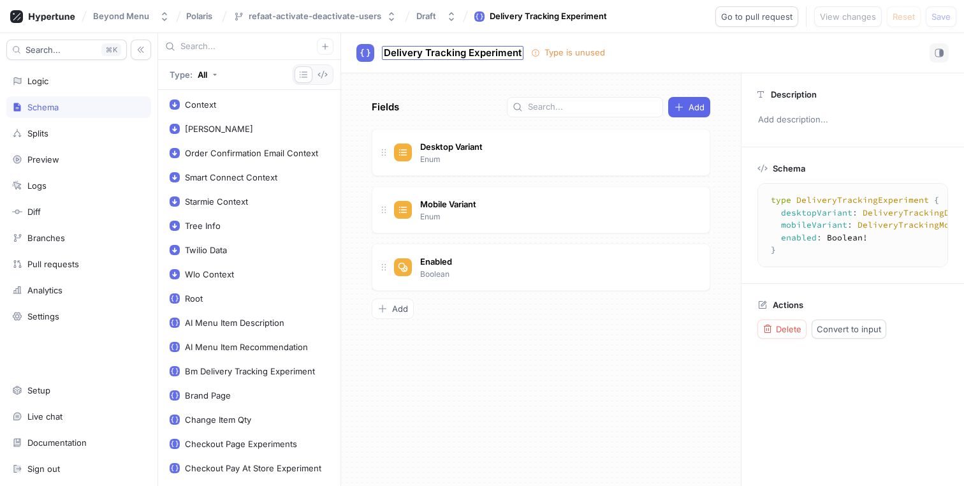
click at [461, 49] on span "Delivery Tracking Experiment" at bounding box center [453, 53] width 138 height 10
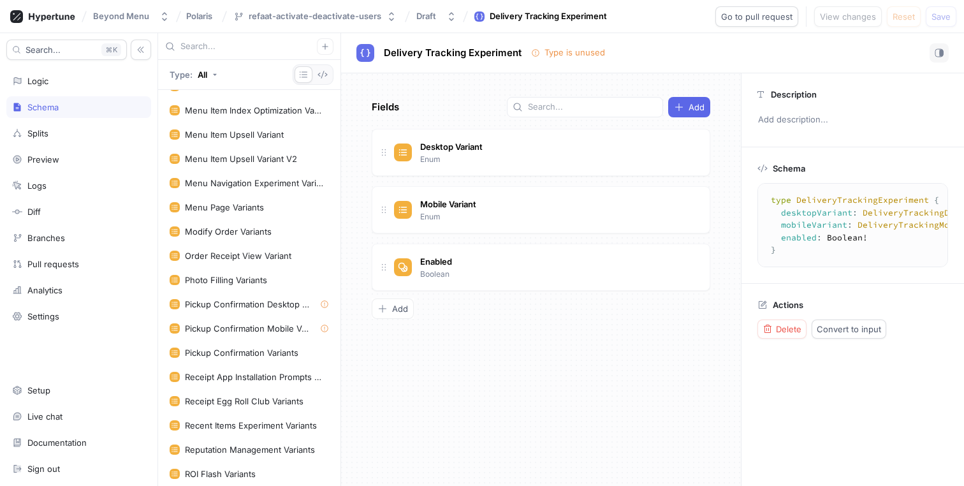
scroll to position [1864, 0]
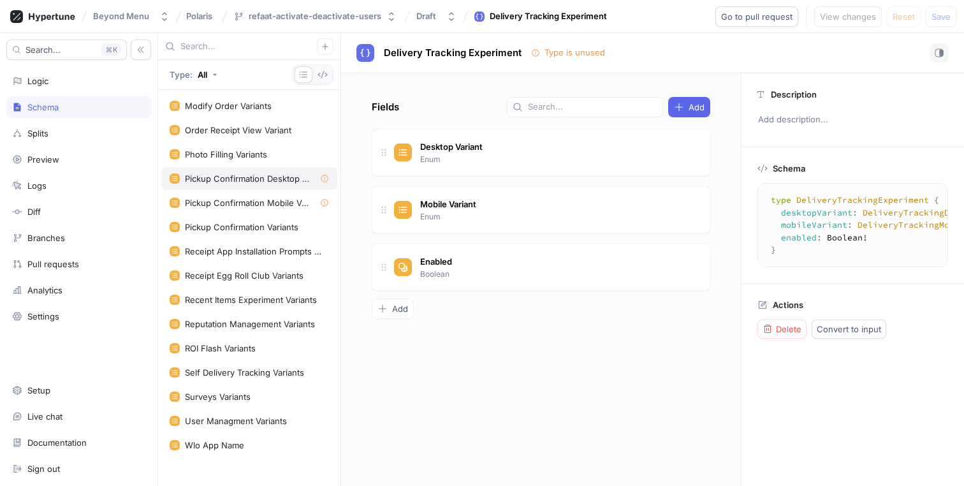
click at [251, 180] on div "Pickup Confirmation Desktop Variants" at bounding box center [247, 178] width 125 height 10
type textarea "enum PickupConfirmationDesktopVariants { None, DesktopPromptV1 }"
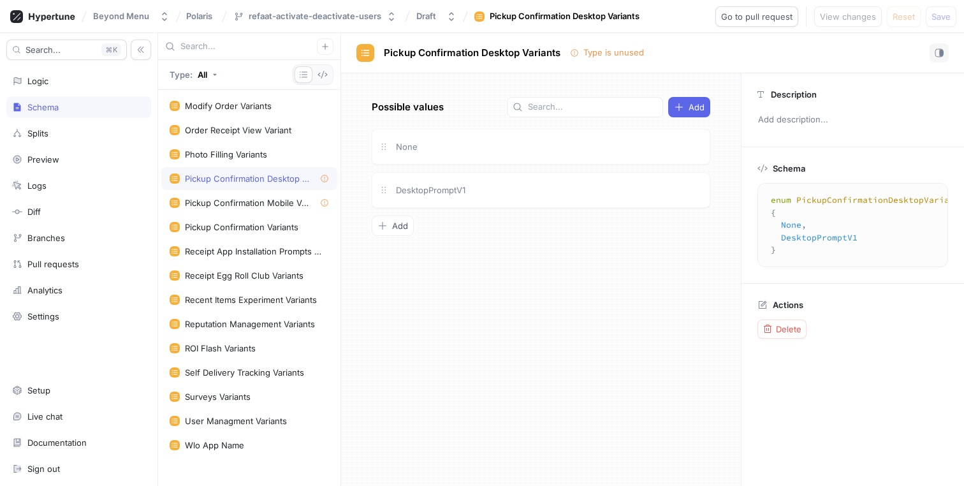
click at [82, 102] on div "Schema" at bounding box center [78, 107] width 133 height 10
click at [269, 48] on input "text" at bounding box center [248, 46] width 136 height 13
click at [40, 17] on icon at bounding box center [42, 16] width 65 height 13
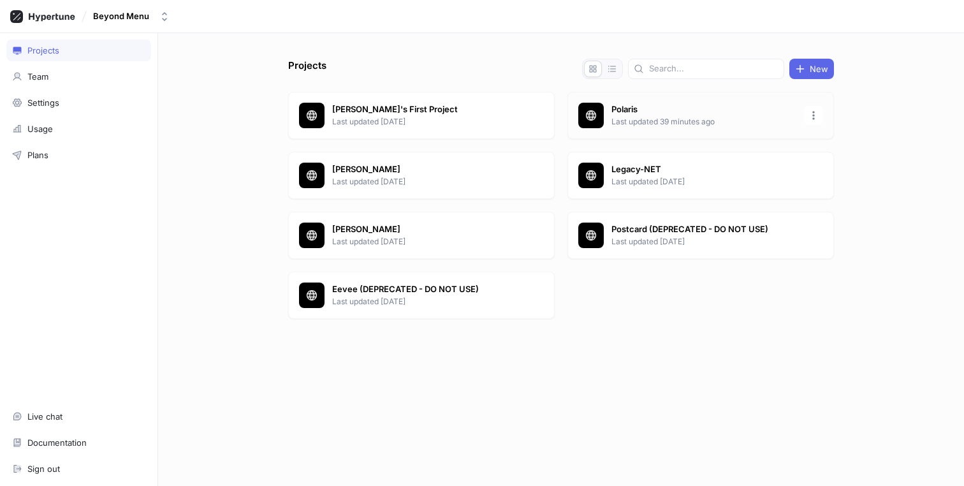
click at [642, 123] on p "Last updated 39 minutes ago" at bounding box center [703, 121] width 185 height 11
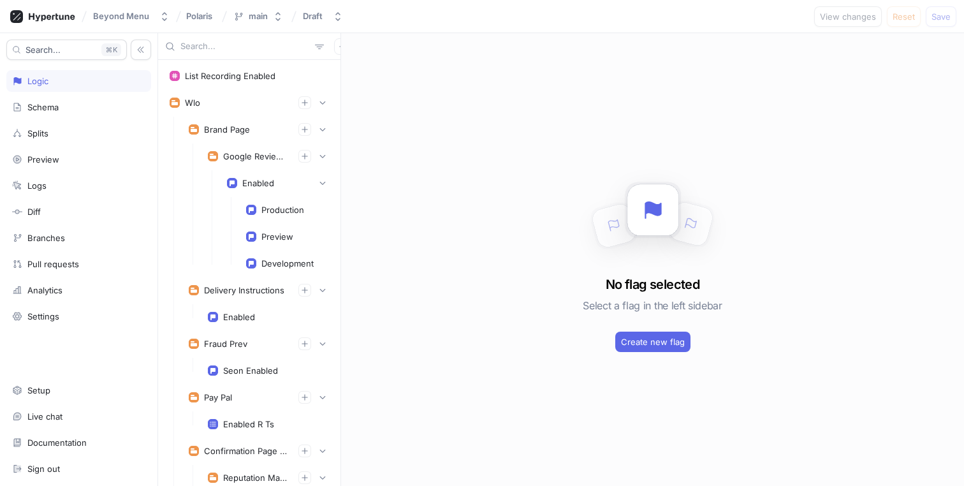
click at [250, 48] on input "text" at bounding box center [244, 46] width 129 height 13
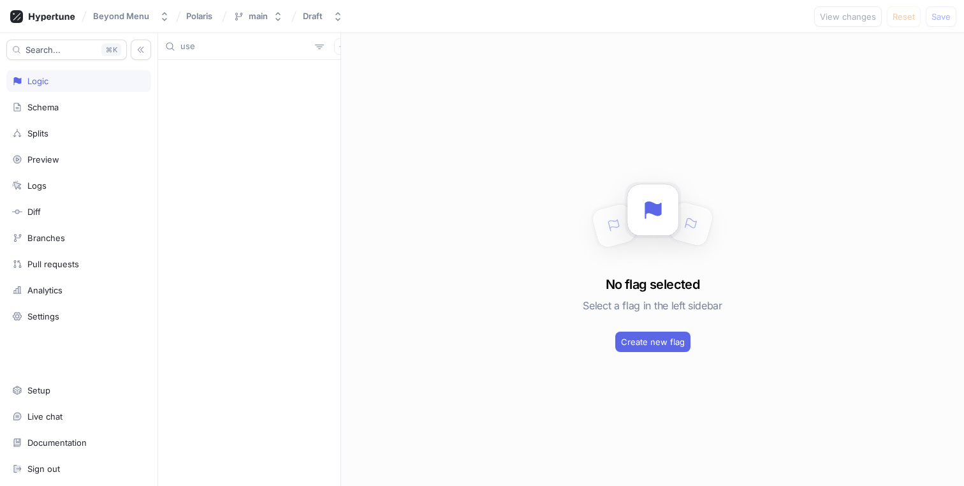
type input "user"
type input "a"
click at [261, 13] on div "main" at bounding box center [258, 16] width 19 height 11
type input "user"
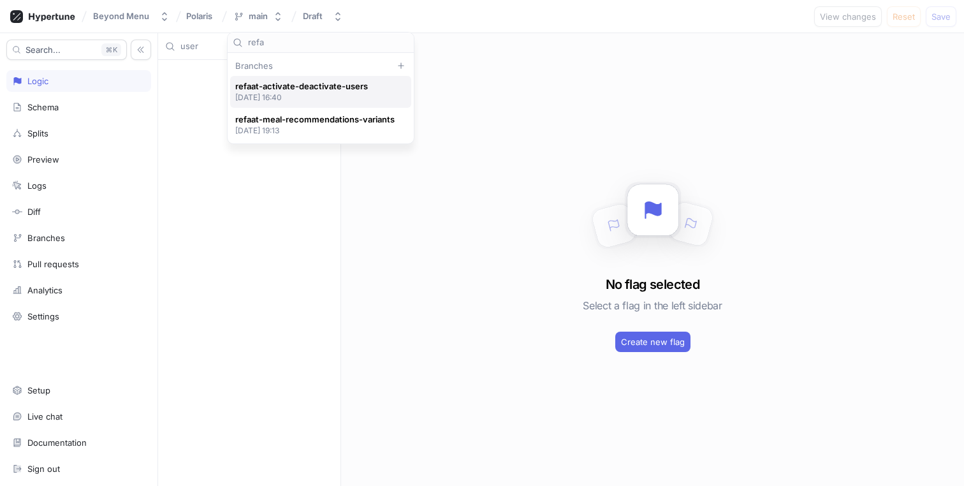
type input "refa"
click at [362, 102] on p "2025-09-15 at 16:40" at bounding box center [301, 97] width 133 height 11
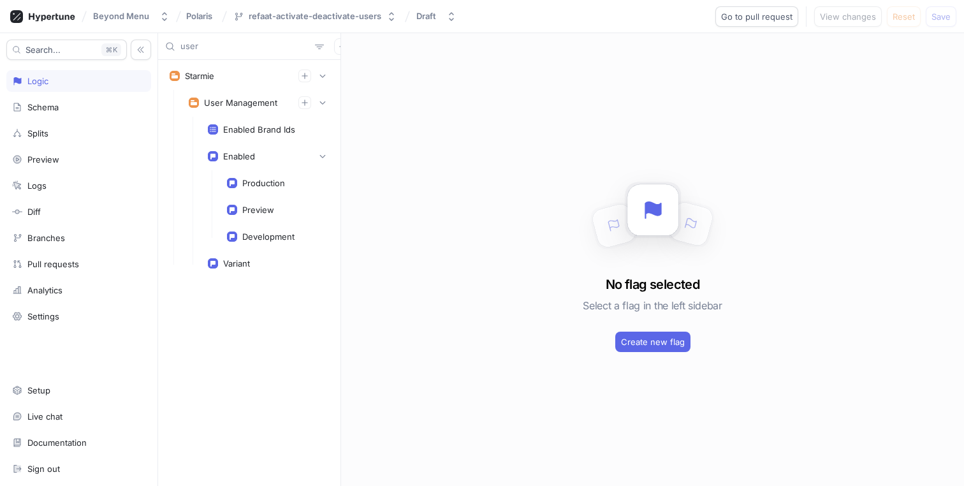
click at [238, 38] on div "user" at bounding box center [249, 46] width 182 height 27
click at [229, 52] on input "user" at bounding box center [244, 46] width 129 height 13
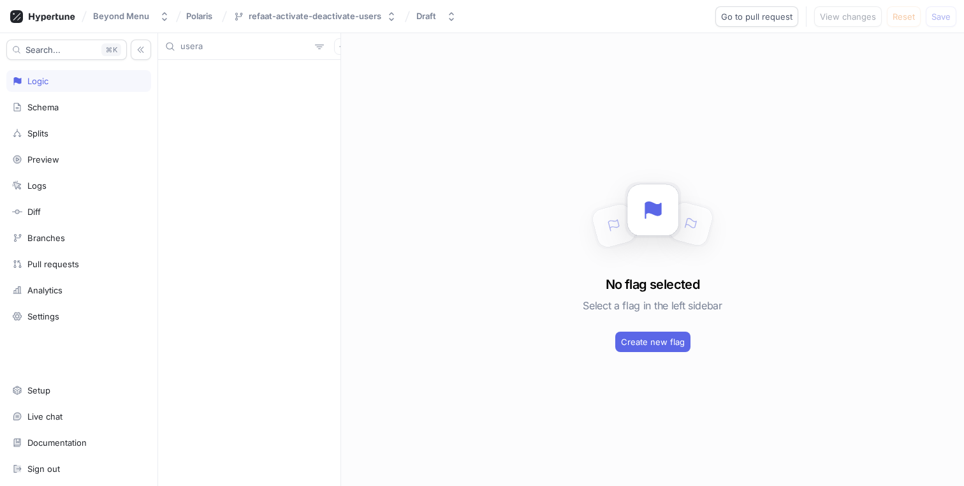
type input "user"
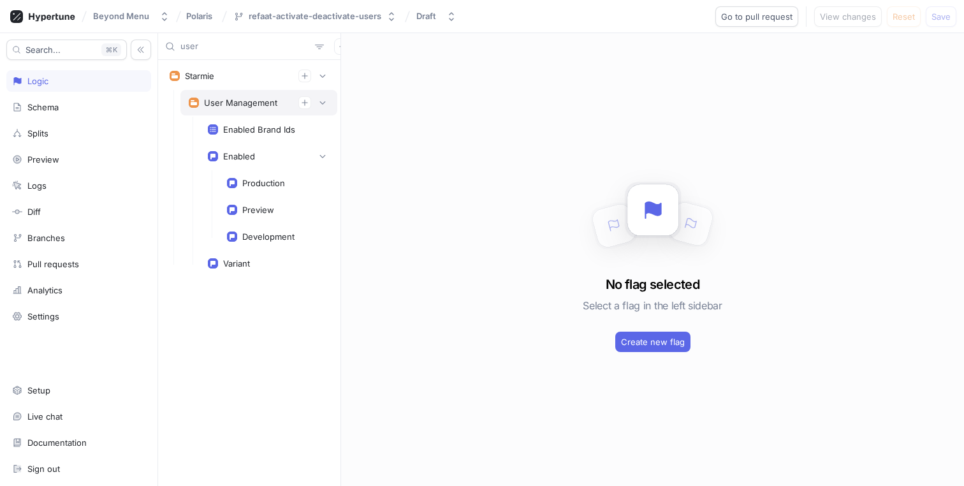
click at [248, 110] on div "User Management" at bounding box center [258, 102] width 157 height 25
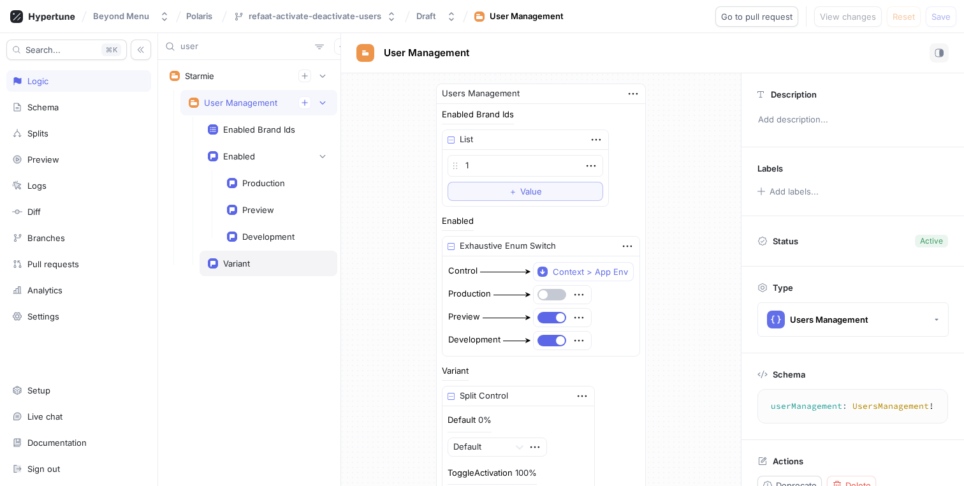
type textarea "x"
click at [261, 256] on div "Variant" at bounding box center [269, 262] width 138 height 25
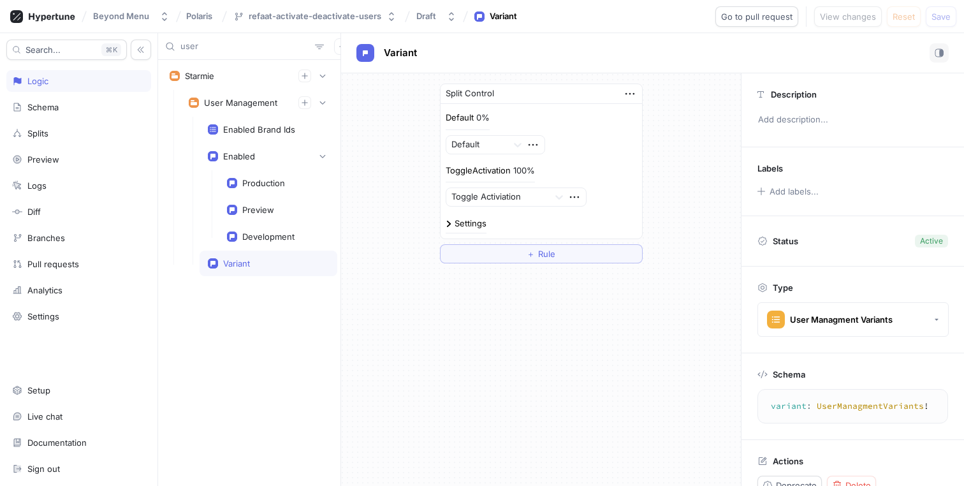
type textarea "variant: UserManagmentVariants!"
click at [62, 131] on div "Splits" at bounding box center [78, 133] width 133 height 10
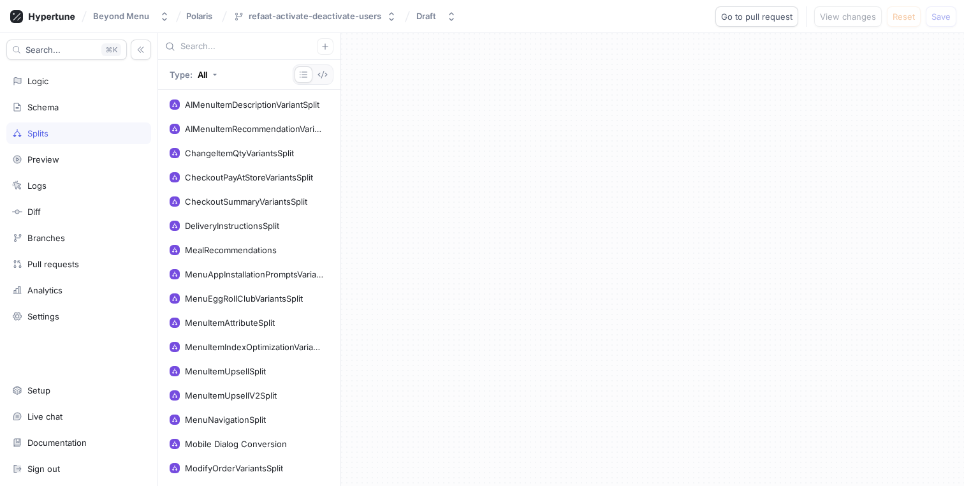
click at [235, 55] on div at bounding box center [249, 46] width 182 height 27
click at [239, 50] on input "text" at bounding box center [248, 46] width 136 height 13
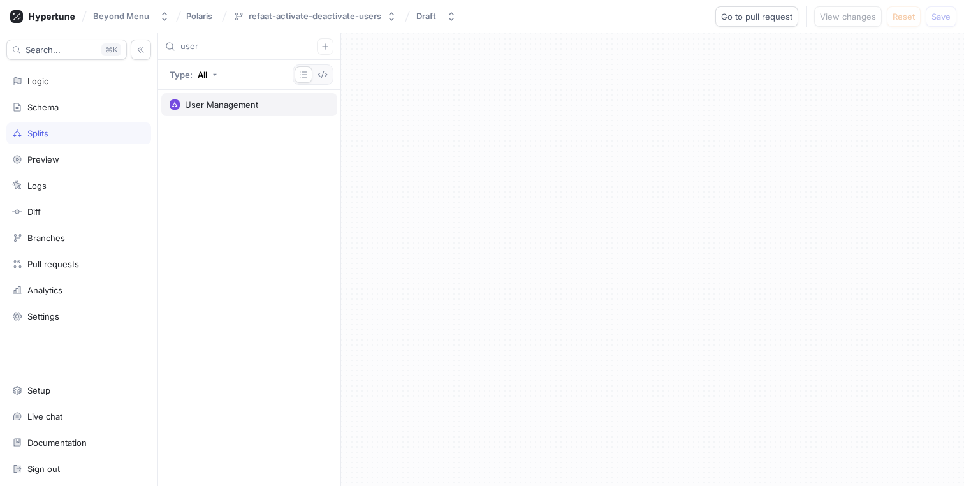
type input "user"
click at [231, 103] on div "User Management" at bounding box center [221, 104] width 73 height 10
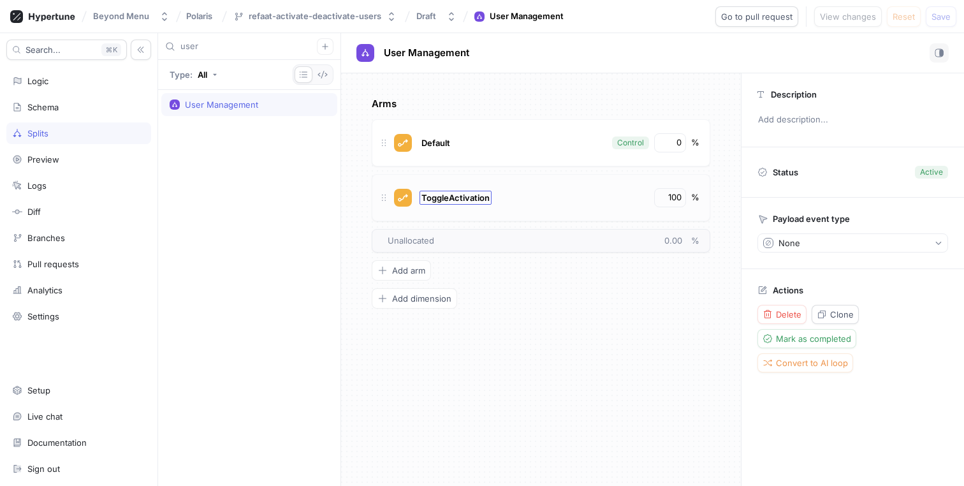
click at [474, 194] on span "ToggleActivation" at bounding box center [455, 197] width 68 height 10
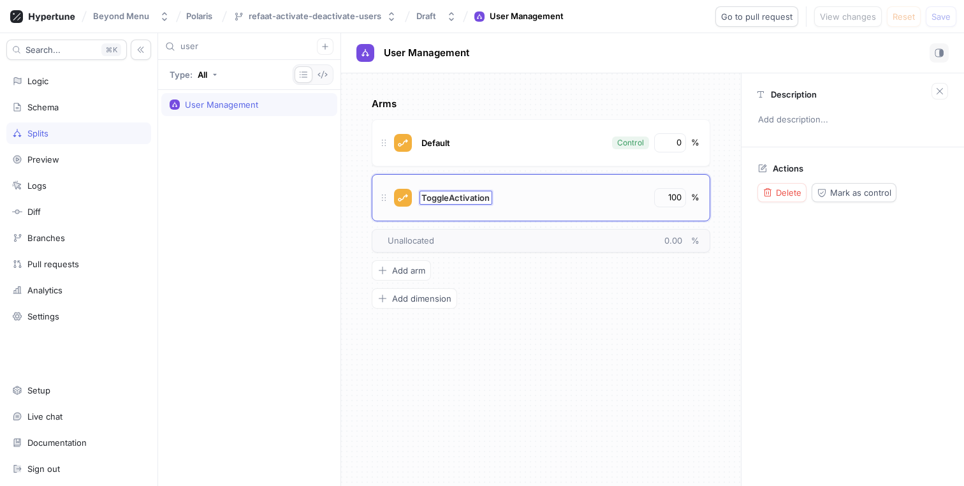
click at [488, 194] on input "ToggleActivation" at bounding box center [455, 197] width 69 height 10
type input "ToggleActivation ToggleActivationx"
click at [498, 195] on span "ToggleActivation ToggleActivationx" at bounding box center [492, 197] width 143 height 10
type input "us"
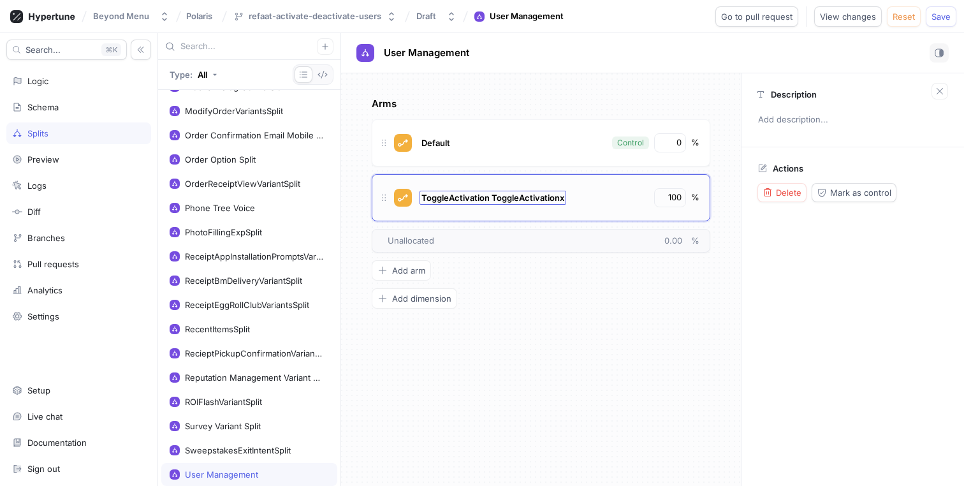
click at [505, 197] on span "ToggleActivation ToggleActivationx" at bounding box center [492, 197] width 143 height 10
click at [505, 197] on input "ToggleActivation ToggleActivationx" at bounding box center [492, 197] width 143 height 10
type input "ToggleActivatio"
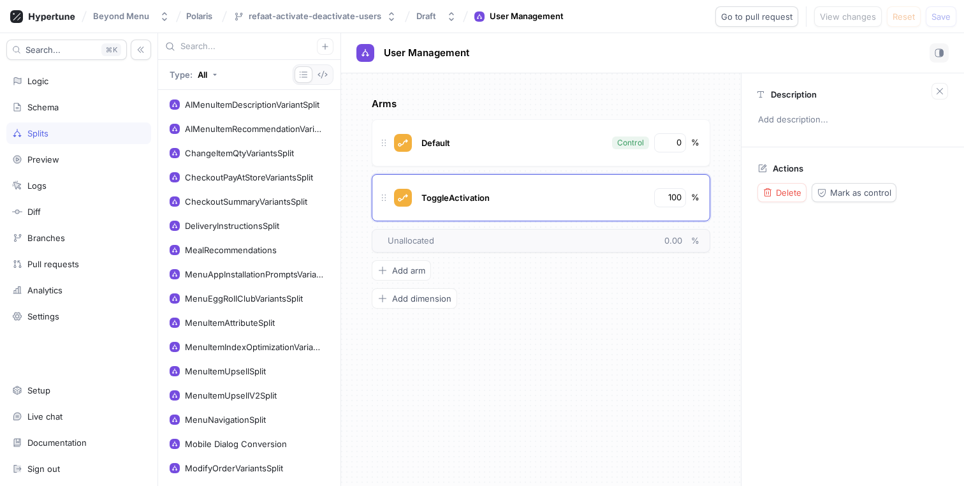
scroll to position [357, 0]
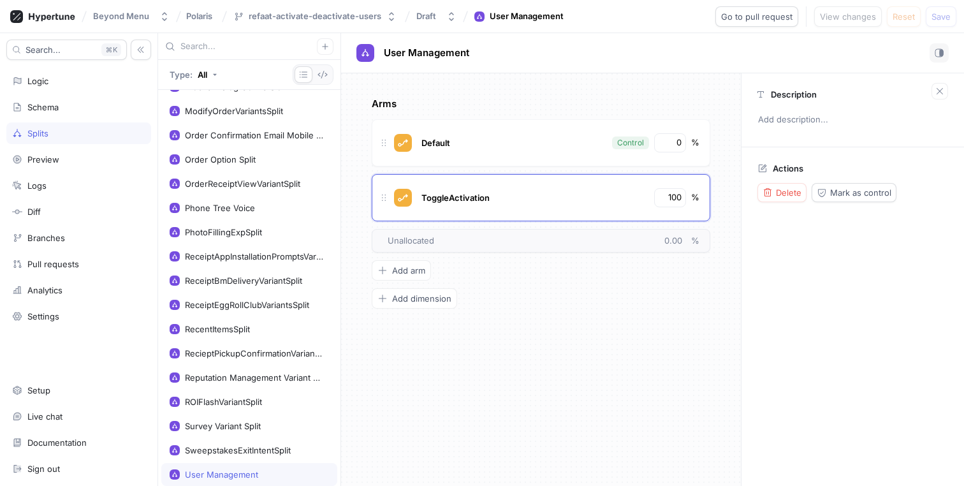
click at [203, 43] on input "text" at bounding box center [248, 46] width 136 height 13
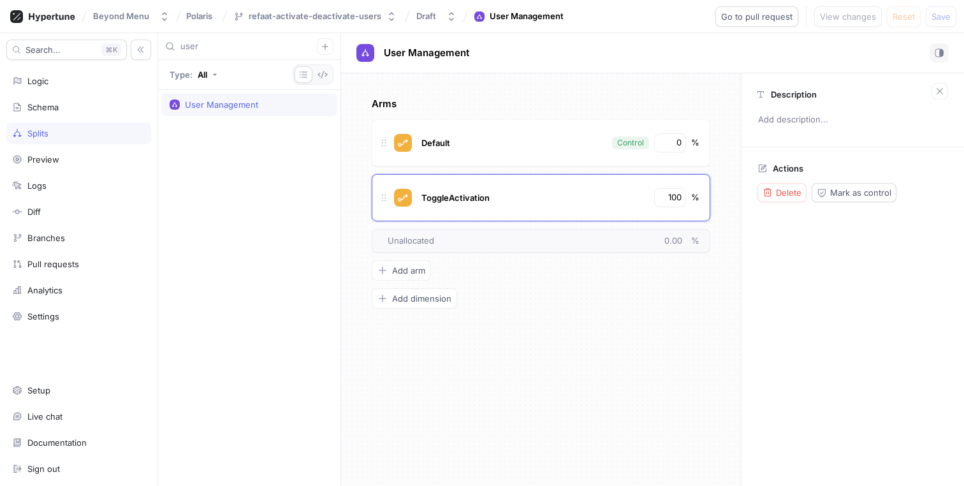
type input "user"
click at [221, 103] on div "User Management" at bounding box center [221, 104] width 73 height 10
click at [69, 112] on div "Schema" at bounding box center [78, 107] width 133 height 10
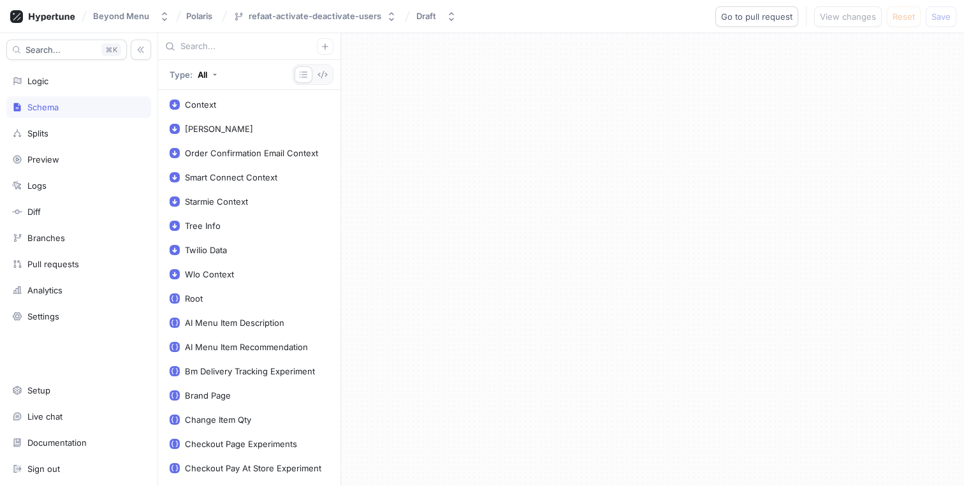
click at [256, 45] on input "text" at bounding box center [248, 46] width 136 height 13
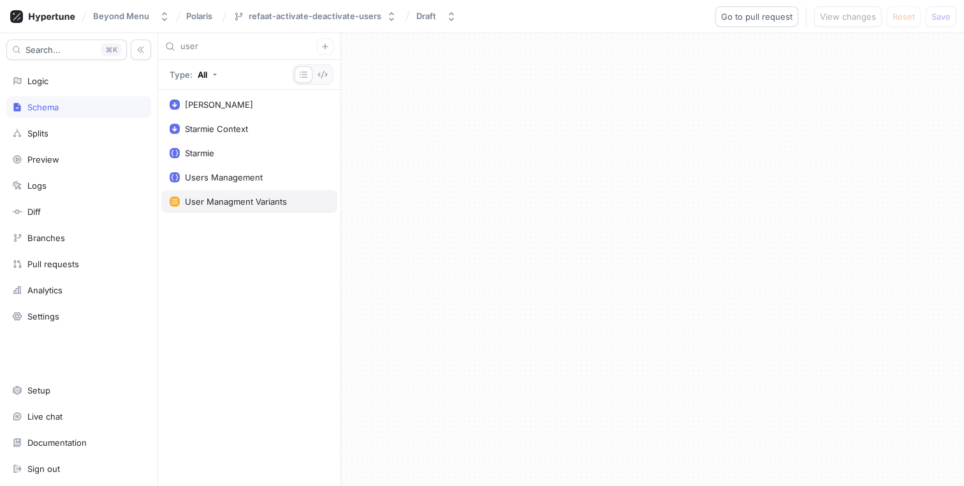
type input "user"
click at [261, 196] on div "User Managment Variants" at bounding box center [236, 201] width 102 height 10
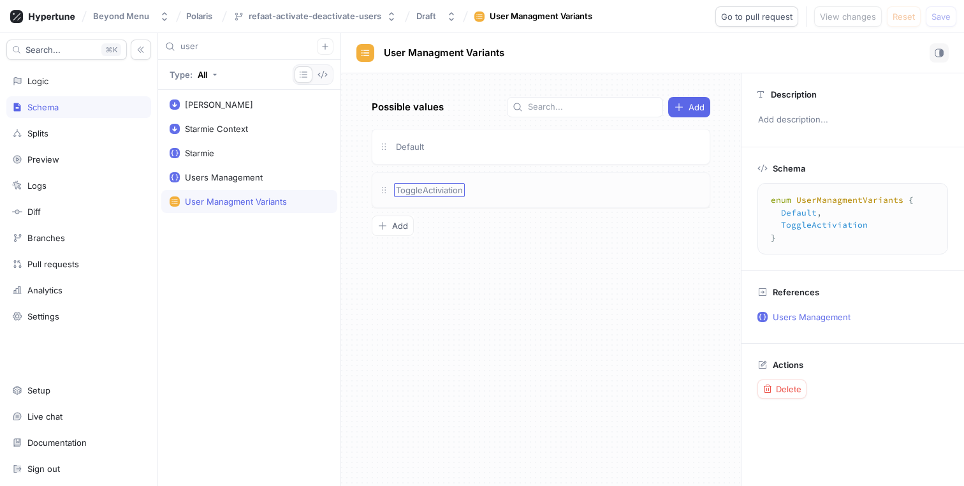
click at [460, 190] on span "ToggleActiviation" at bounding box center [429, 190] width 67 height 10
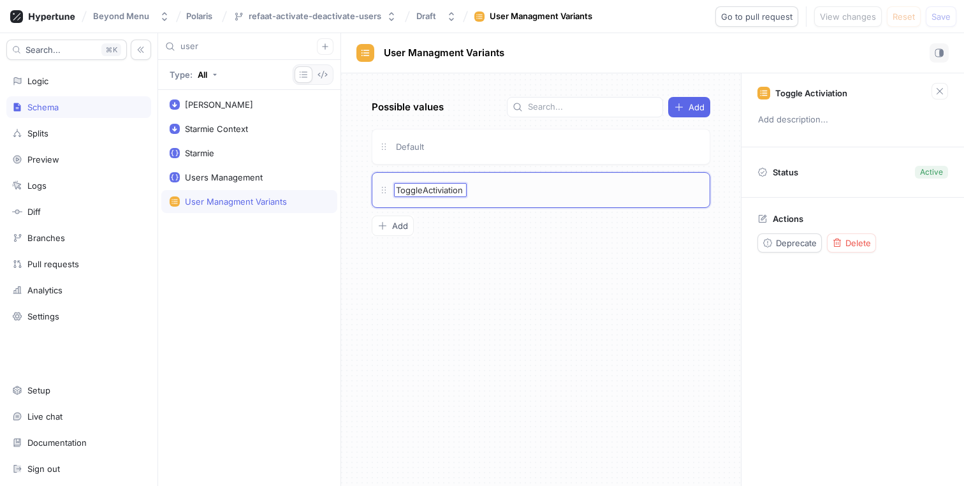
click at [446, 191] on input "ToggleActiviation" at bounding box center [430, 190] width 69 height 10
type input "ToggleActivation"
click at [518, 244] on div "Possible values Add Default ToggleActivation ToggleActivation To pick up a drag…" at bounding box center [541, 279] width 400 height 412
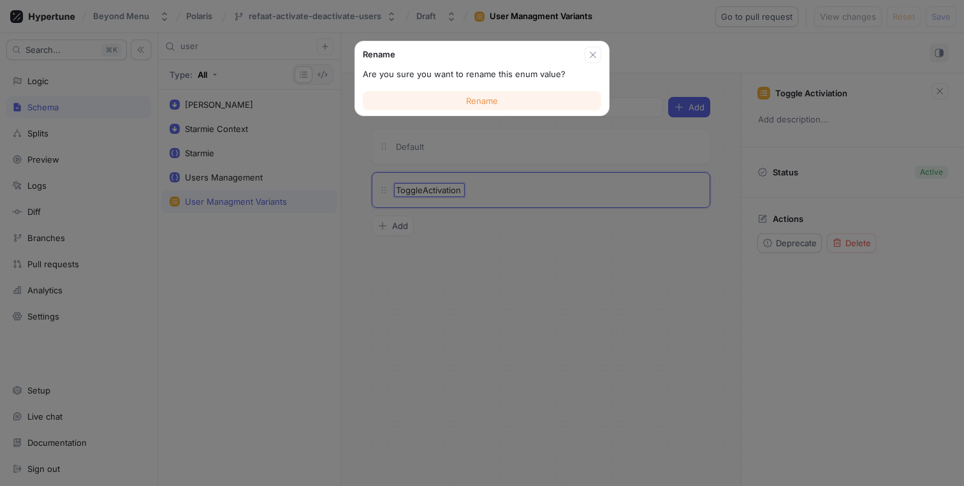
click at [533, 99] on button "Rename" at bounding box center [482, 100] width 238 height 19
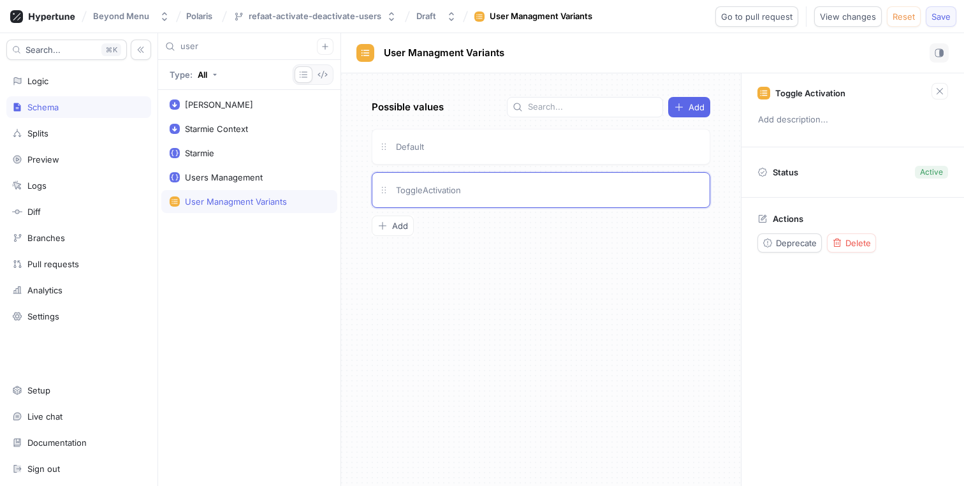
click at [950, 20] on span "Save" at bounding box center [940, 17] width 19 height 8
